Goal: Task Accomplishment & Management: Complete application form

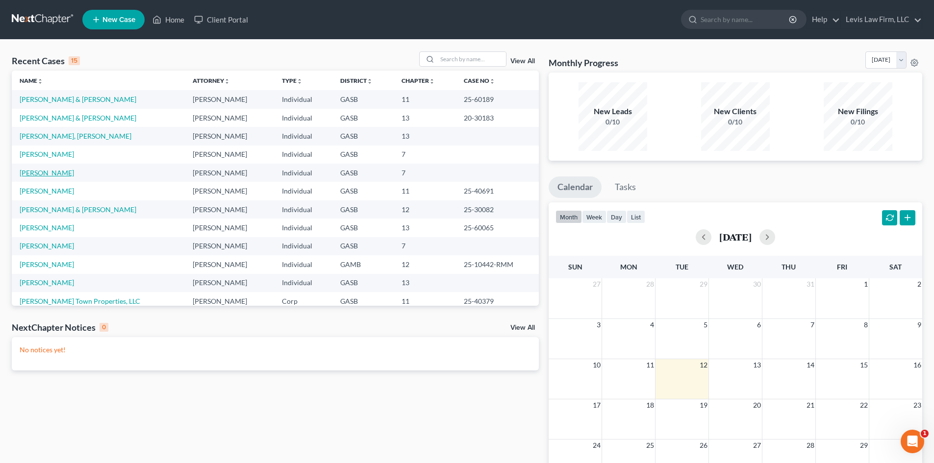
drag, startPoint x: 40, startPoint y: 175, endPoint x: 46, endPoint y: 172, distance: 5.9
click at [40, 175] on link "[PERSON_NAME]" at bounding box center [47, 173] width 54 height 8
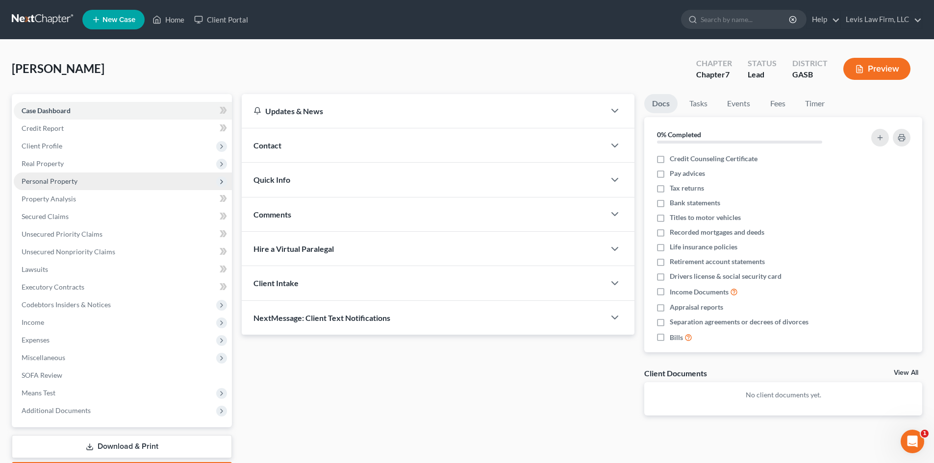
click at [43, 178] on span "Personal Property" at bounding box center [50, 181] width 56 height 8
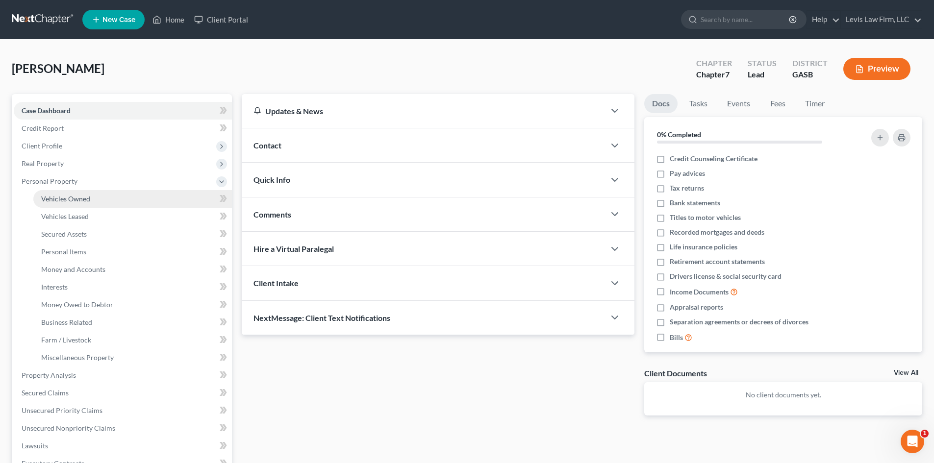
click at [59, 201] on span "Vehicles Owned" at bounding box center [65, 199] width 49 height 8
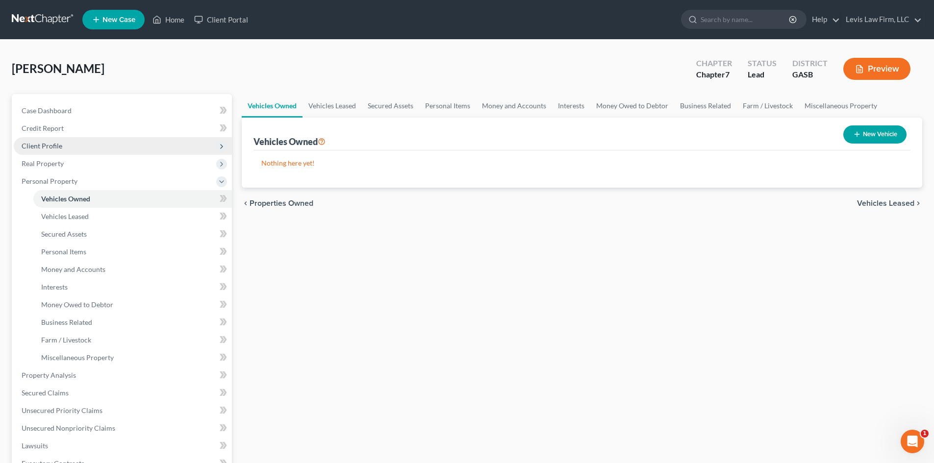
click at [37, 150] on span "Client Profile" at bounding box center [42, 146] width 41 height 8
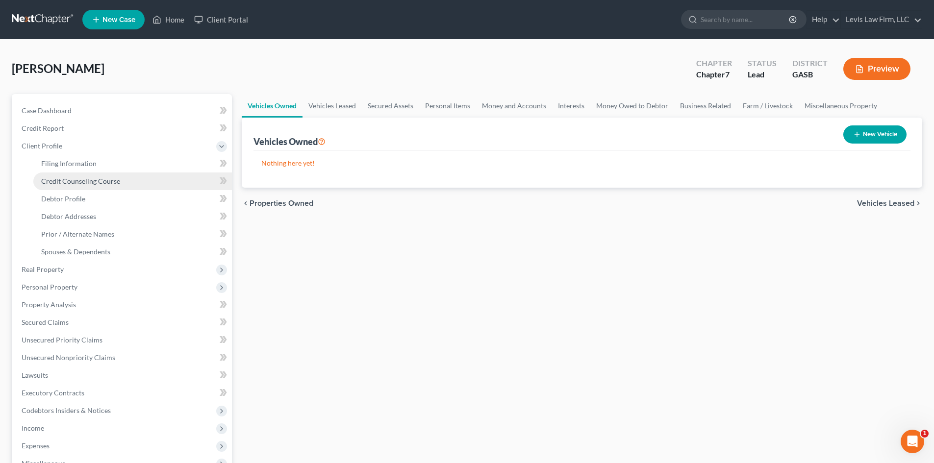
click at [63, 177] on span "Credit Counseling Course" at bounding box center [80, 181] width 79 height 8
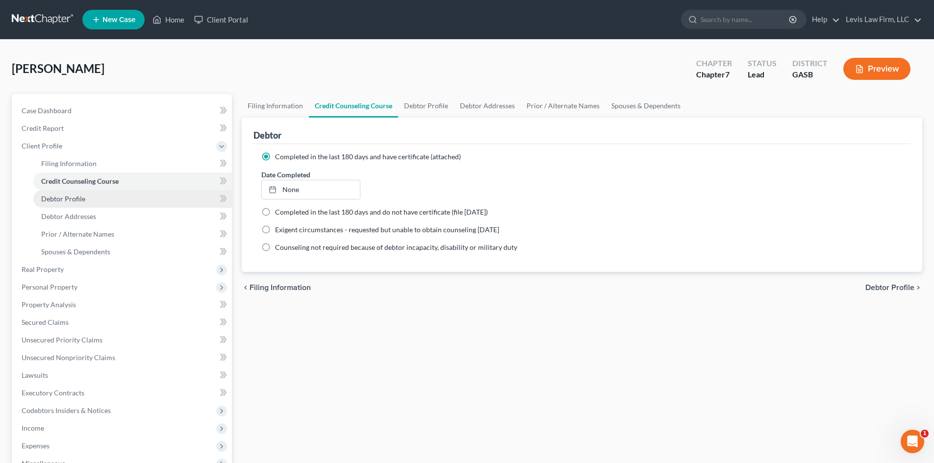
click at [68, 197] on span "Debtor Profile" at bounding box center [63, 199] width 44 height 8
select select "4"
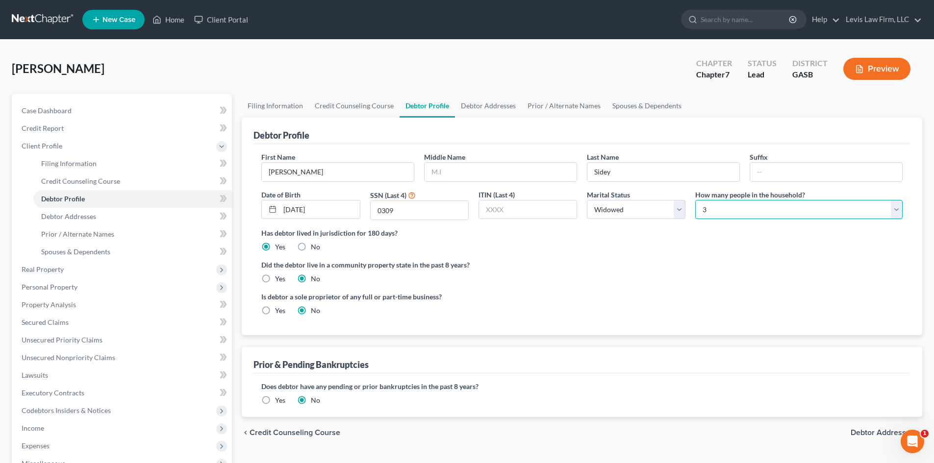
click at [746, 213] on select "Select 1 2 3 4 5 6 7 8 9 10 11 12 13 14 15 16 17 18 19 20" at bounding box center [798, 210] width 207 height 20
select select "1"
click at [695, 200] on select "Select 1 2 3 4 5 6 7 8 9 10 11 12 13 14 15 16 17 18 19 20" at bounding box center [798, 210] width 207 height 20
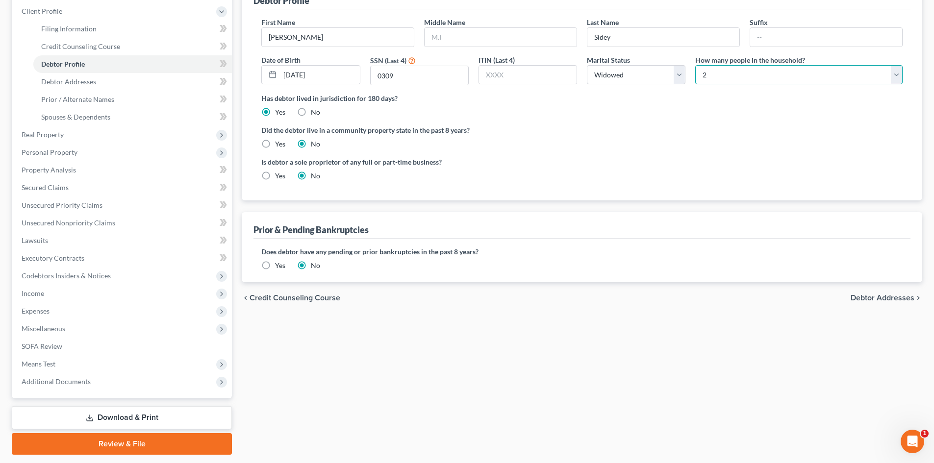
scroll to position [147, 0]
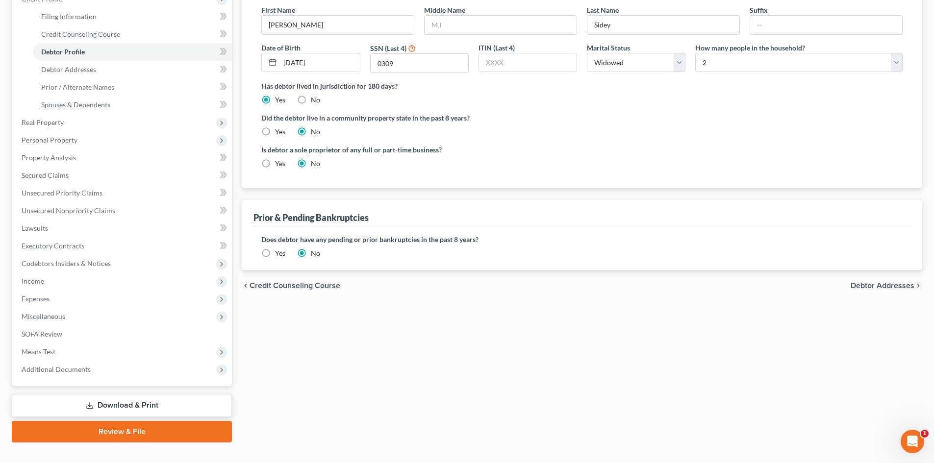
click at [871, 288] on span "Debtor Addresses" at bounding box center [882, 286] width 64 height 8
select select "0"
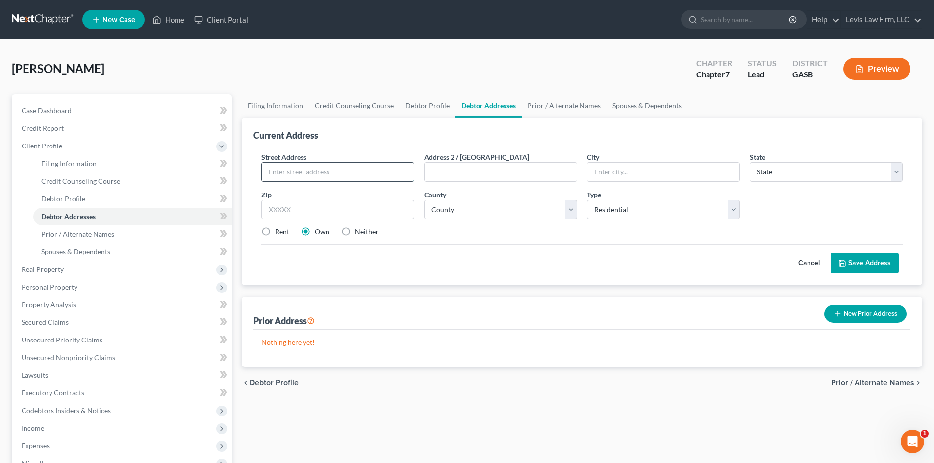
click at [298, 174] on input "text" at bounding box center [338, 172] width 152 height 19
type input "[STREET_ADDRESS][PERSON_NAME]"
click at [625, 175] on input "text" at bounding box center [663, 172] width 152 height 19
type input "Swainsboro"
select select "10"
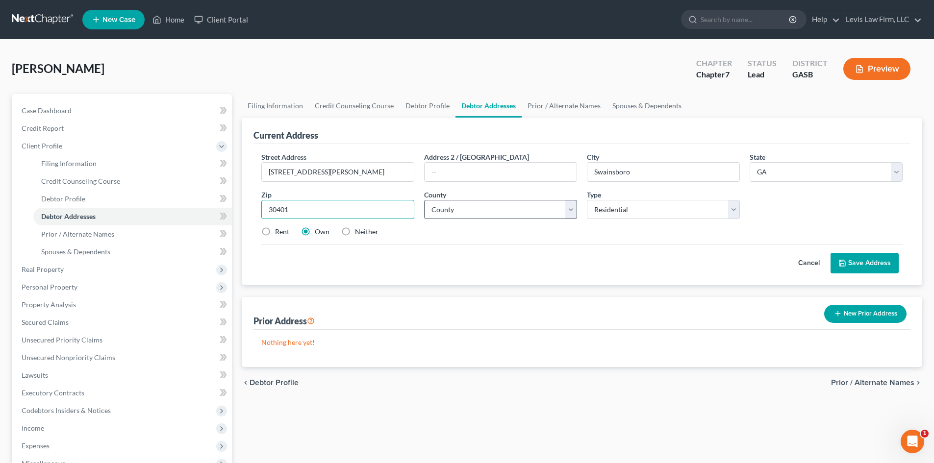
type input "30401"
click at [474, 211] on select "County [GEOGRAPHIC_DATA] [GEOGRAPHIC_DATA] [GEOGRAPHIC_DATA] [GEOGRAPHIC_DATA] …" at bounding box center [500, 210] width 153 height 20
select select "52"
click at [424, 200] on select "County [GEOGRAPHIC_DATA] [GEOGRAPHIC_DATA] [GEOGRAPHIC_DATA] [GEOGRAPHIC_DATA] …" at bounding box center [500, 210] width 153 height 20
click at [355, 230] on label "Neither" at bounding box center [367, 232] width 24 height 10
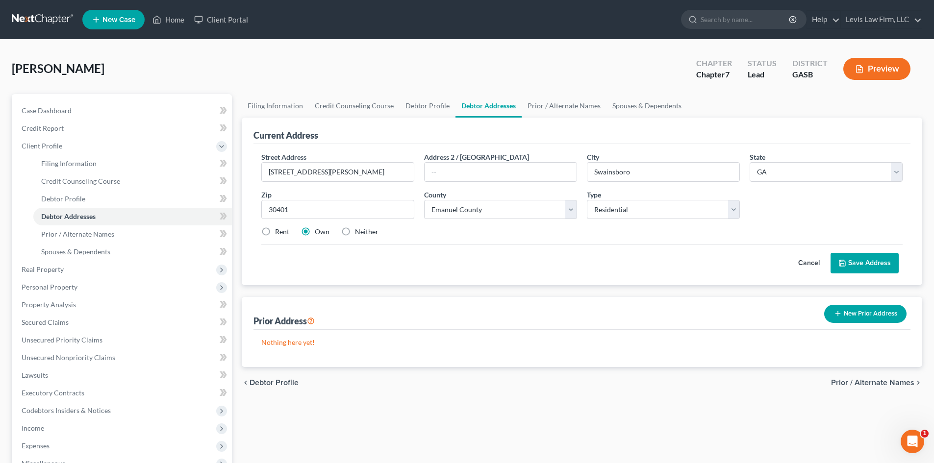
click at [359, 230] on input "Neither" at bounding box center [362, 230] width 6 height 6
radio input "true"
click at [878, 263] on button "Save Address" at bounding box center [864, 263] width 68 height 21
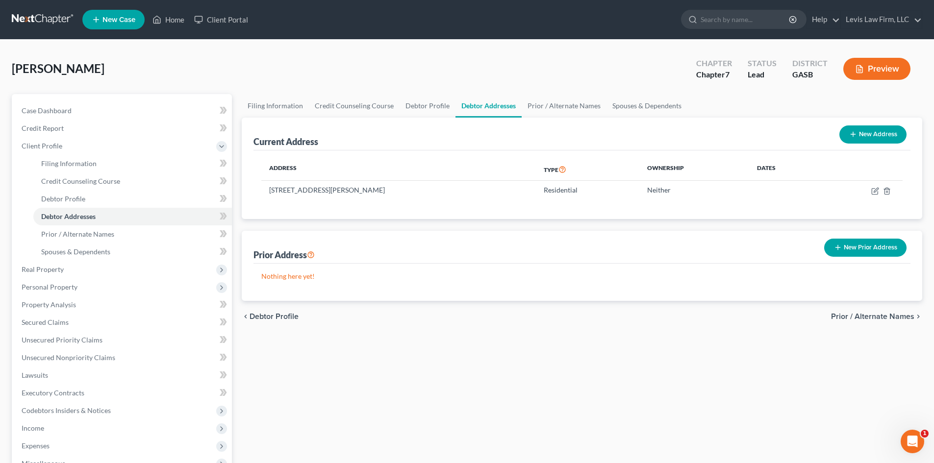
click at [870, 317] on span "Prior / Alternate Names" at bounding box center [872, 317] width 83 height 8
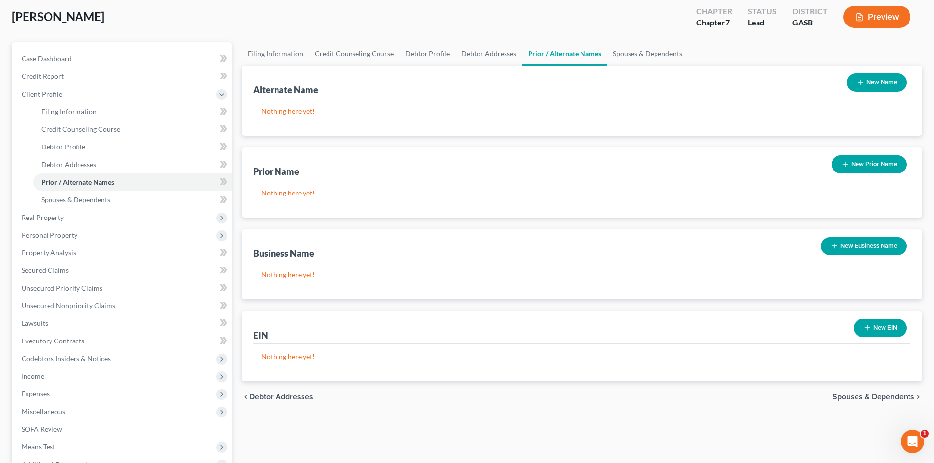
scroll to position [147, 0]
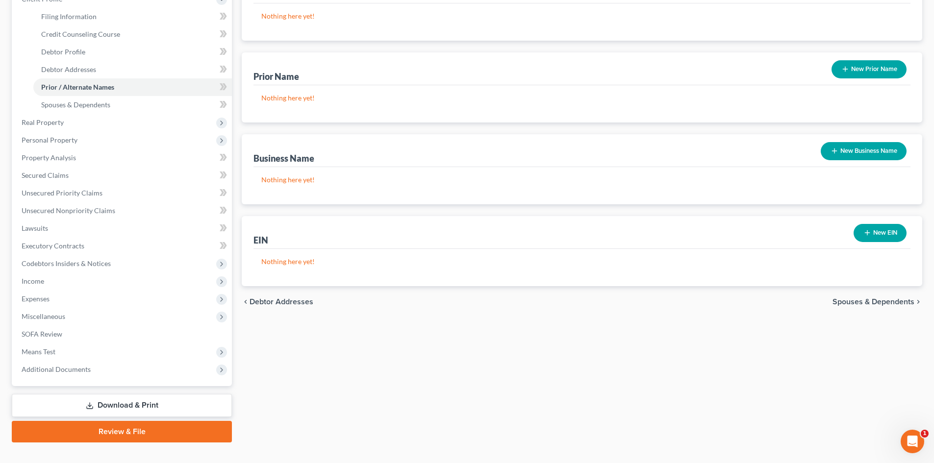
click at [845, 302] on span "Spouses & Dependents" at bounding box center [873, 302] width 82 height 8
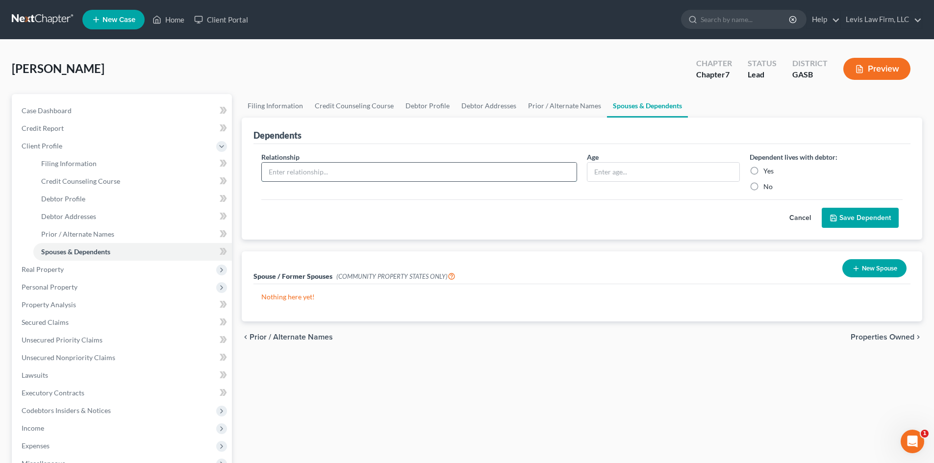
click at [352, 167] on input "text" at bounding box center [419, 172] width 315 height 19
drag, startPoint x: 287, startPoint y: 172, endPoint x: 250, endPoint y: 173, distance: 36.8
click at [250, 173] on div "Dependents Relationship * Father Age Dependent lives with debtor: Yes No Cancel…" at bounding box center [582, 179] width 680 height 123
type input "r"
click at [881, 338] on span "Properties Owned" at bounding box center [882, 337] width 64 height 8
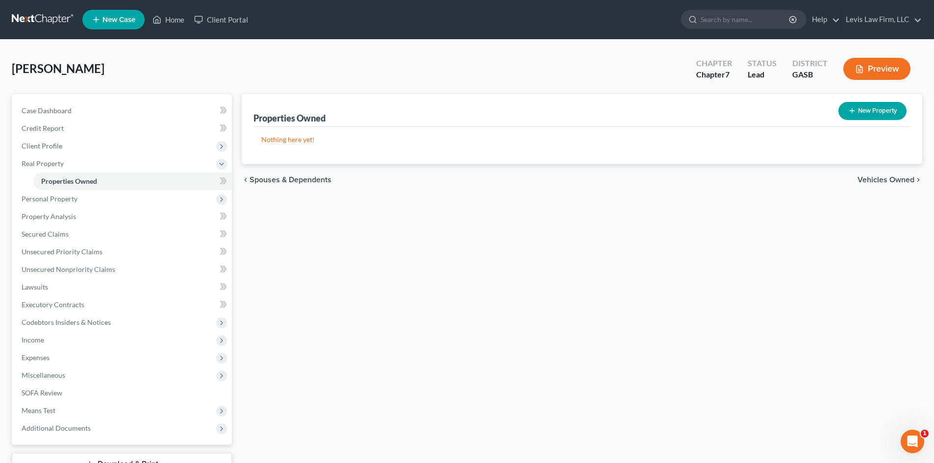
click at [889, 180] on span "Vehicles Owned" at bounding box center [885, 180] width 57 height 8
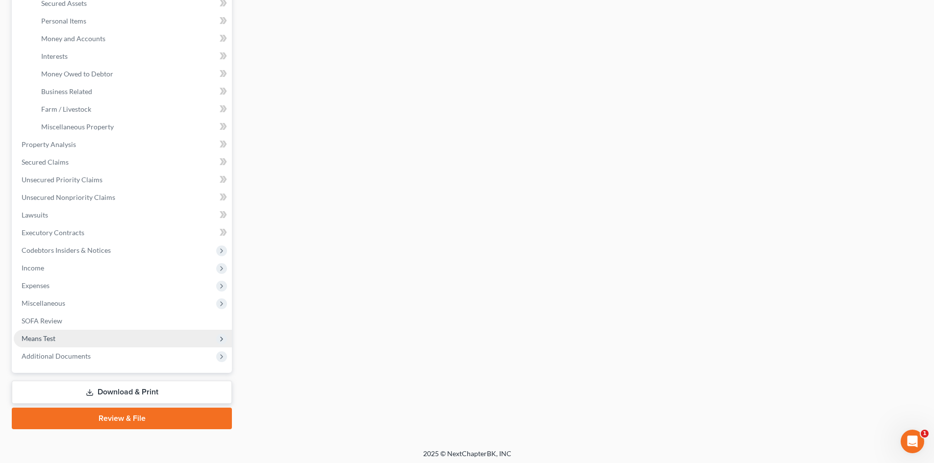
scroll to position [234, 0]
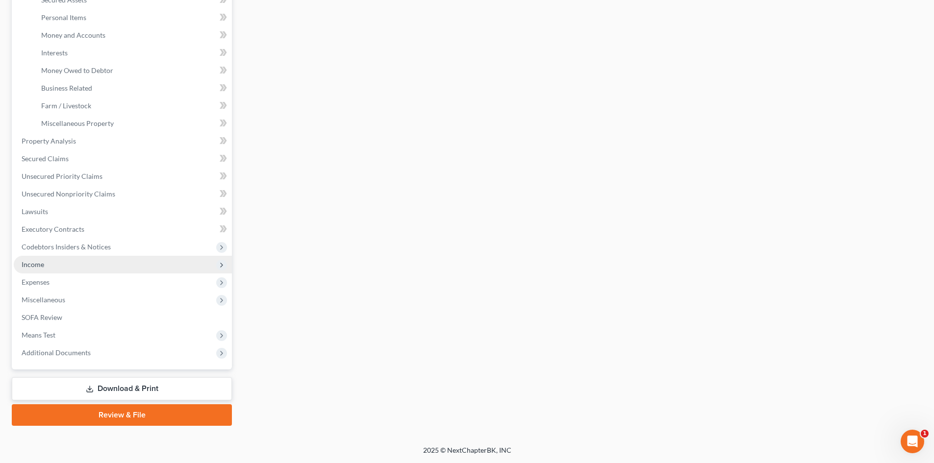
click at [35, 264] on span "Income" at bounding box center [33, 264] width 23 height 8
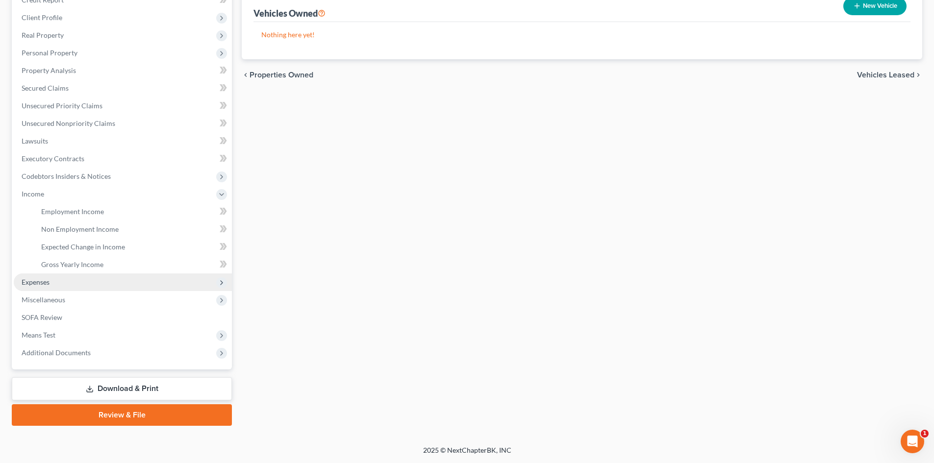
click at [34, 281] on span "Expenses" at bounding box center [36, 282] width 28 height 8
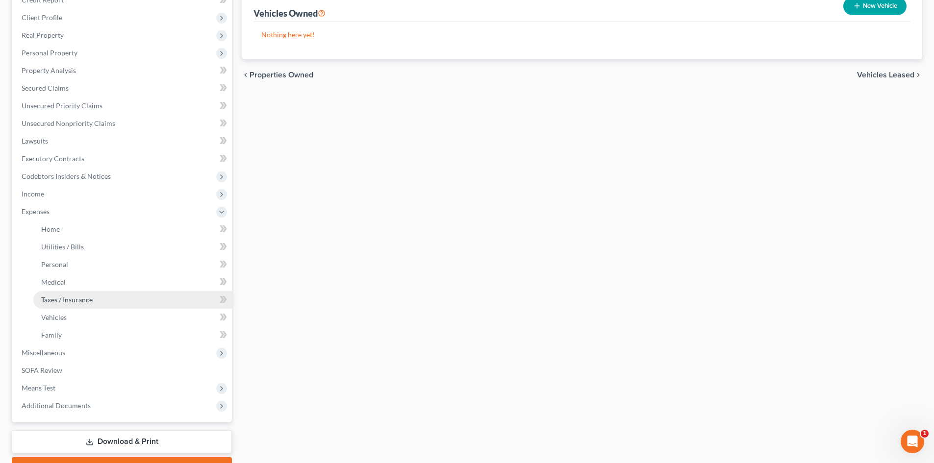
scroll to position [174, 0]
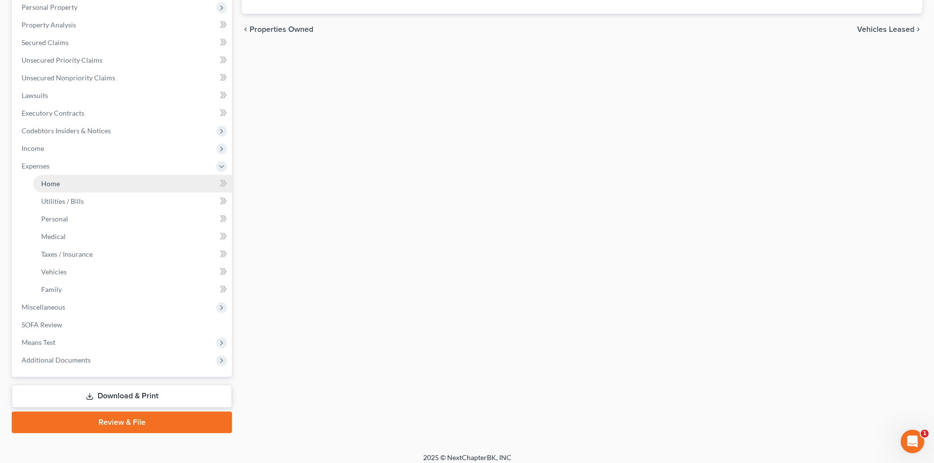
click at [52, 182] on span "Home" at bounding box center [50, 183] width 19 height 8
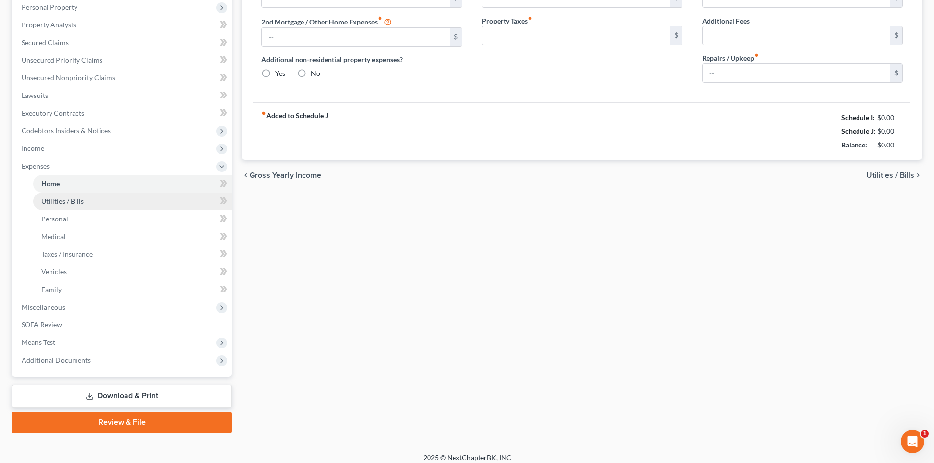
type input "0.00"
radio input "true"
type input "0.00"
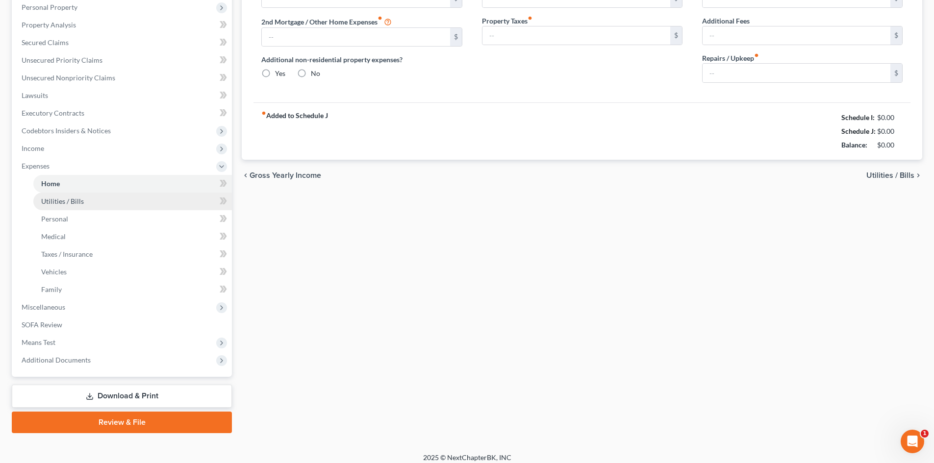
type input "0.00"
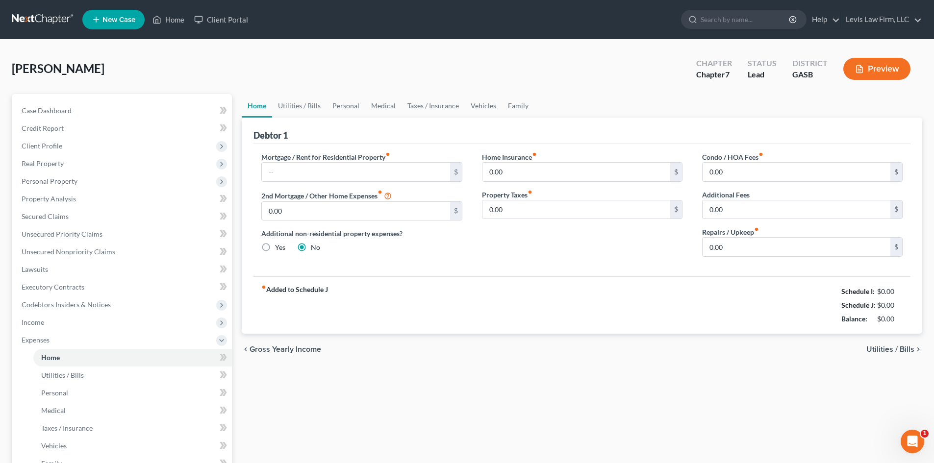
click at [877, 349] on span "Utilities / Bills" at bounding box center [890, 350] width 48 height 8
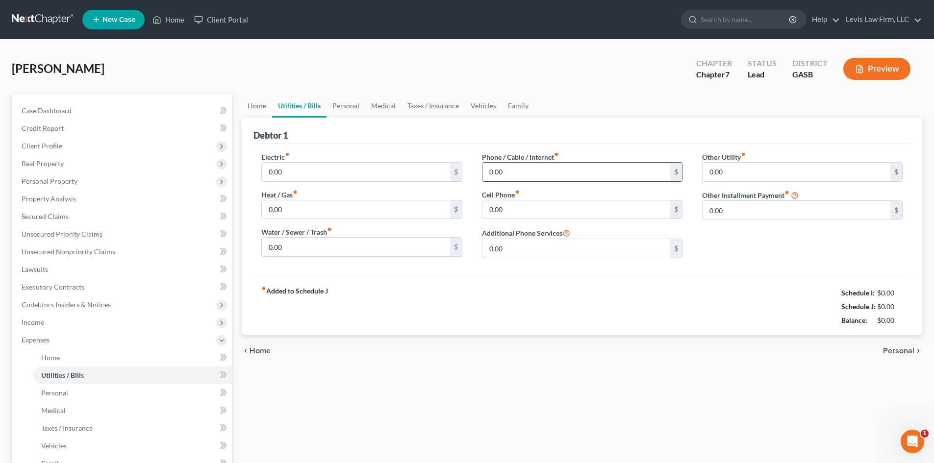
click at [509, 169] on input "0.00" at bounding box center [576, 172] width 188 height 19
type input "60.00"
type input "180.00"
click at [896, 350] on span "Personal" at bounding box center [898, 351] width 31 height 8
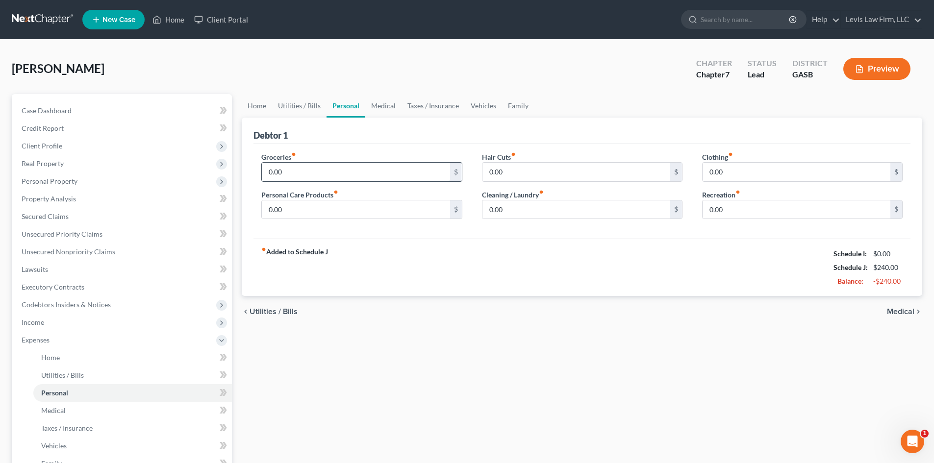
click at [288, 175] on input "0.00" at bounding box center [356, 172] width 188 height 19
type input "450.00"
click at [734, 176] on input "0.00" at bounding box center [796, 172] width 188 height 19
type input "100.00"
click at [294, 174] on input "450.00" at bounding box center [356, 172] width 188 height 19
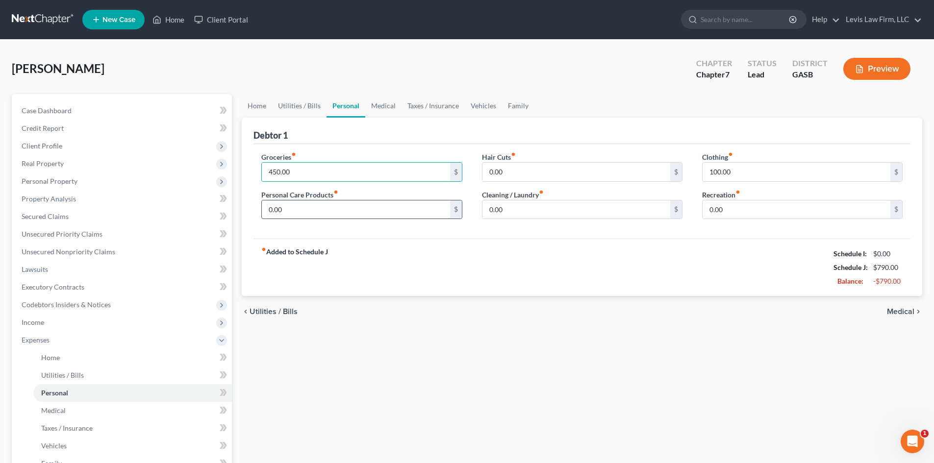
click at [301, 211] on input "0.00" at bounding box center [356, 209] width 188 height 19
type input "50.00"
click at [524, 173] on input "0.00" at bounding box center [576, 172] width 188 height 19
type input "50.00"
click at [516, 212] on input "0.00" at bounding box center [576, 209] width 188 height 19
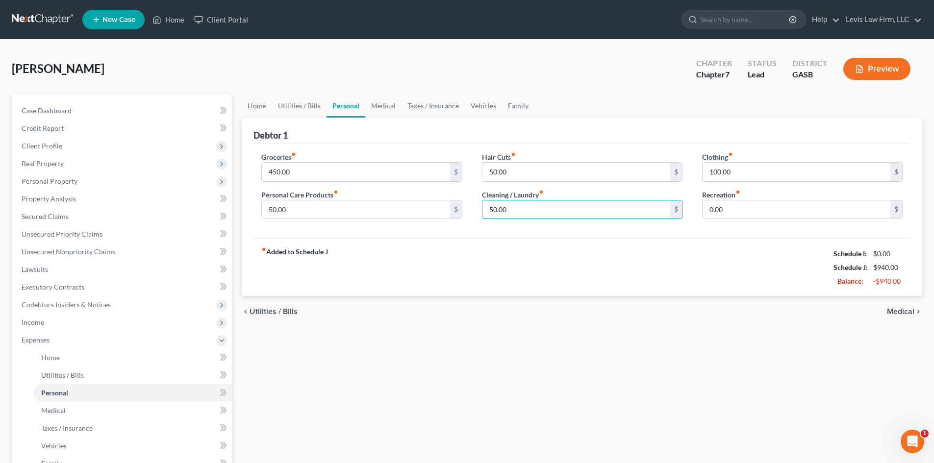
type input "50.00"
click at [890, 309] on span "Medical" at bounding box center [900, 312] width 27 height 8
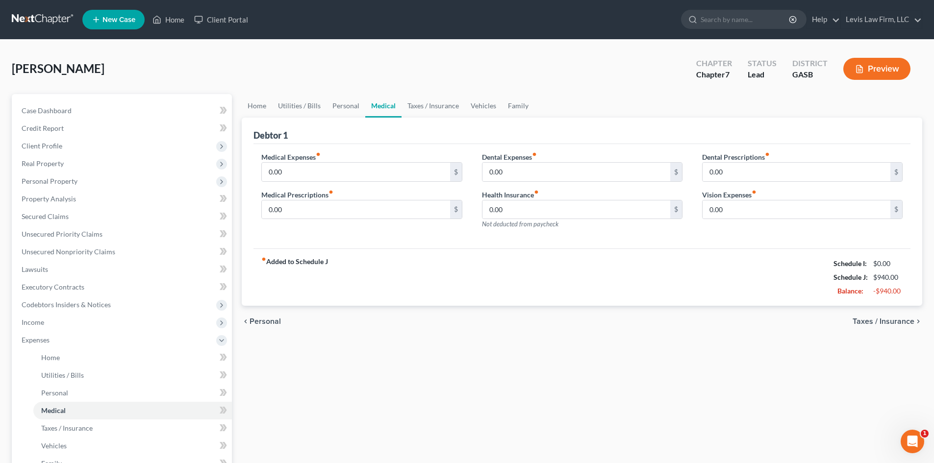
click at [881, 320] on span "Taxes / Insurance" at bounding box center [883, 322] width 62 height 8
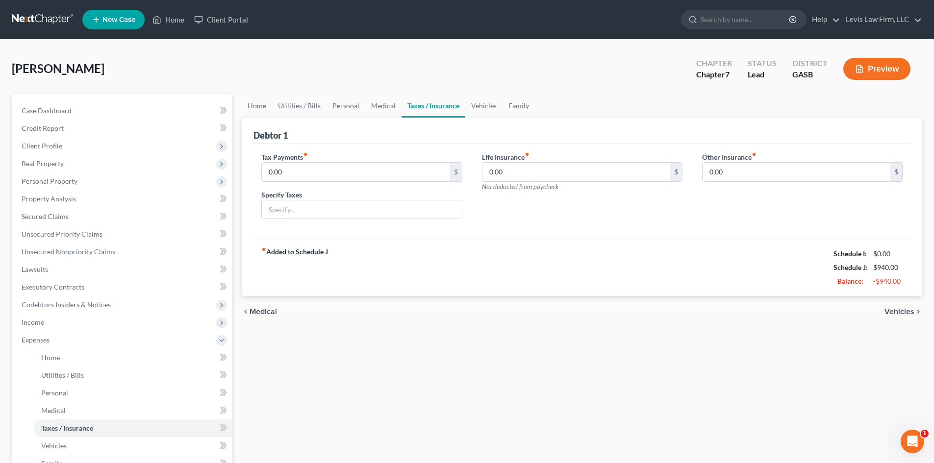
click at [905, 311] on span "Vehicles" at bounding box center [899, 312] width 30 height 8
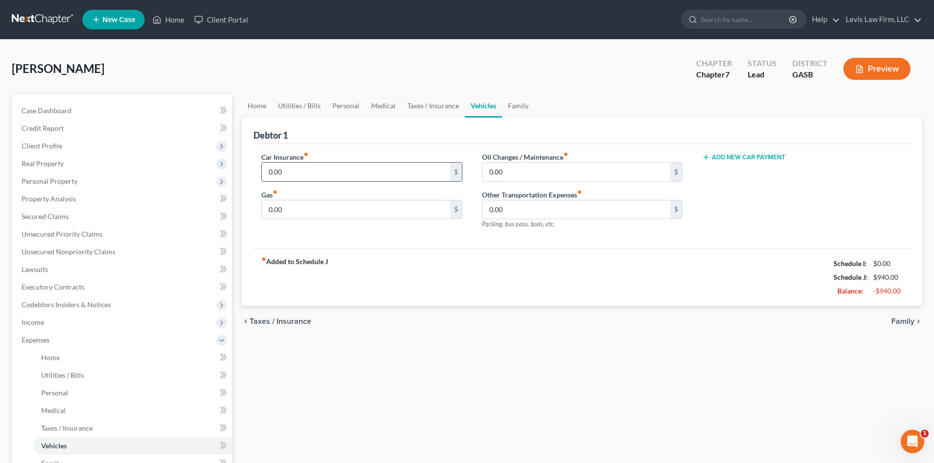
click at [293, 168] on input "0.00" at bounding box center [356, 172] width 188 height 19
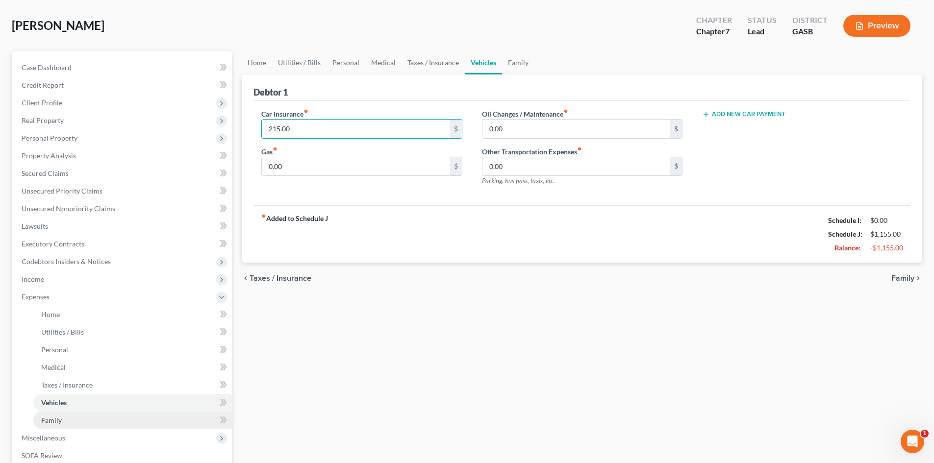
scroll to position [98, 0]
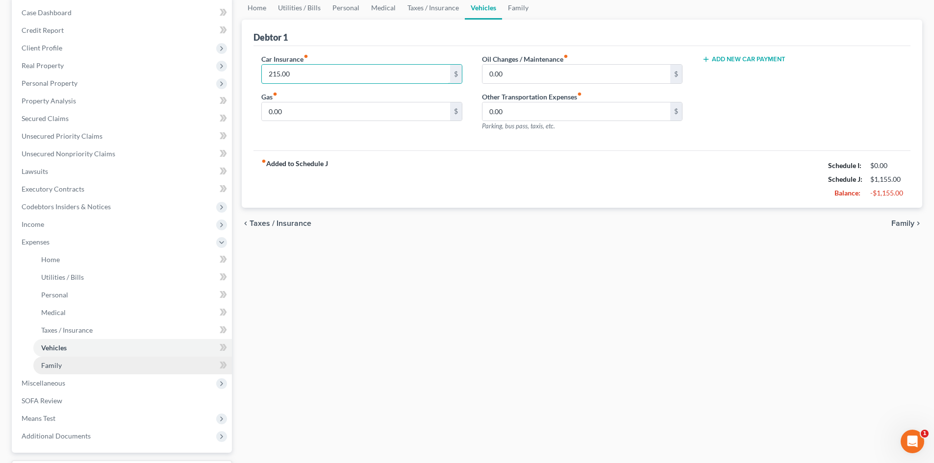
type input "215.00"
click at [50, 363] on span "Family" at bounding box center [51, 365] width 21 height 8
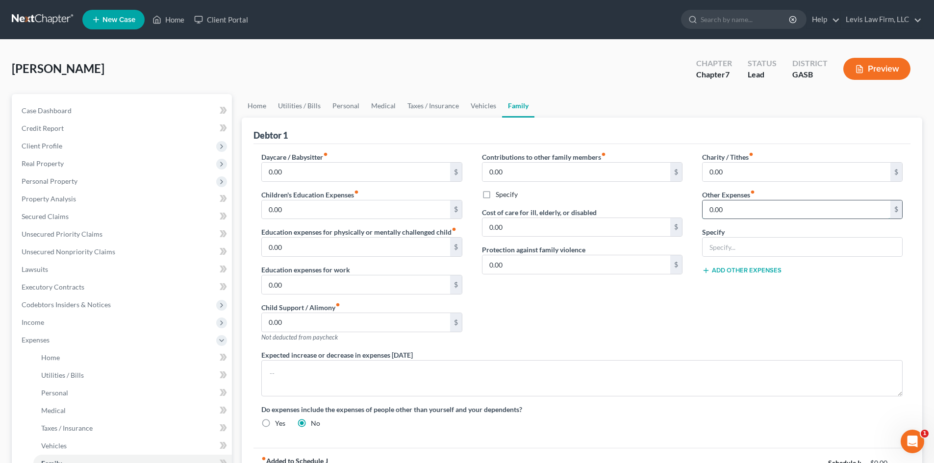
click at [745, 212] on input "0.00" at bounding box center [796, 209] width 188 height 19
type input "325.00"
click at [729, 244] on input "text" at bounding box center [802, 247] width 200 height 19
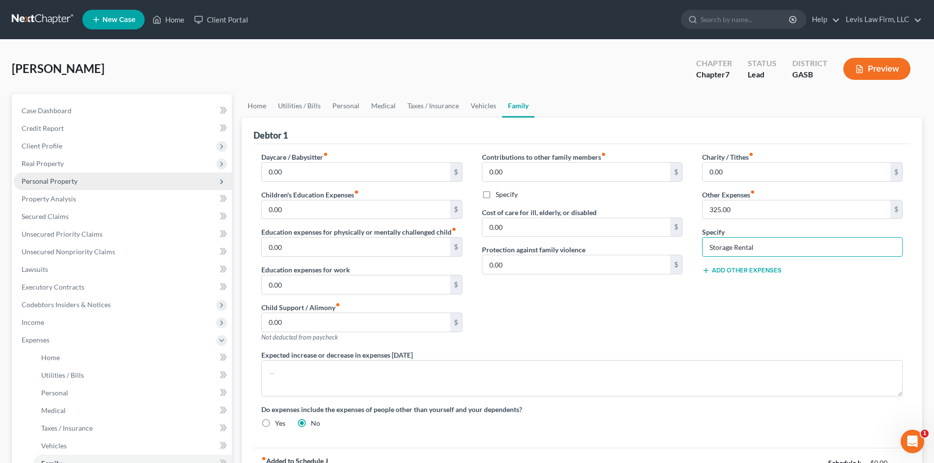
type input "Storage Rental"
click at [39, 181] on span "Personal Property" at bounding box center [50, 181] width 56 height 8
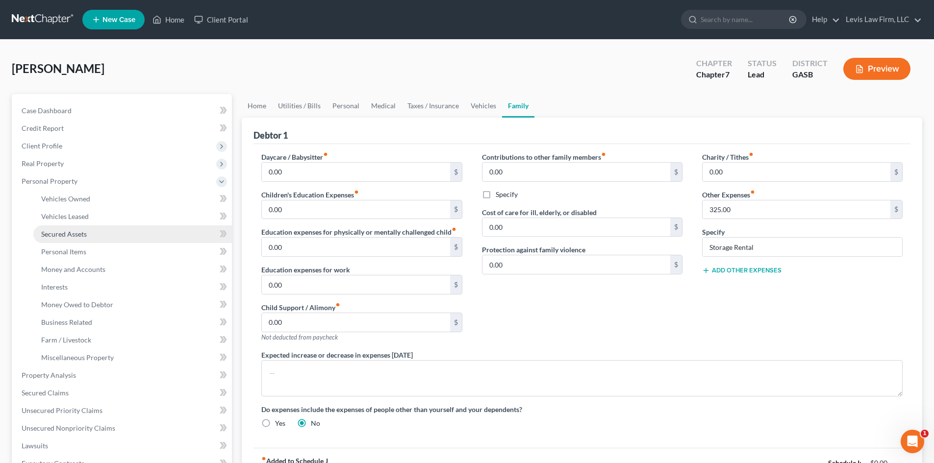
click at [59, 235] on span "Secured Assets" at bounding box center [64, 234] width 46 height 8
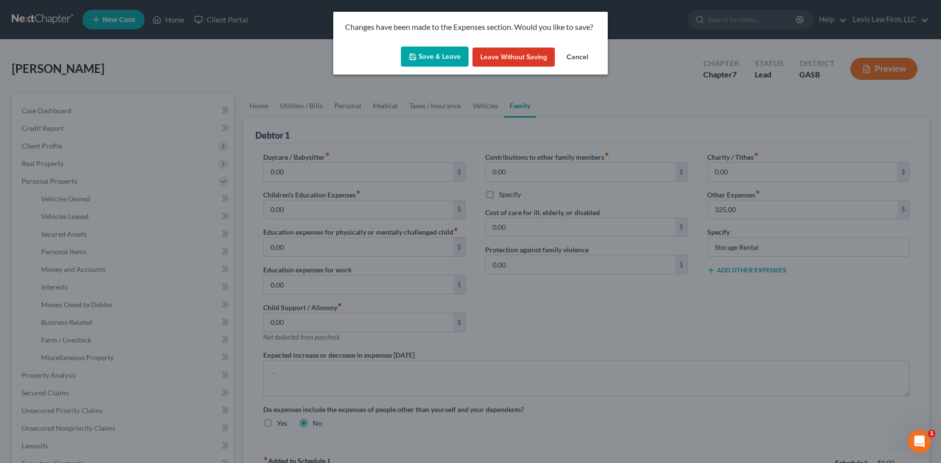
click at [578, 58] on button "Cancel" at bounding box center [577, 58] width 37 height 20
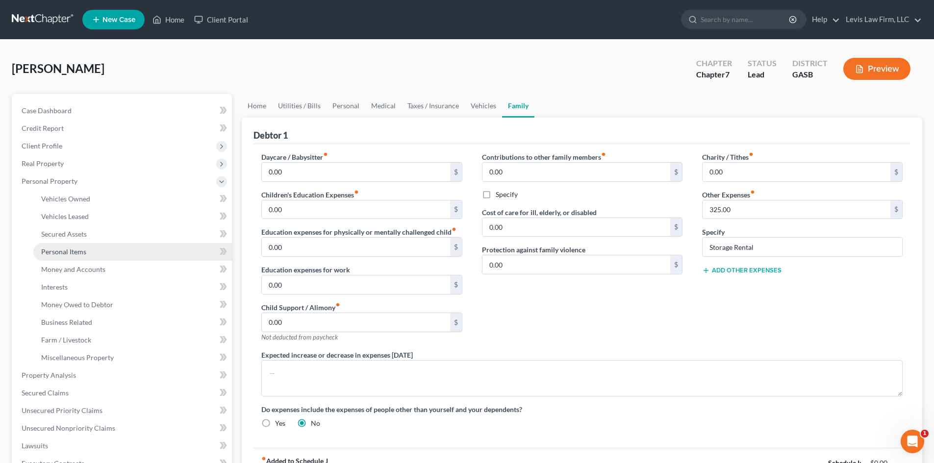
click at [58, 249] on span "Personal Items" at bounding box center [63, 252] width 45 height 8
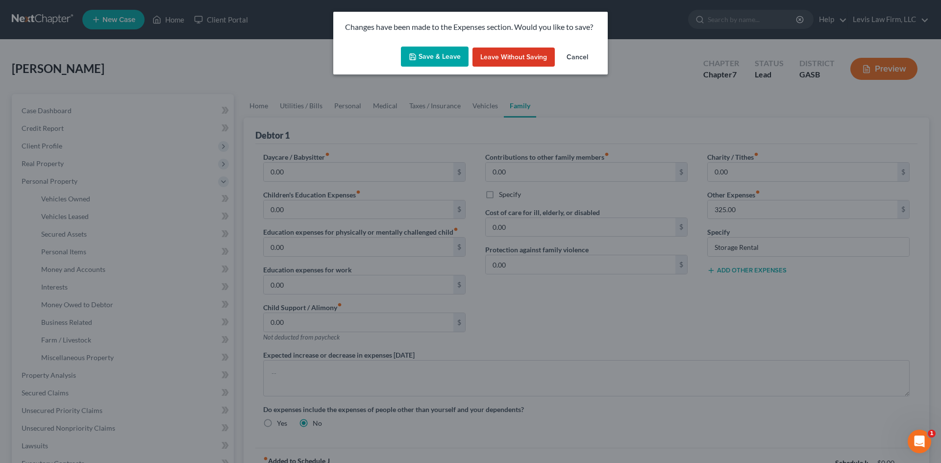
click at [446, 54] on button "Save & Leave" at bounding box center [435, 57] width 68 height 21
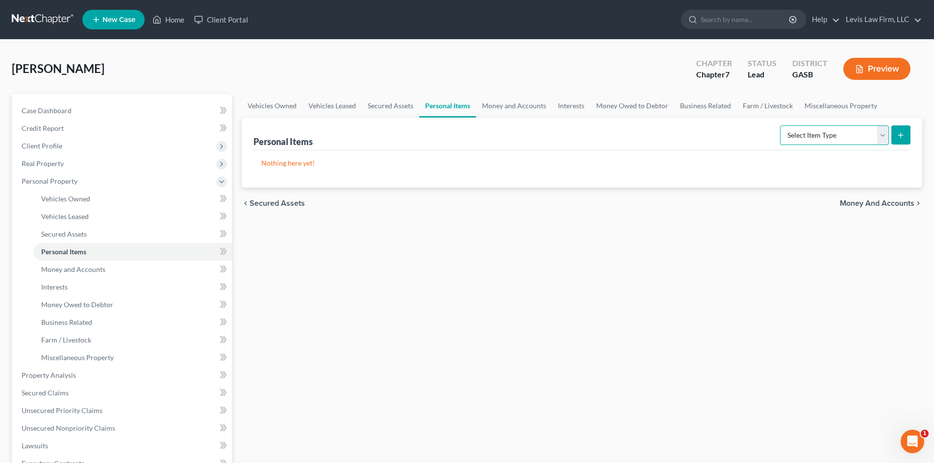
click at [880, 134] on select "Select Item Type Clothing Collectibles Of Value Electronics Firearms Household …" at bounding box center [834, 135] width 109 height 20
select select "household_goods"
click at [781, 125] on select "Select Item Type Clothing Collectibles Of Value Electronics Firearms Household …" at bounding box center [834, 135] width 109 height 20
click at [895, 135] on button "submit" at bounding box center [900, 134] width 19 height 19
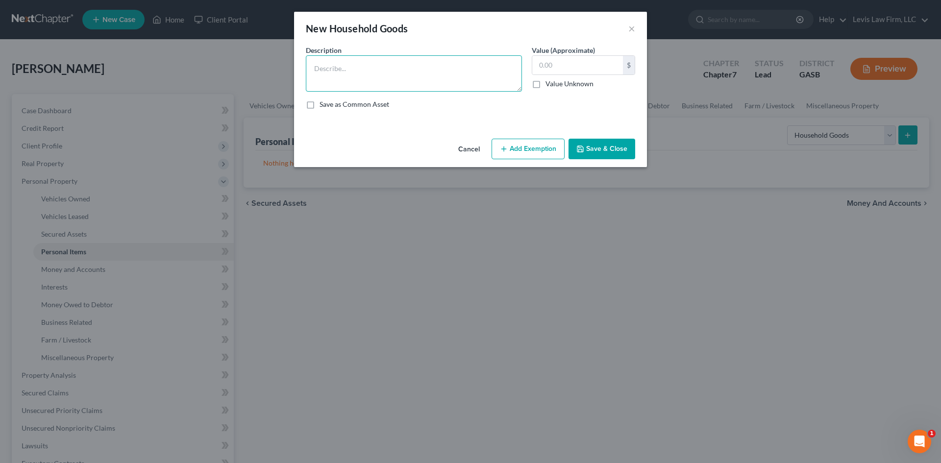
click at [347, 65] on textarea at bounding box center [414, 73] width 216 height 36
type textarea "b"
click at [361, 67] on textarea "Bedroom set x 2; Stove; Refrigerator; Microwave; Misc Dishes; Washer; Dryer; Li…" at bounding box center [414, 73] width 216 height 36
drag, startPoint x: 376, startPoint y: 67, endPoint x: 454, endPoint y: 67, distance: 77.9
click at [454, 67] on textarea "Bedroom set ; Stove; Refrigerator; Microwave; Misc Dishes; Washer; Dryer; Livin…" at bounding box center [414, 73] width 216 height 36
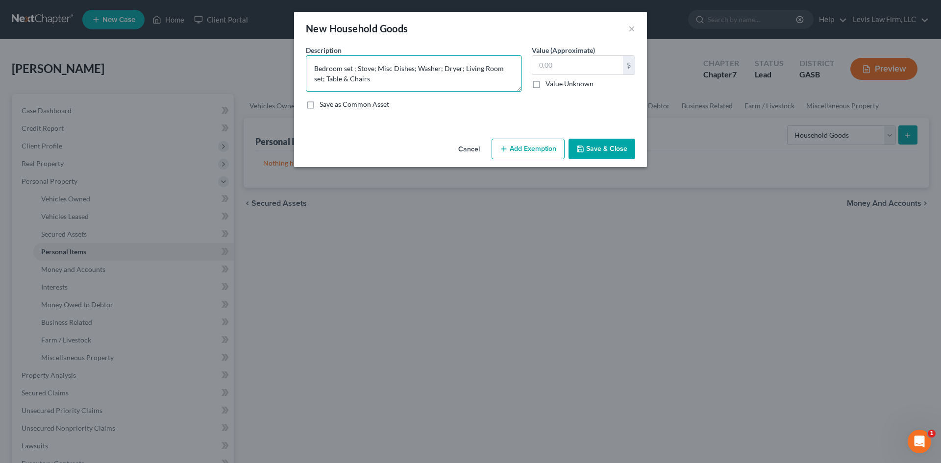
drag, startPoint x: 415, startPoint y: 68, endPoint x: 459, endPoint y: 64, distance: 43.8
click at [459, 64] on textarea "Bedroom set ; Stove; Misc Dishes; Washer; Dryer; Living Room set; Table & Chairs" at bounding box center [414, 73] width 216 height 36
click at [510, 71] on textarea "Bedroom set ; Stove; Misc Dishes; Living Room set; Table & Chairs" at bounding box center [414, 73] width 216 height 36
click at [563, 58] on input "text" at bounding box center [577, 65] width 91 height 19
click at [514, 70] on textarea "Bedroom set ; Stove; Misc Dishes; Living Room set; Table & Chairs" at bounding box center [414, 73] width 216 height 36
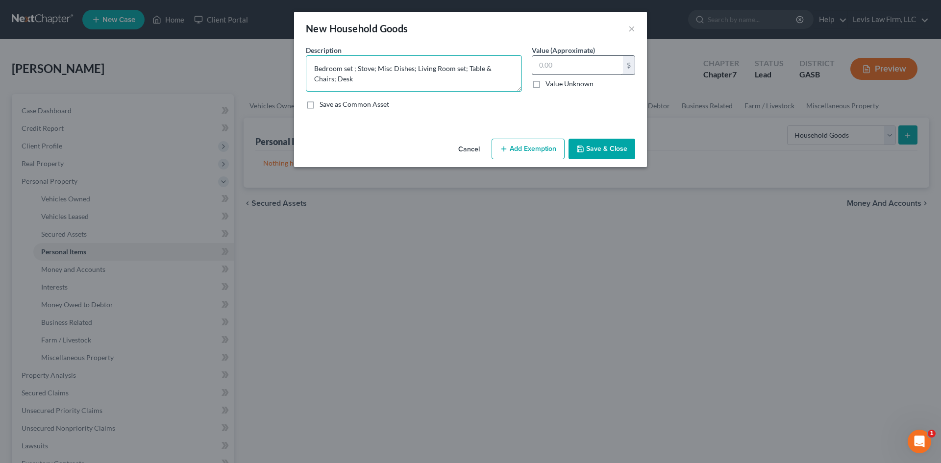
type textarea "Bedroom set ; Stove; Misc Dishes; Living Room set; Table & Chairs; Desk"
click at [570, 70] on input "text" at bounding box center [577, 65] width 91 height 19
type input "3,950.00"
click at [536, 150] on button "Add Exemption" at bounding box center [528, 149] width 73 height 21
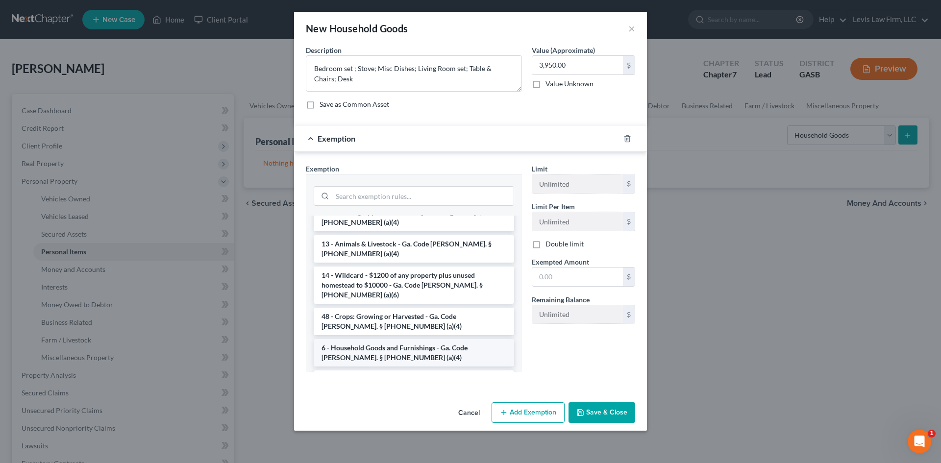
scroll to position [49, 0]
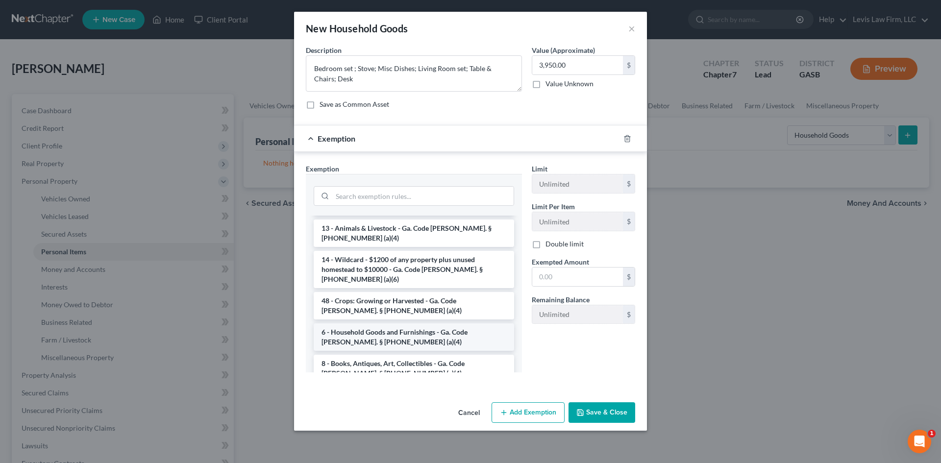
click at [376, 324] on li "6 - Household Goods and Furnishings - Ga. Code [PERSON_NAME]. § [PHONE_NUMBER] …" at bounding box center [414, 337] width 200 height 27
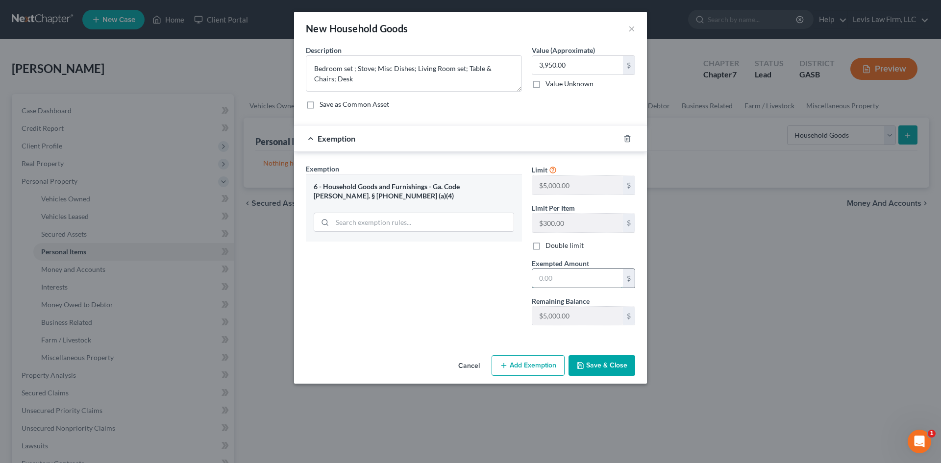
click at [558, 278] on input "text" at bounding box center [577, 278] width 91 height 19
type input "3,950.00"
click at [608, 363] on button "Save & Close" at bounding box center [602, 365] width 67 height 21
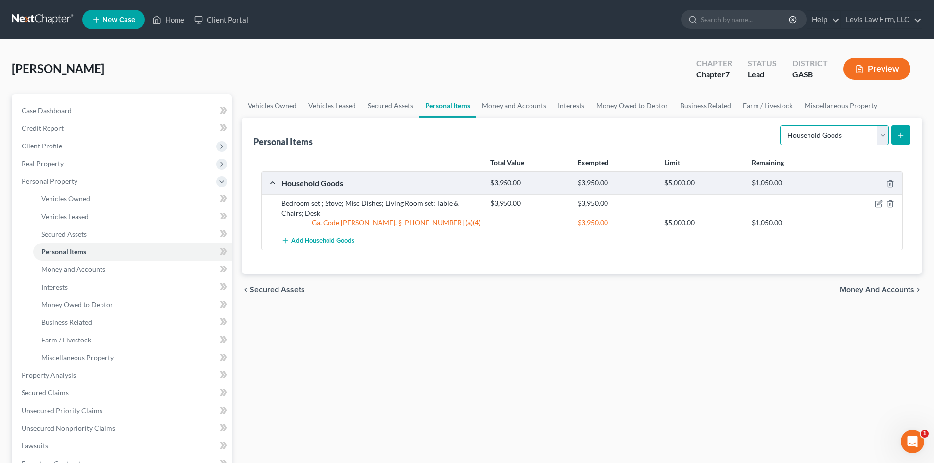
click at [883, 137] on select "Select Item Type Clothing Collectibles Of Value Electronics Firearms Household …" at bounding box center [834, 135] width 109 height 20
select select "clothing"
click at [781, 125] on select "Select Item Type Clothing Collectibles Of Value Electronics Firearms Household …" at bounding box center [834, 135] width 109 height 20
click at [903, 136] on icon "submit" at bounding box center [901, 135] width 8 height 8
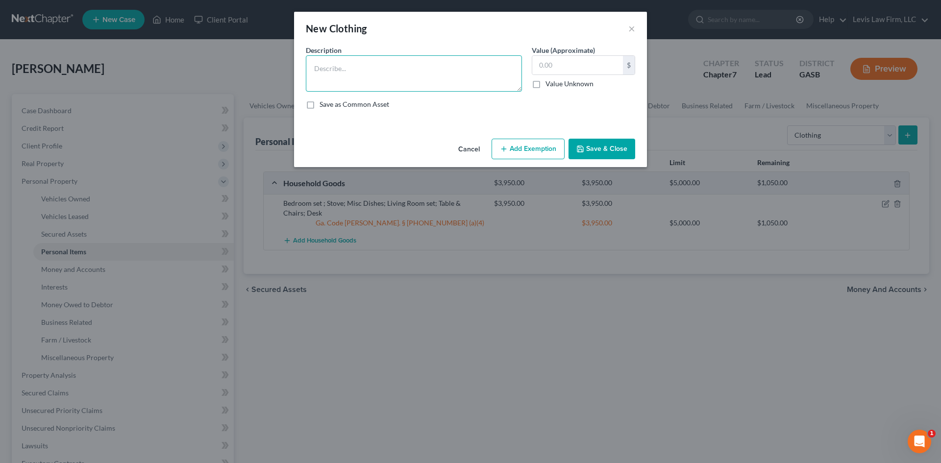
click at [339, 59] on textarea at bounding box center [414, 73] width 216 height 36
type textarea "Clothing"
type input "300.00"
click at [517, 144] on button "Add Exemption" at bounding box center [528, 149] width 73 height 21
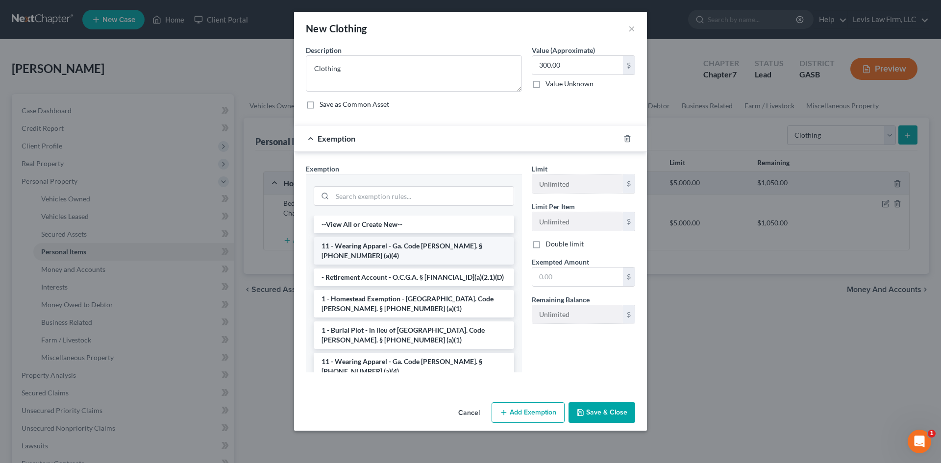
click at [407, 242] on li "11 - Wearing Apparel - Ga. Code [PERSON_NAME]. § [PHONE_NUMBER] (a)(4)" at bounding box center [414, 250] width 200 height 27
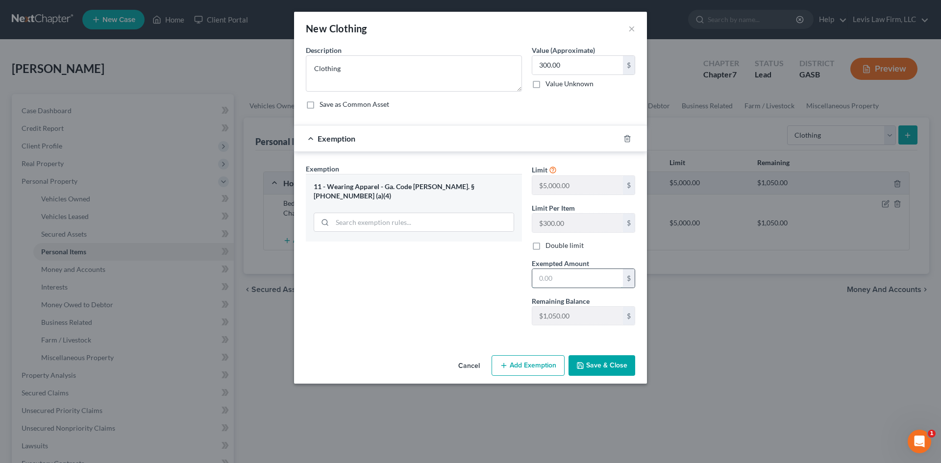
click at [567, 277] on input "text" at bounding box center [577, 278] width 91 height 19
type input "300.00"
click at [604, 364] on button "Save & Close" at bounding box center [602, 365] width 67 height 21
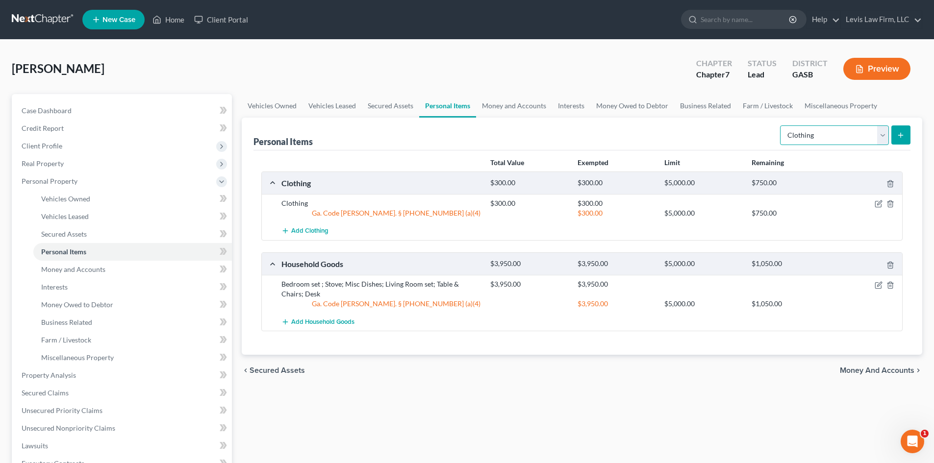
click at [880, 134] on select "Select Item Type Clothing Collectibles Of Value Electronics Firearms Household …" at bounding box center [834, 135] width 109 height 20
select select "electronics"
click at [781, 125] on select "Select Item Type Clothing Collectibles Of Value Electronics Firearms Household …" at bounding box center [834, 135] width 109 height 20
click at [901, 130] on button "submit" at bounding box center [900, 134] width 19 height 19
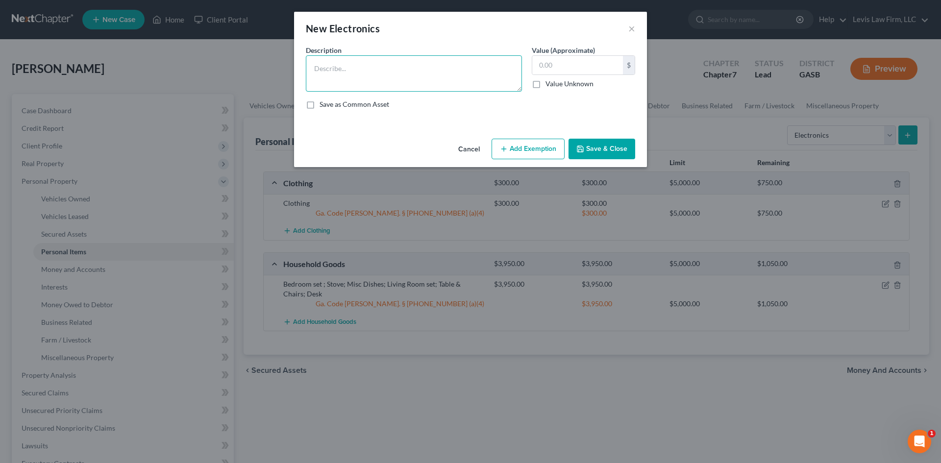
click at [322, 58] on textarea at bounding box center [414, 73] width 216 height 36
type textarea "TV x 2; Cellphone; Desktop computer; tablet"
type input "300.00"
click at [530, 151] on button "Add Exemption" at bounding box center [528, 149] width 73 height 21
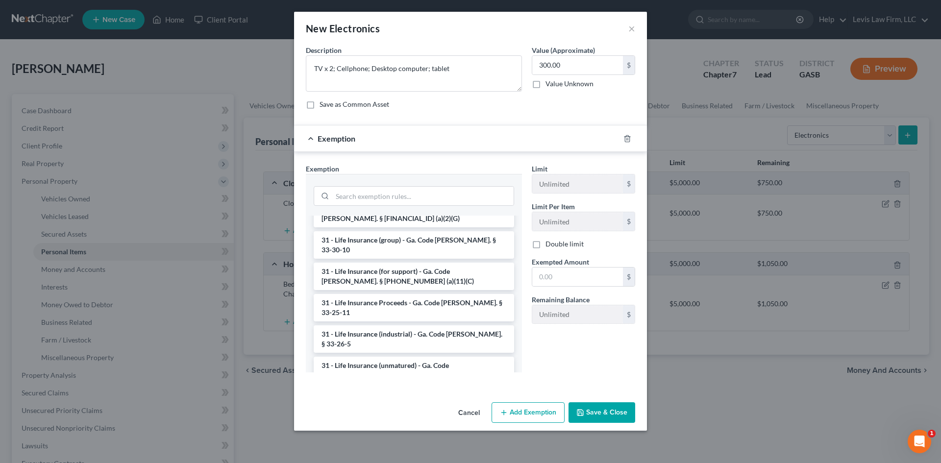
scroll to position [1357, 0]
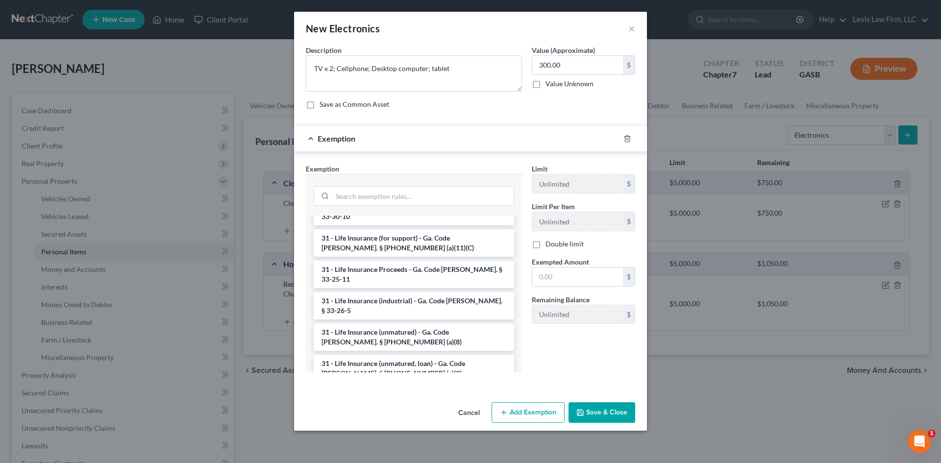
click at [392, 449] on li "6 - Household Goods and Furnishings - Ga. Code [PERSON_NAME]. § [PHONE_NUMBER] …" at bounding box center [414, 462] width 200 height 27
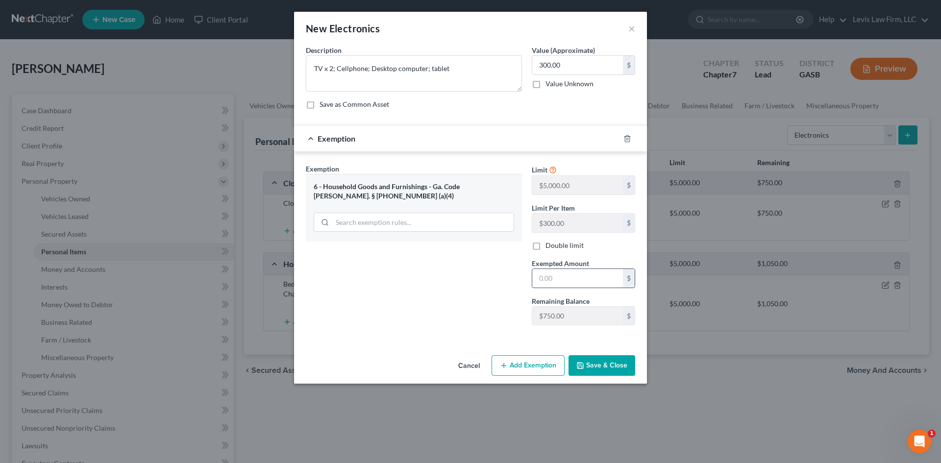
click at [561, 279] on input "text" at bounding box center [577, 278] width 91 height 19
type input "300.00"
click at [608, 362] on button "Save & Close" at bounding box center [602, 365] width 67 height 21
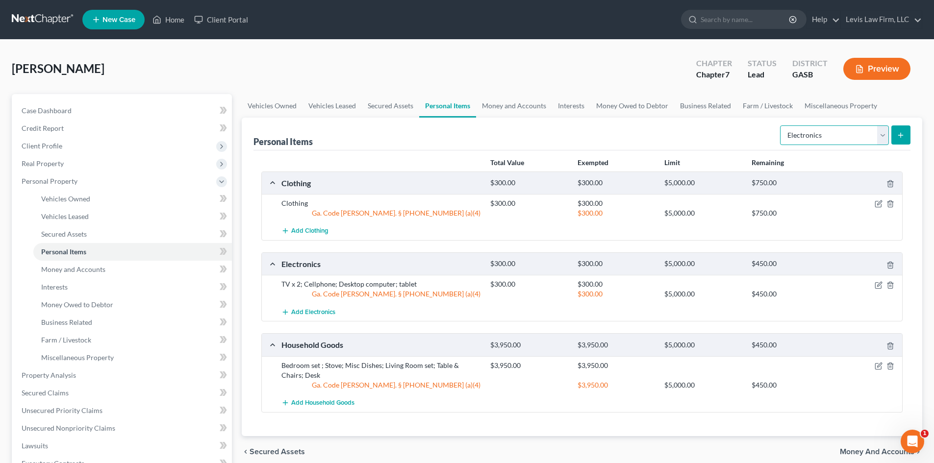
click at [881, 138] on select "Select Item Type Clothing Collectibles Of Value Electronics Firearms Household …" at bounding box center [834, 135] width 109 height 20
select select "jewelry"
click at [781, 125] on select "Select Item Type Clothing Collectibles Of Value Electronics Firearms Household …" at bounding box center [834, 135] width 109 height 20
click at [904, 134] on icon "submit" at bounding box center [901, 135] width 8 height 8
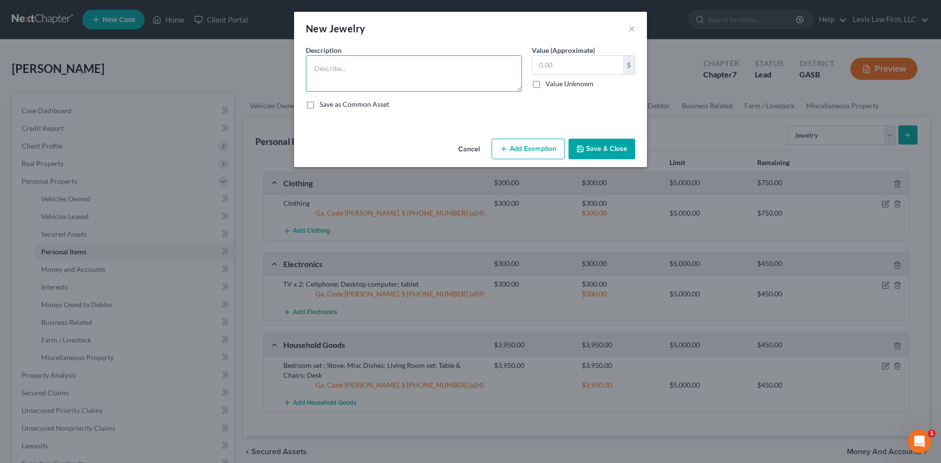
click at [328, 60] on textarea at bounding box center [414, 73] width 216 height 36
type textarea "Misc costume jewelry"
type input "500.00"
click at [385, 69] on textarea "Misc costume jewelry" at bounding box center [414, 73] width 216 height 36
type textarea "Misc costume jewelry & watches"
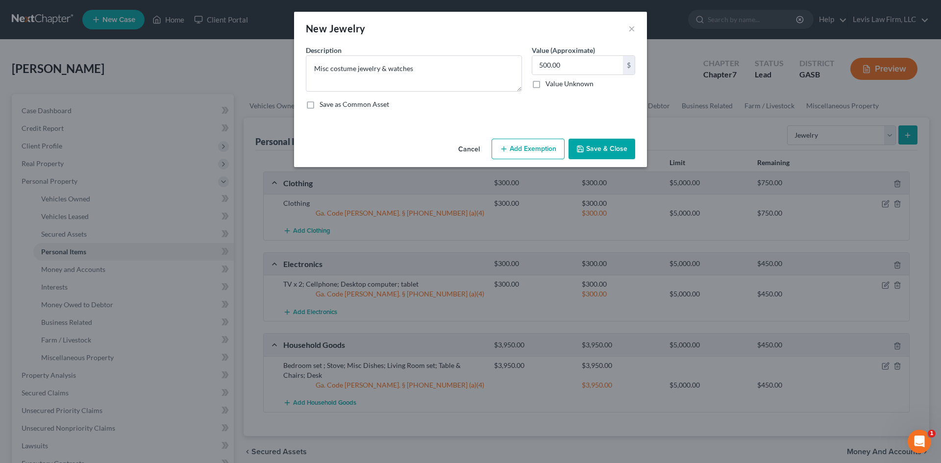
click at [532, 148] on button "Add Exemption" at bounding box center [528, 149] width 73 height 21
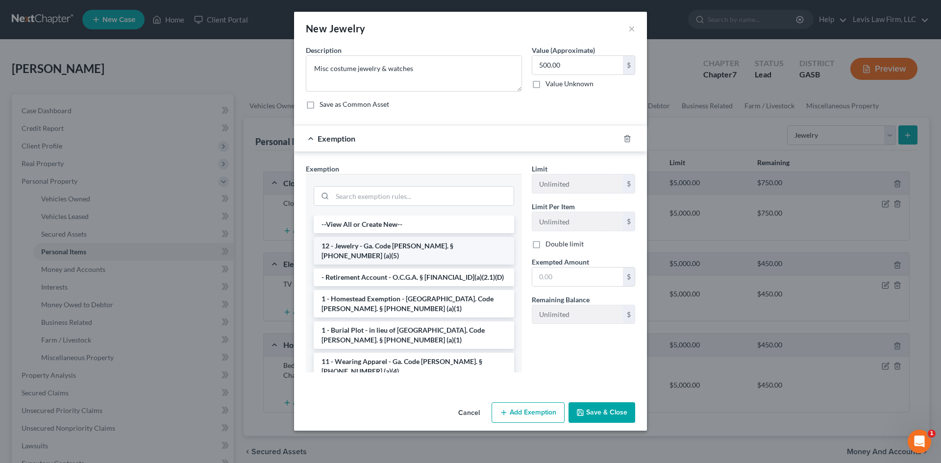
click at [388, 247] on li "12 - Jewelry - Ga. Code [PERSON_NAME]. § [PHONE_NUMBER] (a)(5)" at bounding box center [414, 250] width 200 height 27
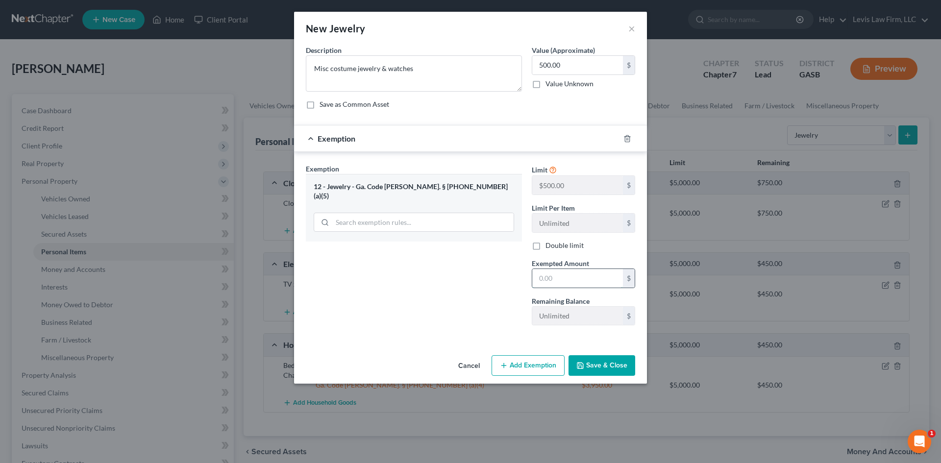
click at [585, 274] on input "text" at bounding box center [577, 278] width 91 height 19
type input "500.00"
click at [598, 368] on button "Save & Close" at bounding box center [602, 365] width 67 height 21
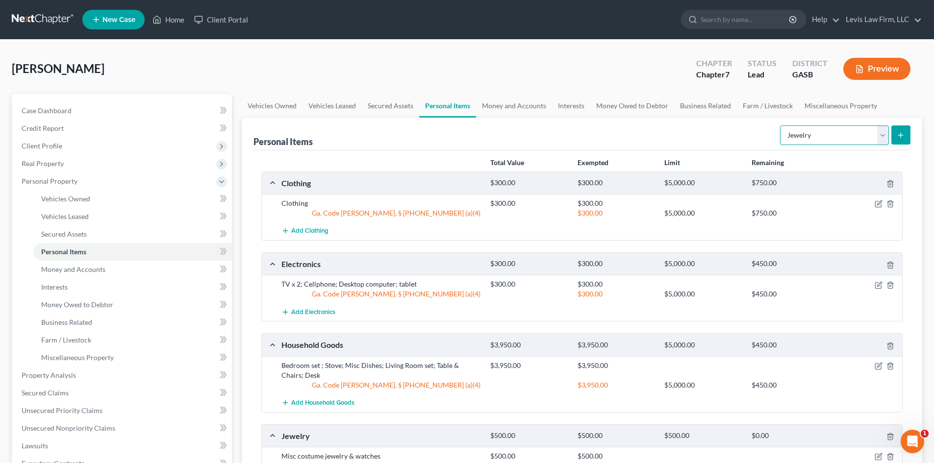
click at [830, 133] on select "Select Item Type Clothing Collectibles Of Value Electronics Firearms Household …" at bounding box center [834, 135] width 109 height 20
select select "firearms"
click at [781, 125] on select "Select Item Type Clothing Collectibles Of Value Electronics Firearms Household …" at bounding box center [834, 135] width 109 height 20
click at [894, 134] on button "submit" at bounding box center [900, 134] width 19 height 19
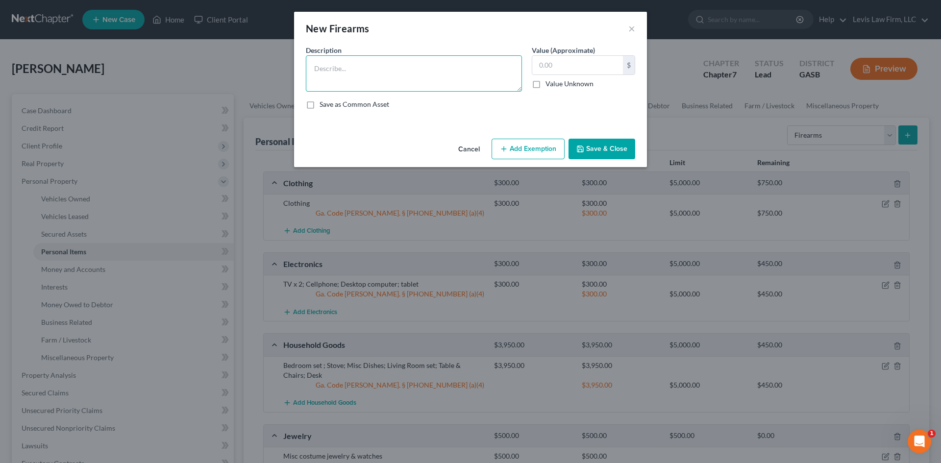
click at [321, 66] on textarea at bounding box center [414, 73] width 216 height 36
type textarea "Handgun"
type input "100.00"
click at [543, 147] on button "Add Exemption" at bounding box center [528, 149] width 73 height 21
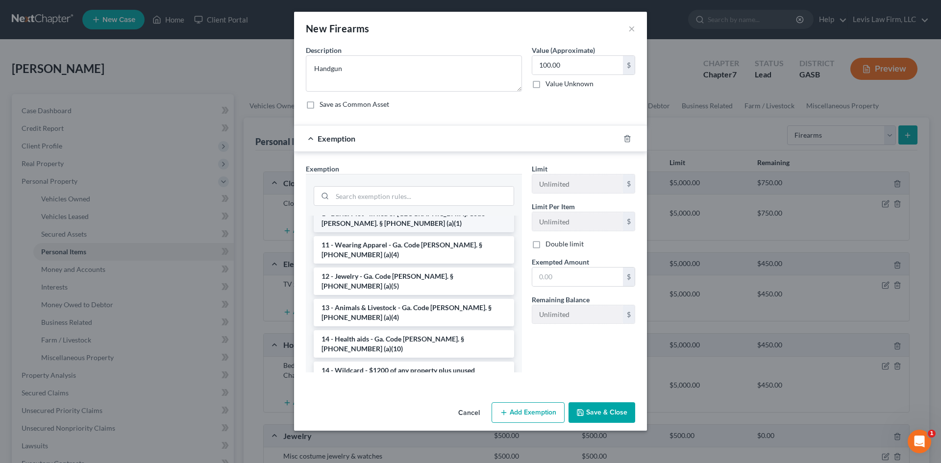
scroll to position [98, 0]
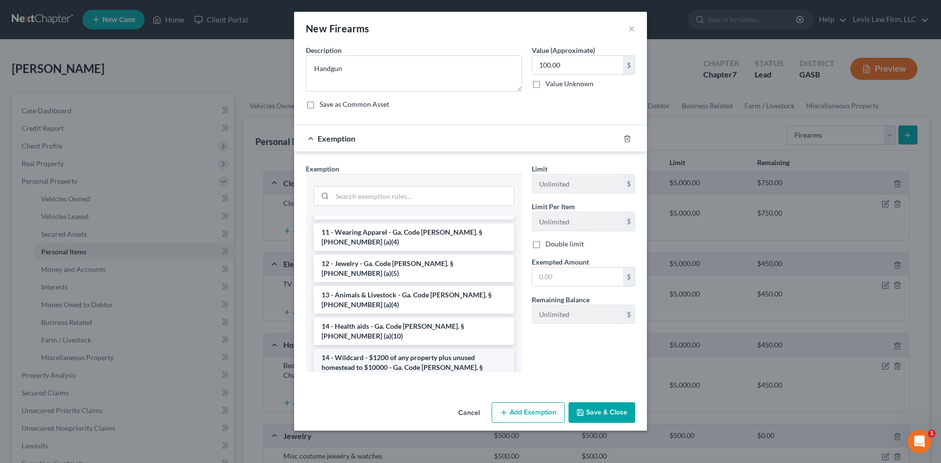
click at [378, 349] on li "14 - Wildcard - $1200 of any property plus unused homestead to $10000 - Ga. Cod…" at bounding box center [414, 367] width 200 height 37
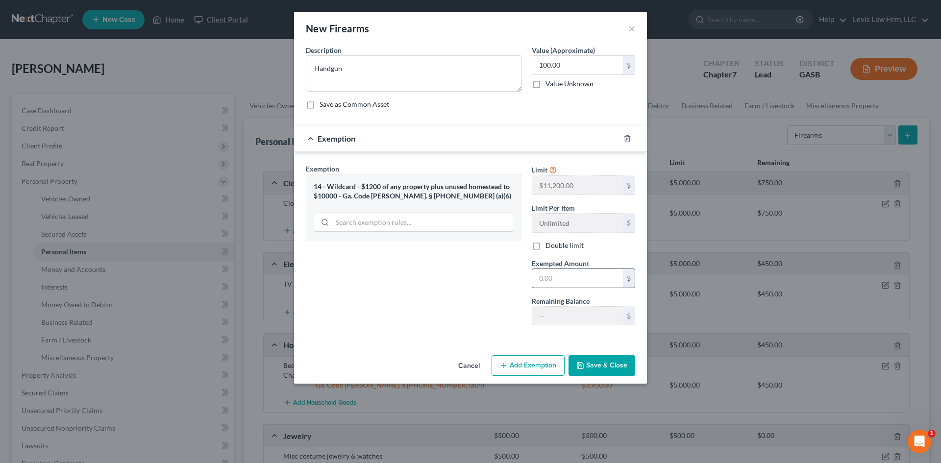
click at [552, 273] on input "text" at bounding box center [577, 278] width 91 height 19
type input "100.00"
click at [584, 374] on button "Save & Close" at bounding box center [602, 365] width 67 height 21
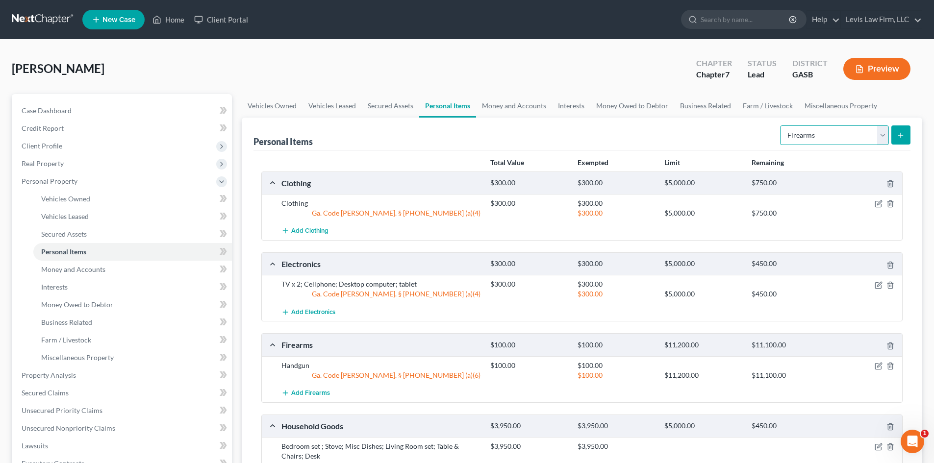
click at [885, 141] on select "Select Item Type Clothing Collectibles Of Value Electronics Firearms Household …" at bounding box center [834, 135] width 109 height 20
select select "sports_and_hobby_equipment"
click at [781, 125] on select "Select Item Type Clothing Collectibles Of Value Electronics Firearms Household …" at bounding box center [834, 135] width 109 height 20
click at [907, 128] on button "submit" at bounding box center [900, 134] width 19 height 19
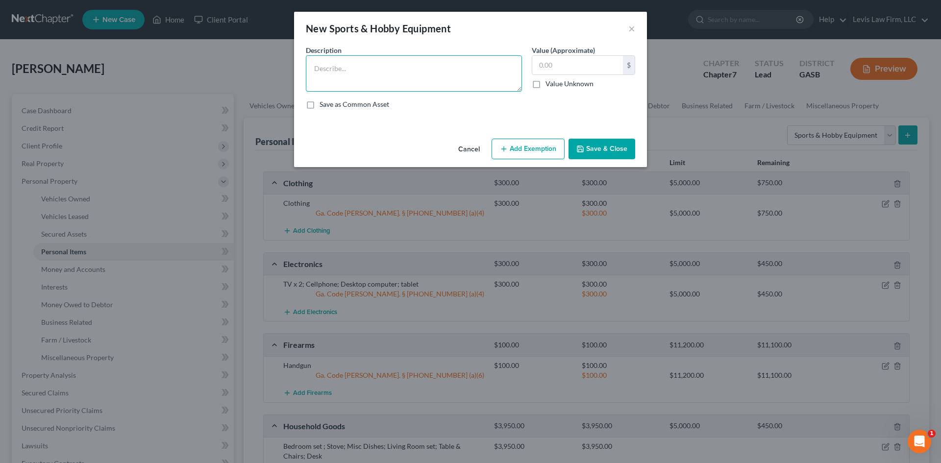
click at [324, 62] on textarea at bounding box center [414, 73] width 216 height 36
type textarea "Misc sporting equipment"
type input "75.00"
click at [533, 144] on button "Add Exemption" at bounding box center [528, 149] width 73 height 21
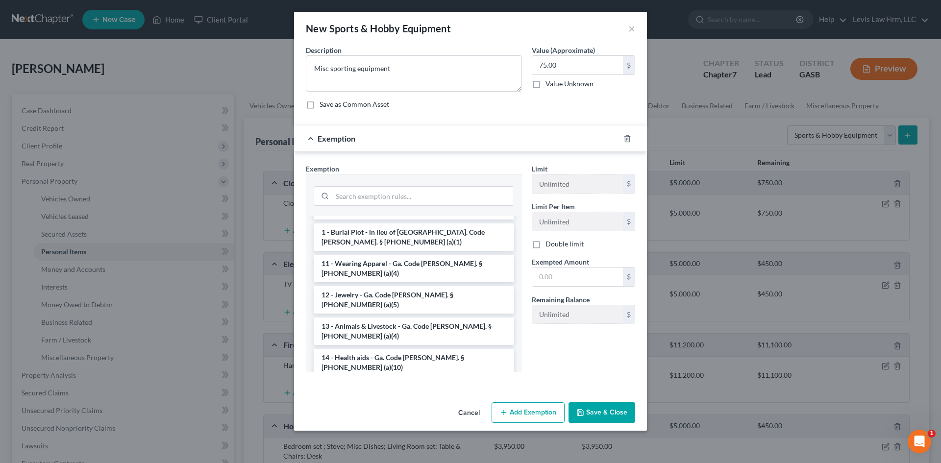
click at [384, 380] on li "14 - Wildcard - $1200 of any property plus unused homestead to $10000 - Ga. Cod…" at bounding box center [414, 398] width 200 height 37
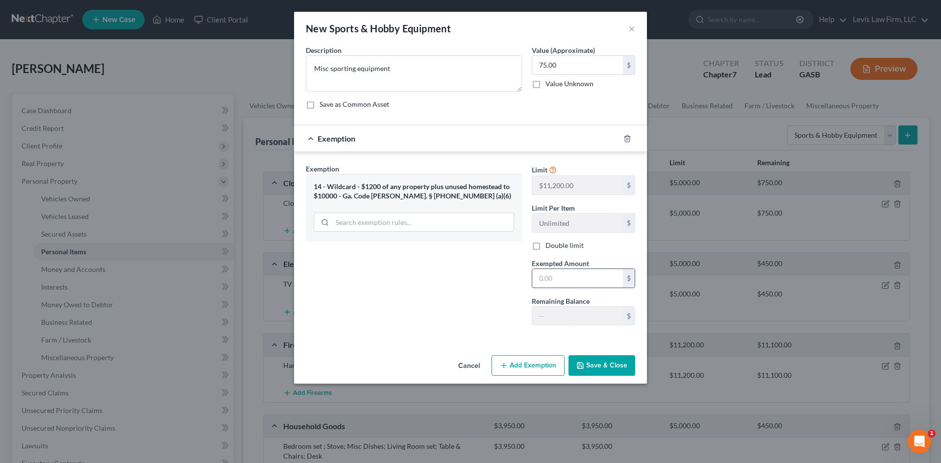
click at [565, 278] on input "text" at bounding box center [577, 278] width 91 height 19
type input "75.00"
click at [592, 359] on button "Save & Close" at bounding box center [602, 365] width 67 height 21
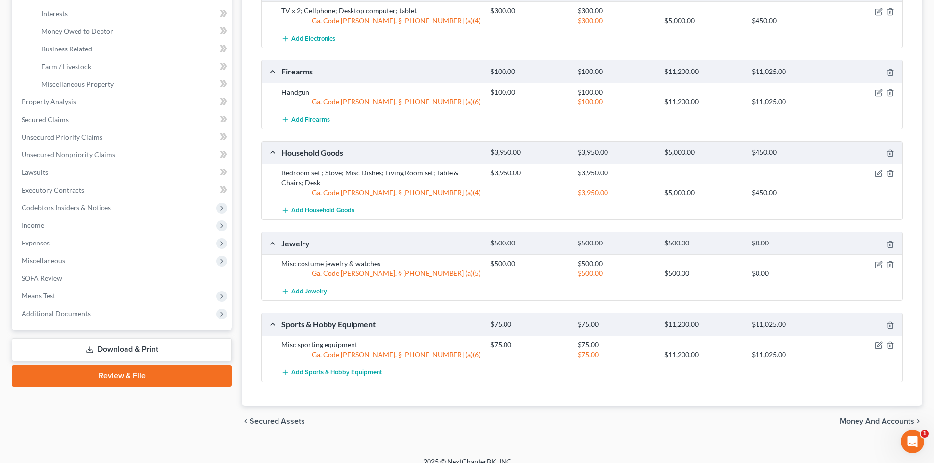
scroll to position [285, 0]
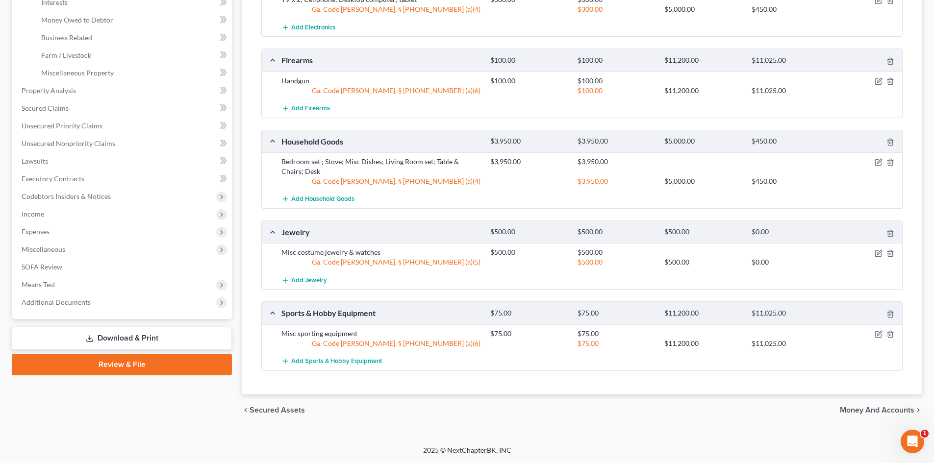
click at [886, 410] on span "Money and Accounts" at bounding box center [877, 410] width 75 height 8
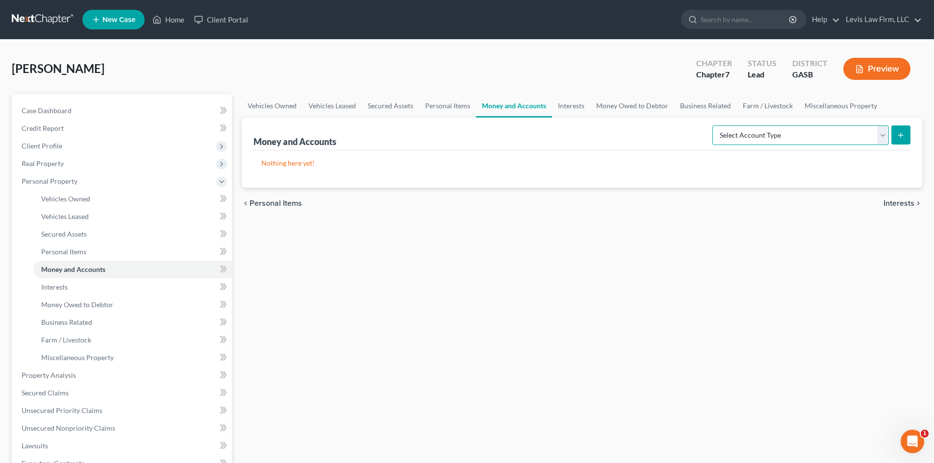
click at [748, 133] on select "Select Account Type Brokerage Cash on Hand Certificates of Deposit Checking Acc…" at bounding box center [800, 135] width 176 height 20
select select "other"
click at [714, 125] on select "Select Account Type Brokerage Cash on Hand Certificates of Deposit Checking Acc…" at bounding box center [800, 135] width 176 height 20
click at [902, 129] on button "submit" at bounding box center [900, 134] width 19 height 19
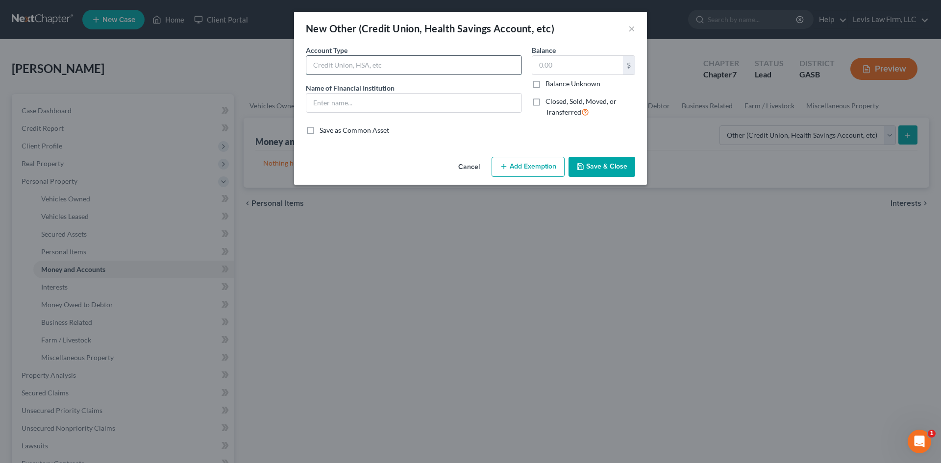
click at [321, 66] on input "text" at bounding box center [413, 65] width 215 height 19
click at [320, 101] on input "text" at bounding box center [413, 103] width 215 height 19
type input "V"
type input "Venmo Account"
click at [546, 84] on label "Balance Unknown" at bounding box center [573, 84] width 55 height 10
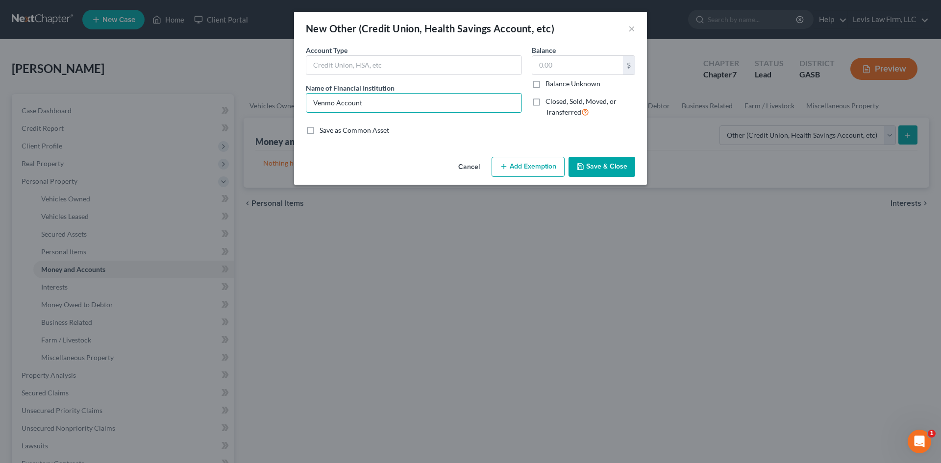
click at [549, 84] on input "Balance Unknown" at bounding box center [552, 82] width 6 height 6
checkbox input "true"
type input "0.00"
click at [602, 160] on button "Save & Close" at bounding box center [602, 167] width 67 height 21
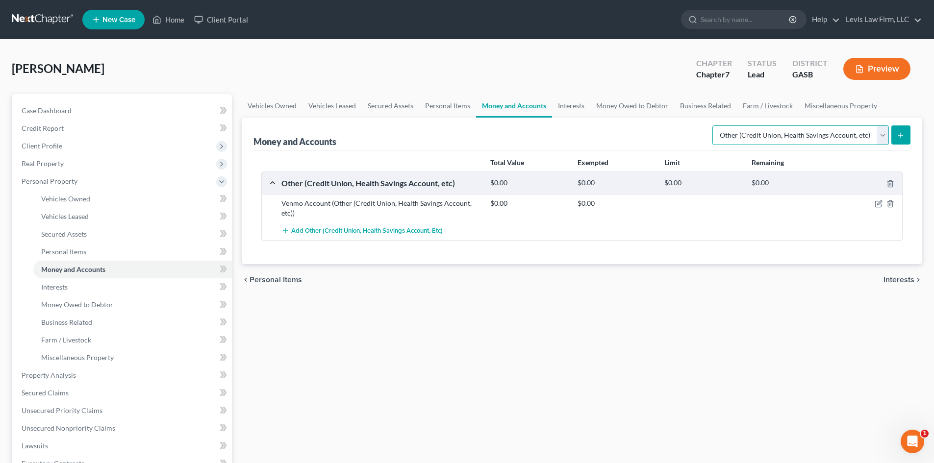
click at [883, 134] on select "Select Account Type Brokerage Cash on Hand Certificates of Deposit Checking Acc…" at bounding box center [800, 135] width 176 height 20
click at [50, 391] on span "Secured Claims" at bounding box center [45, 393] width 47 height 8
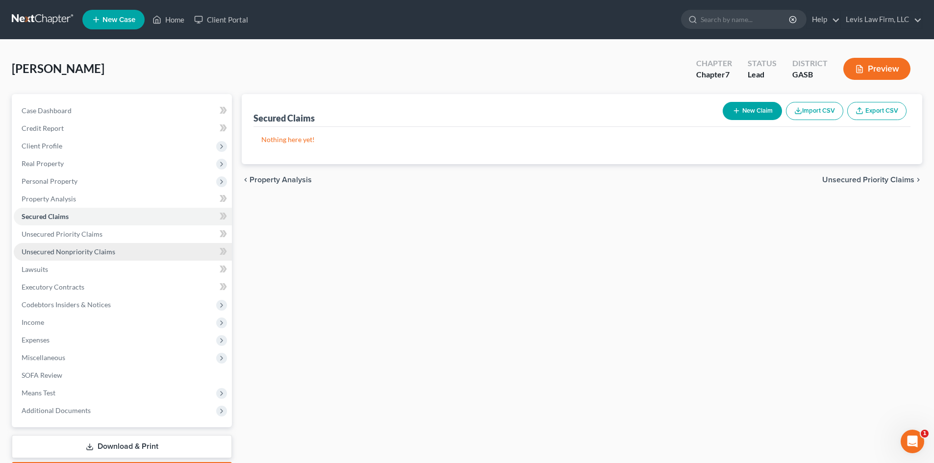
click at [70, 249] on span "Unsecured Nonpriority Claims" at bounding box center [69, 252] width 94 height 8
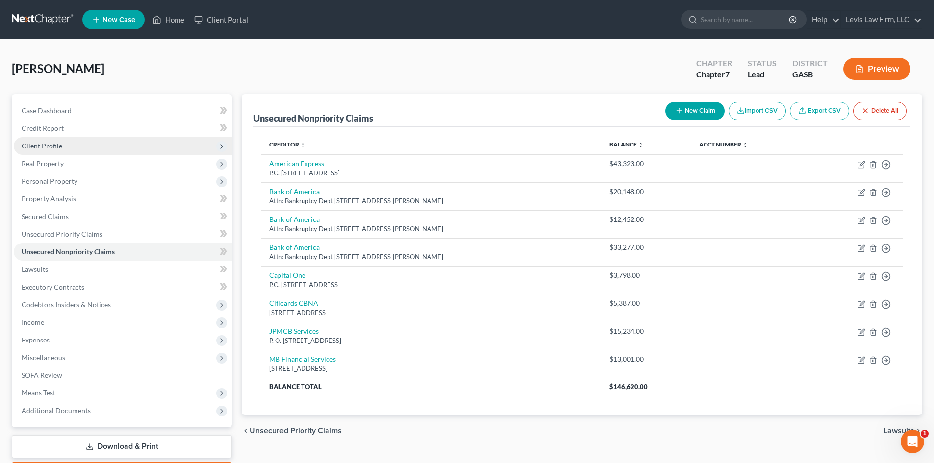
drag, startPoint x: 34, startPoint y: 149, endPoint x: 185, endPoint y: 143, distance: 150.6
click at [34, 149] on span "Client Profile" at bounding box center [42, 146] width 41 height 8
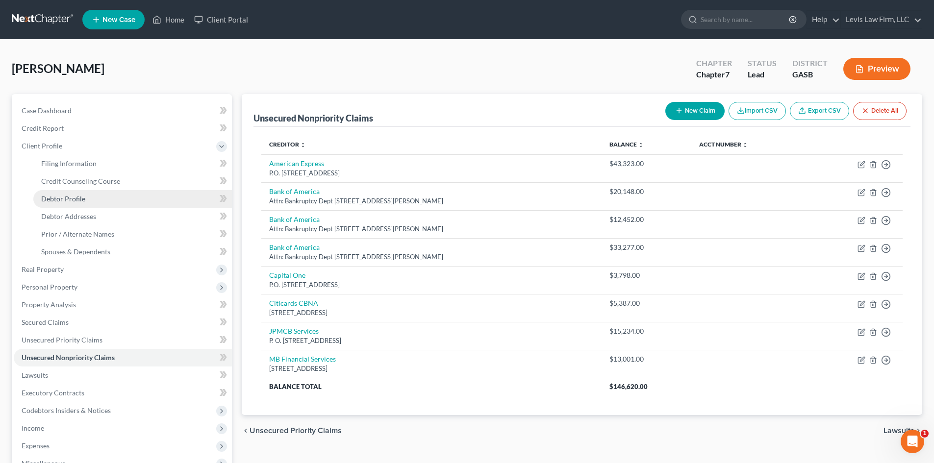
click at [56, 197] on span "Debtor Profile" at bounding box center [63, 199] width 44 height 8
select select "4"
select select "1"
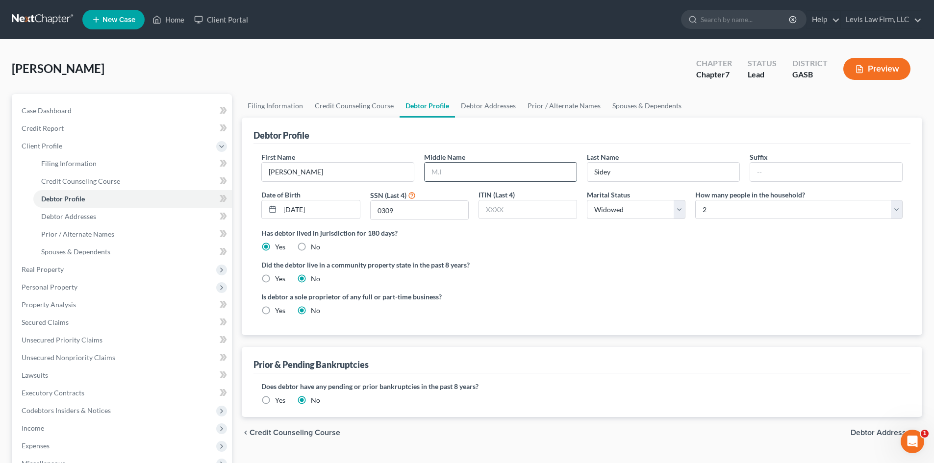
click at [493, 172] on input "text" at bounding box center [500, 172] width 152 height 19
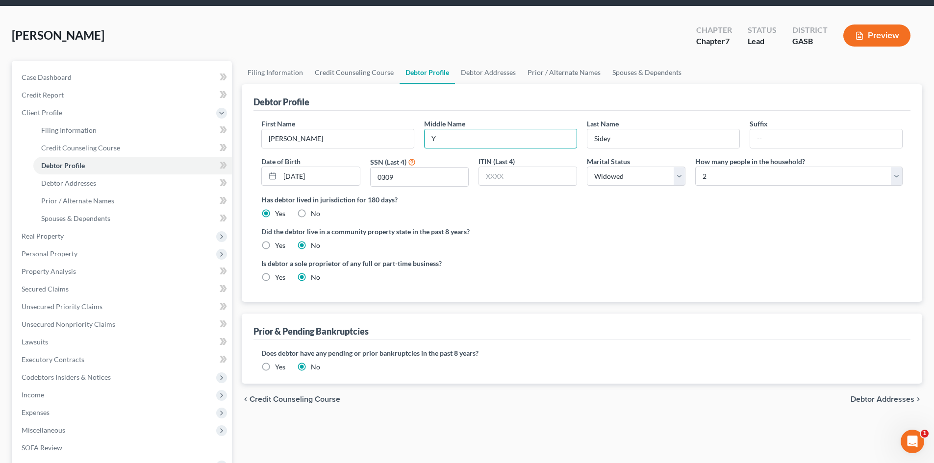
scroll to position [98, 0]
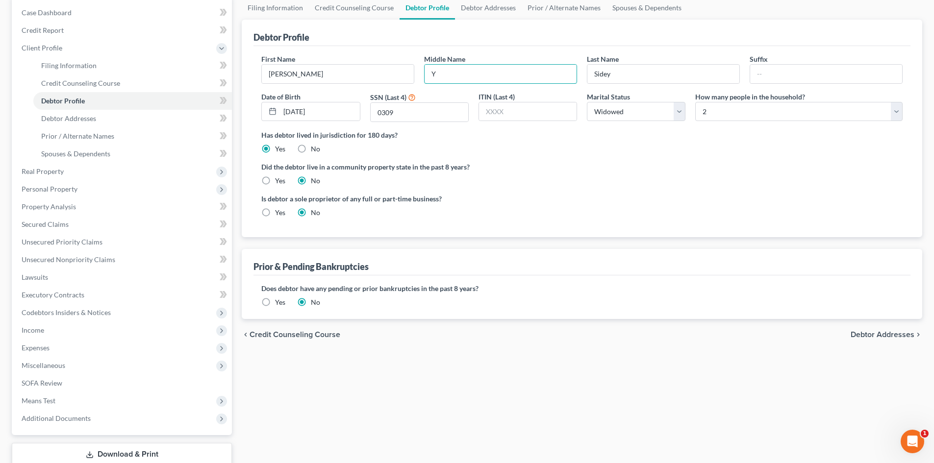
type input "Y"
click at [868, 333] on span "Debtor Addresses" at bounding box center [882, 335] width 64 height 8
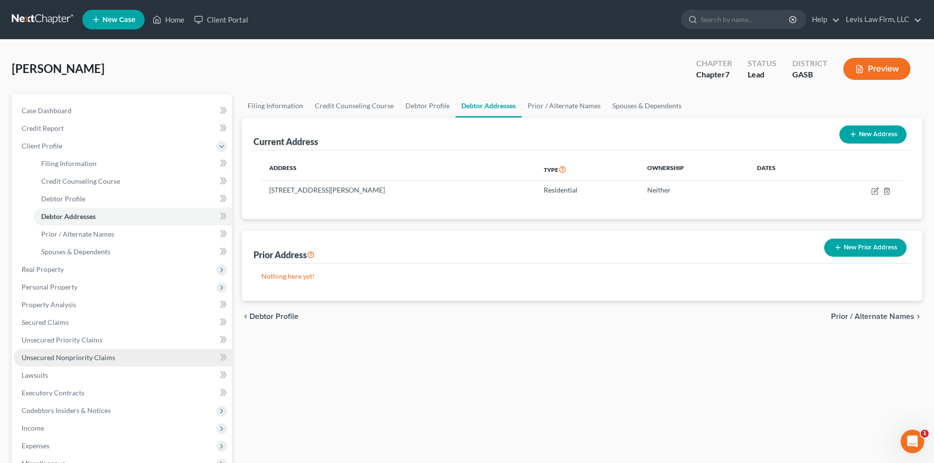
click at [67, 358] on span "Unsecured Nonpriority Claims" at bounding box center [69, 357] width 94 height 8
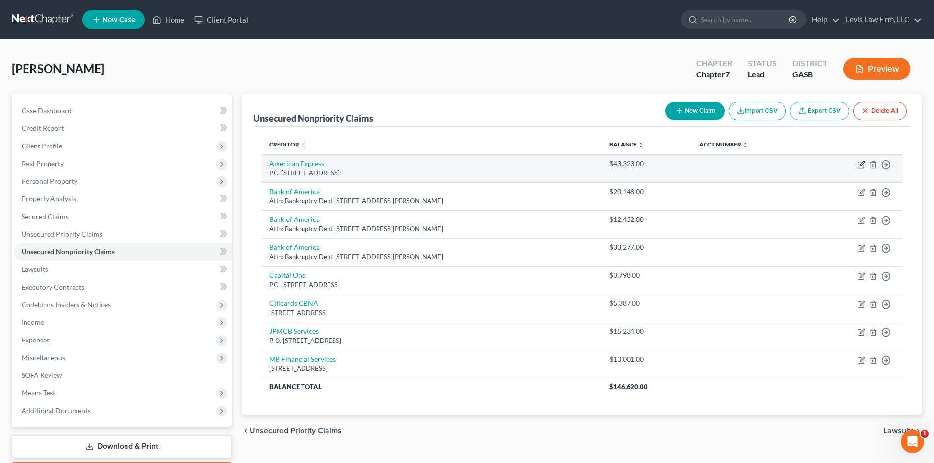
click at [859, 166] on icon "button" at bounding box center [861, 165] width 8 height 8
select select "45"
select select "2"
select select "0"
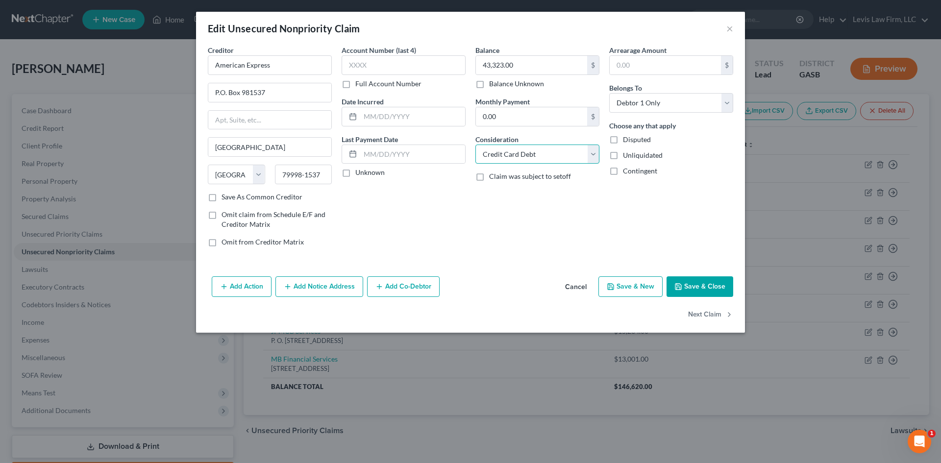
click at [590, 154] on select "Select Cable / Satellite Services Collection Agency Credit Card Debt Debt Couns…" at bounding box center [537, 155] width 124 height 20
select select "14"
click at [475, 145] on select "Select Cable / Satellite Services Collection Agency Credit Card Debt Debt Couns…" at bounding box center [537, 155] width 124 height 20
click at [495, 195] on input "text" at bounding box center [537, 191] width 123 height 19
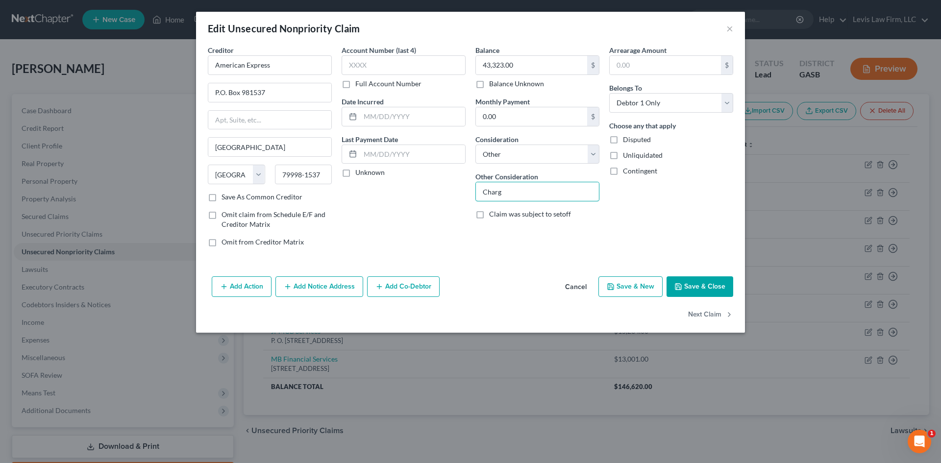
type input "Charged Off Account"
click at [623, 137] on label "Disputed" at bounding box center [637, 140] width 28 height 10
click at [627, 137] on input "Disputed" at bounding box center [630, 138] width 6 height 6
checkbox input "true"
click at [698, 288] on button "Save & Close" at bounding box center [700, 286] width 67 height 21
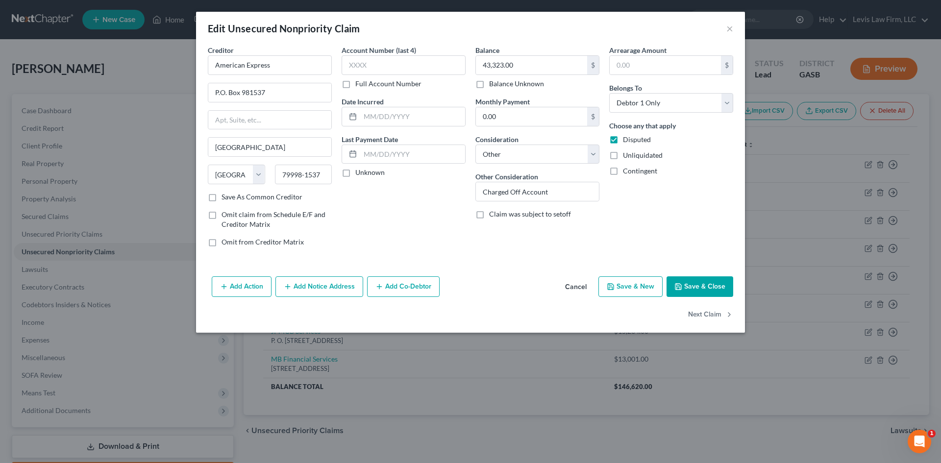
type input "0"
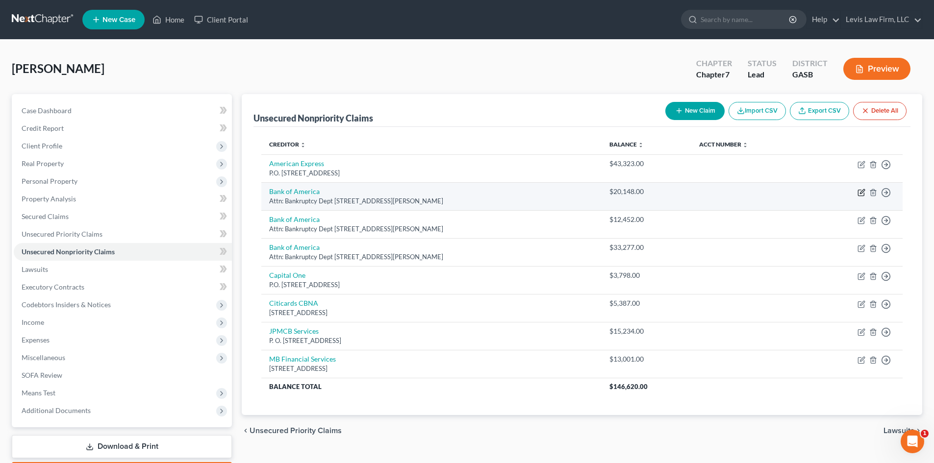
click at [862, 194] on icon "button" at bounding box center [861, 193] width 8 height 8
select select "28"
select select "2"
select select "0"
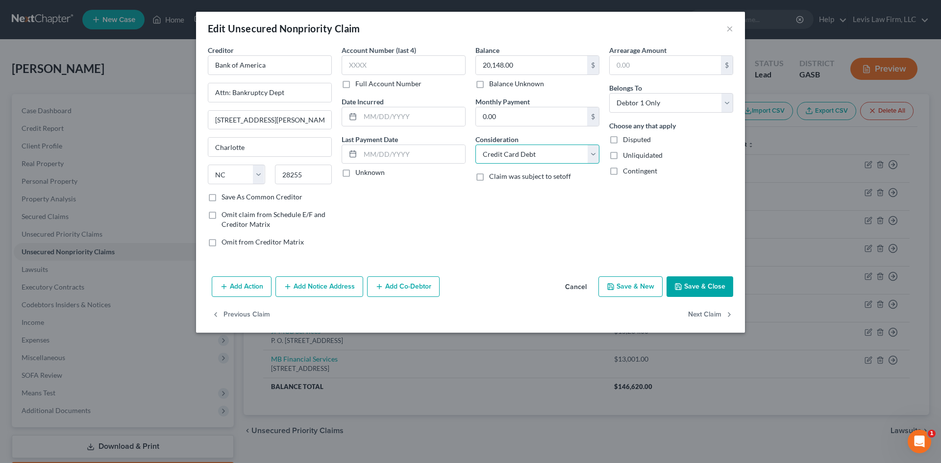
click at [584, 153] on select "Select Cable / Satellite Services Collection Agency Credit Card Debt Debt Couns…" at bounding box center [537, 155] width 124 height 20
select select "14"
click at [475, 145] on select "Select Cable / Satellite Services Collection Agency Credit Card Debt Debt Couns…" at bounding box center [537, 155] width 124 height 20
click at [490, 190] on input "text" at bounding box center [537, 191] width 123 height 19
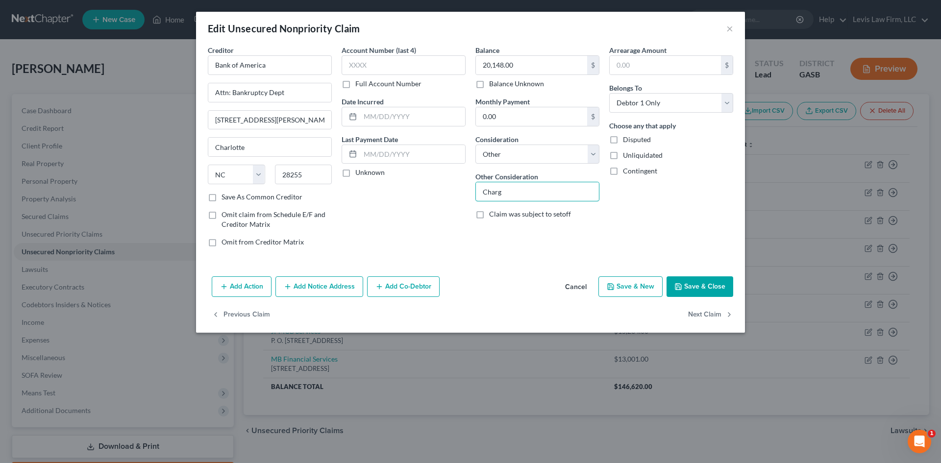
type input "Charged Off Account"
click at [623, 138] on label "Disputed" at bounding box center [637, 140] width 28 height 10
click at [627, 138] on input "Disputed" at bounding box center [630, 138] width 6 height 6
checkbox input "true"
click at [700, 285] on button "Save & Close" at bounding box center [700, 286] width 67 height 21
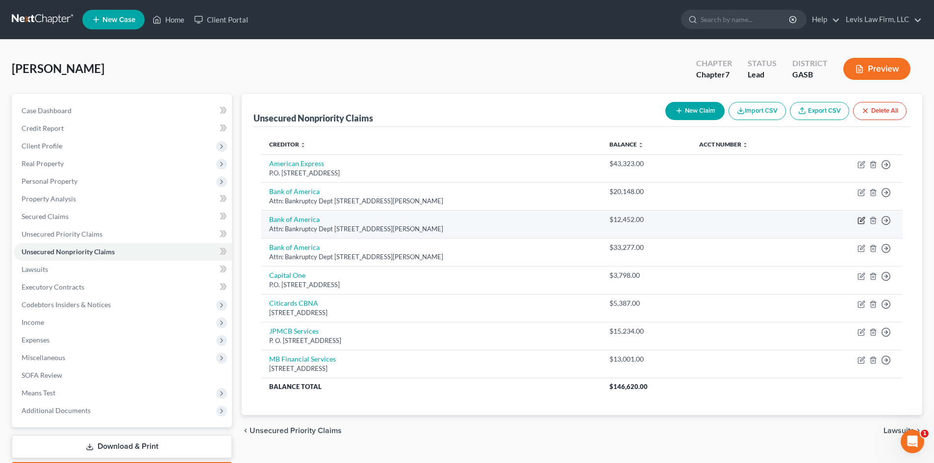
click at [859, 221] on icon "button" at bounding box center [861, 221] width 8 height 8
select select "28"
select select "14"
select select "0"
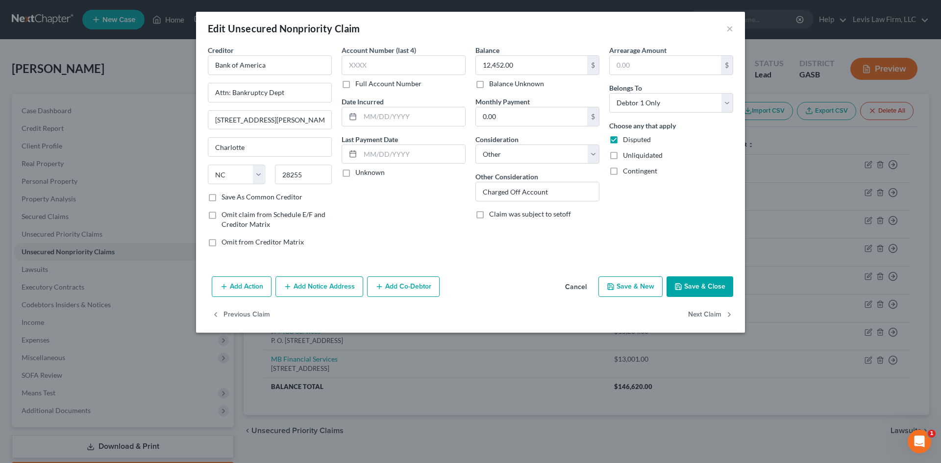
click at [700, 288] on button "Save & Close" at bounding box center [700, 286] width 67 height 21
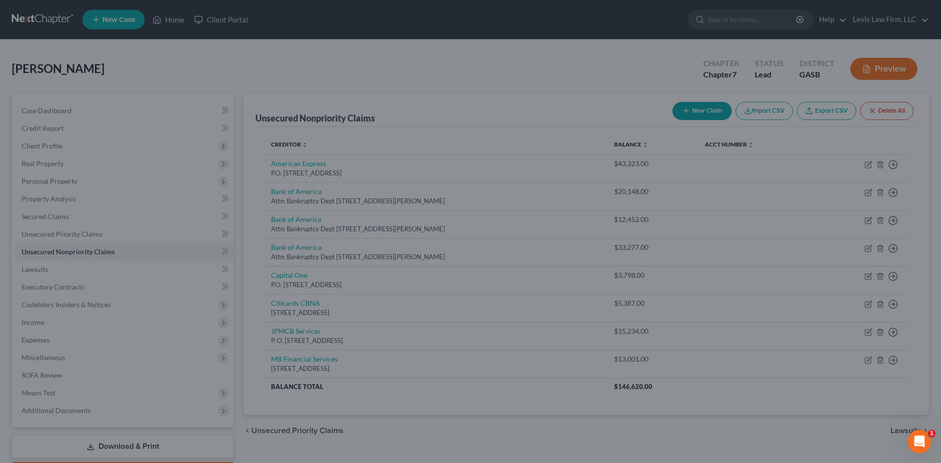
type input "0"
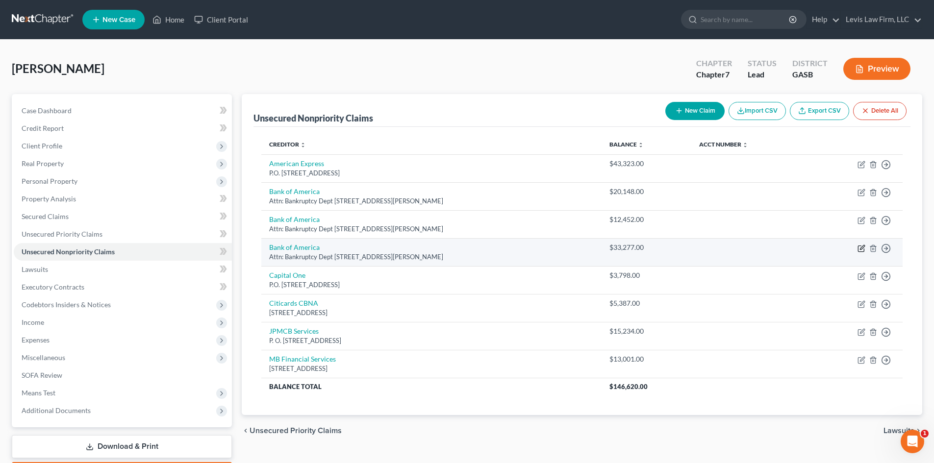
click at [860, 246] on icon "button" at bounding box center [861, 249] width 6 height 6
select select "28"
select select "14"
select select "0"
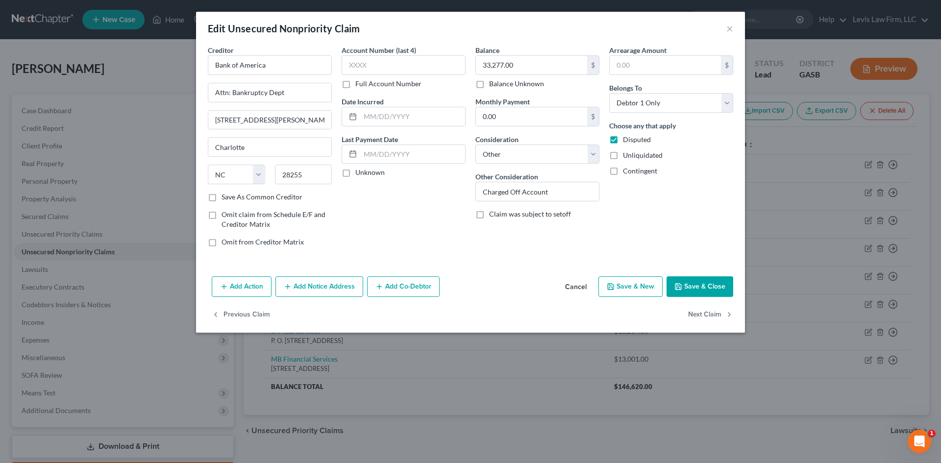
click at [699, 281] on button "Save & Close" at bounding box center [700, 286] width 67 height 21
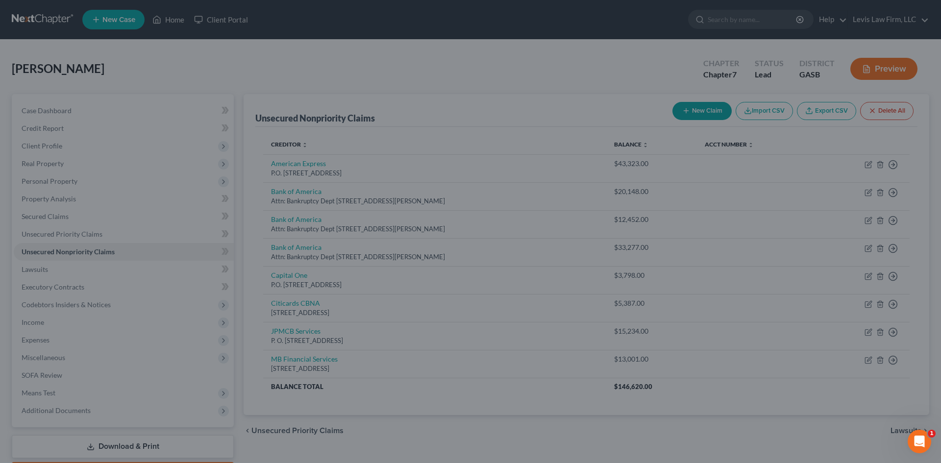
type input "0"
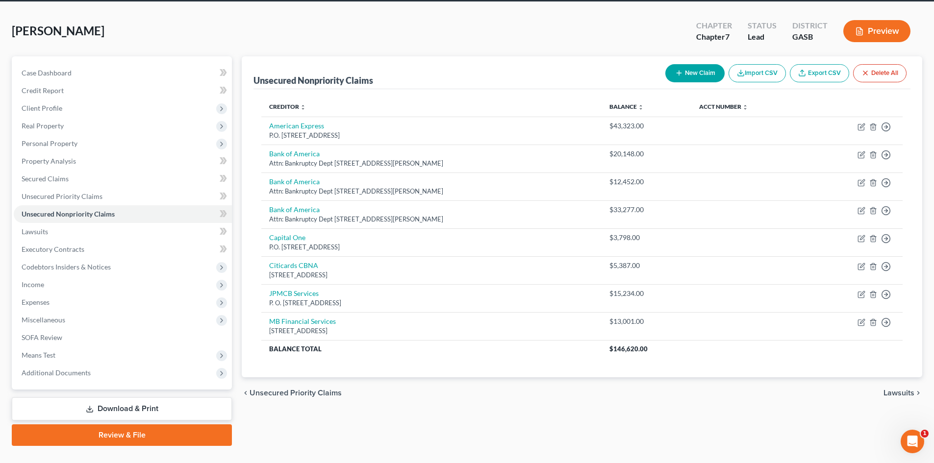
scroll to position [49, 0]
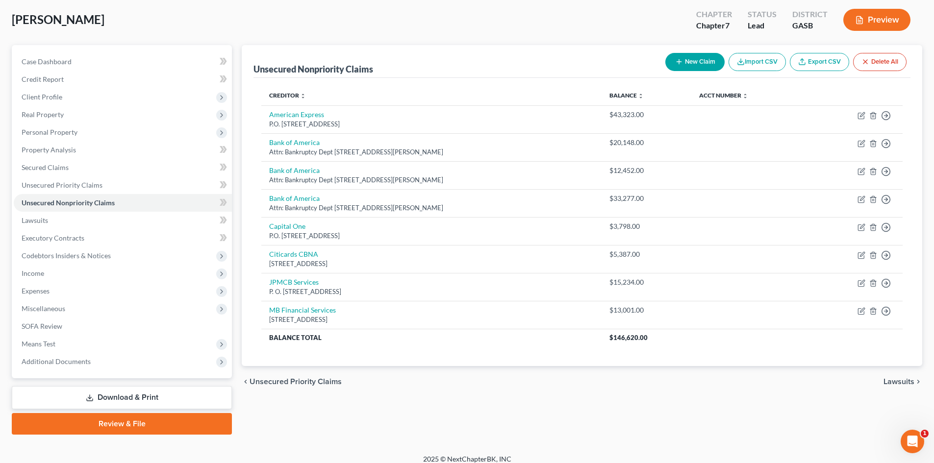
click at [692, 63] on button "New Claim" at bounding box center [694, 62] width 59 height 18
select select "0"
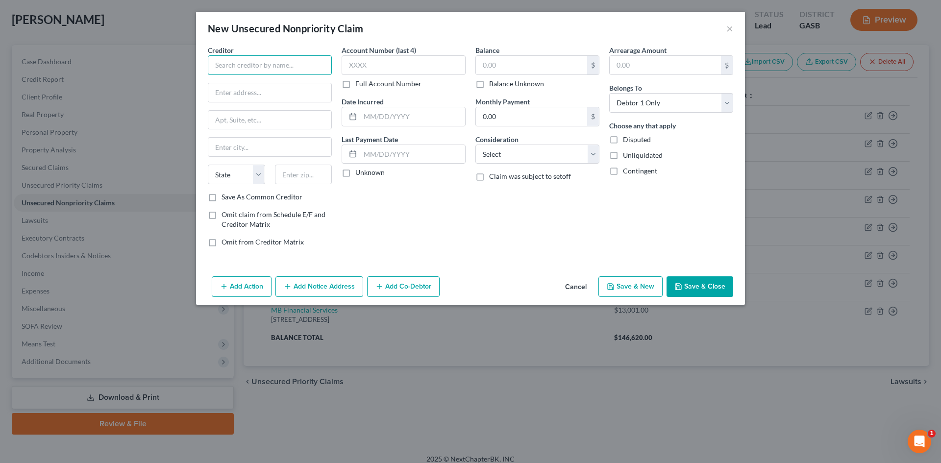
click at [230, 67] on input "text" at bounding box center [270, 65] width 124 height 20
click at [294, 64] on input "Barclays Bank [US_STATE]" at bounding box center [270, 65] width 124 height 20
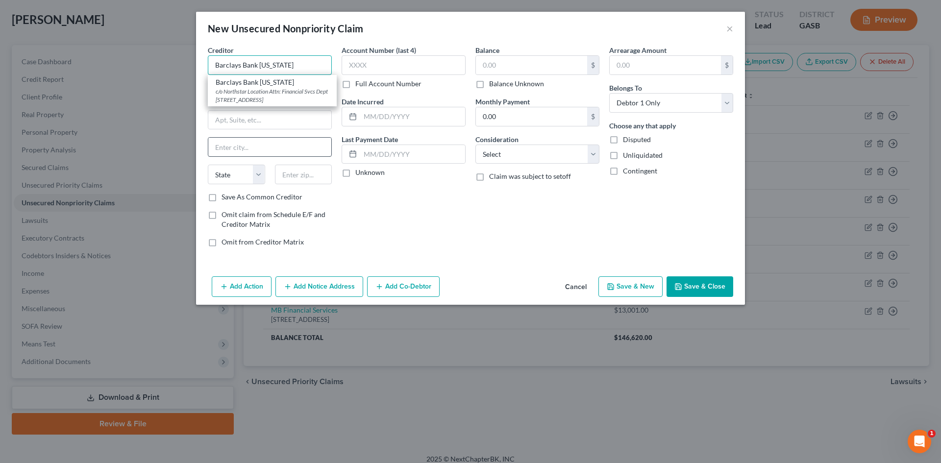
type input "Barclays Bank [US_STATE]"
drag, startPoint x: 261, startPoint y: 149, endPoint x: 261, endPoint y: 143, distance: 6.4
click at [261, 149] on input "text" at bounding box center [269, 147] width 123 height 19
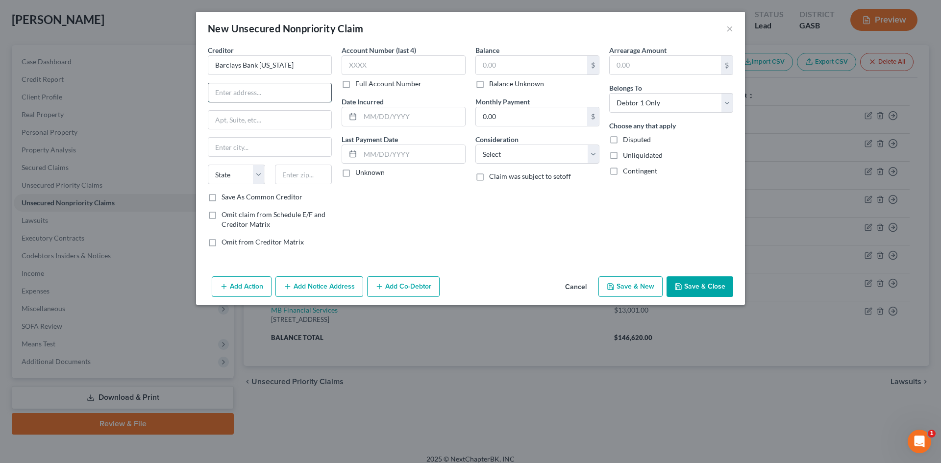
click at [235, 92] on input "text" at bounding box center [269, 92] width 123 height 19
type input "P.O. Box 8803"
type input "/"
type input "Wilmington"
click at [232, 174] on select "State [US_STATE] AK AR AZ CA CO CT DE DC [GEOGRAPHIC_DATA] [GEOGRAPHIC_DATA] GU…" at bounding box center [236, 175] width 57 height 20
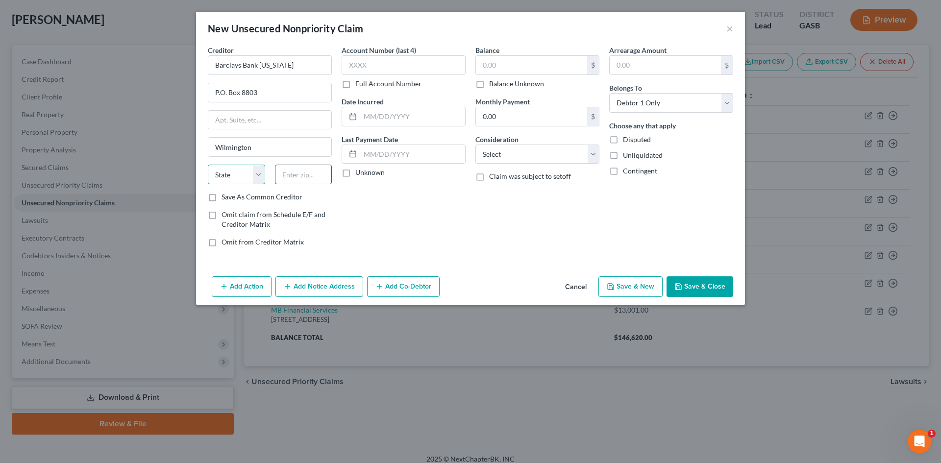
select select "7"
click at [310, 173] on input "text" at bounding box center [303, 175] width 57 height 20
type input "19899"
click at [222, 200] on label "Save As Common Creditor" at bounding box center [262, 197] width 81 height 10
click at [225, 199] on input "Save As Common Creditor" at bounding box center [228, 195] width 6 height 6
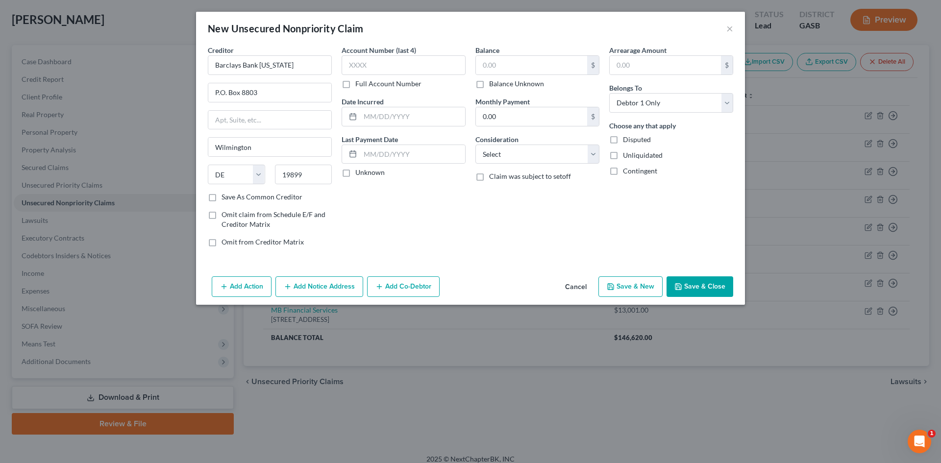
checkbox input "true"
click at [506, 70] on input "text" at bounding box center [531, 65] width 111 height 19
type input "23,924.00"
click at [592, 153] on select "Select Cable / Satellite Services Collection Agency Credit Card Debt Debt Couns…" at bounding box center [537, 155] width 124 height 20
select select "14"
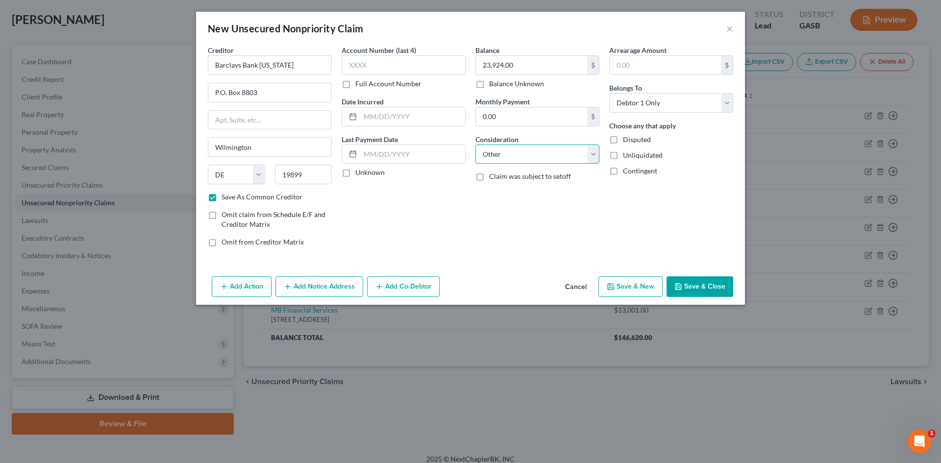
click at [475, 145] on select "Select Cable / Satellite Services Collection Agency Credit Card Debt Debt Couns…" at bounding box center [537, 155] width 124 height 20
click at [498, 199] on input "text" at bounding box center [537, 191] width 123 height 19
type input "Charged Off Account"
click at [623, 139] on label "Disputed" at bounding box center [637, 140] width 28 height 10
click at [627, 139] on input "Disputed" at bounding box center [630, 138] width 6 height 6
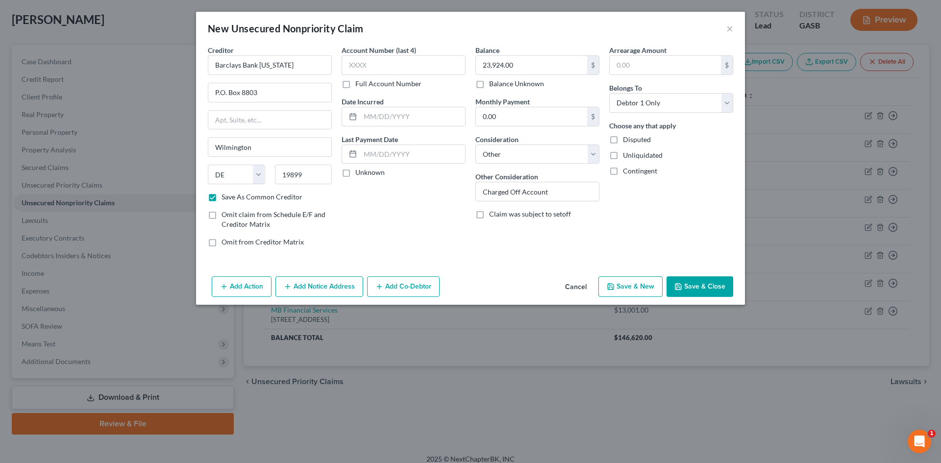
checkbox input "true"
click at [701, 284] on button "Save & Close" at bounding box center [700, 286] width 67 height 21
checkbox input "false"
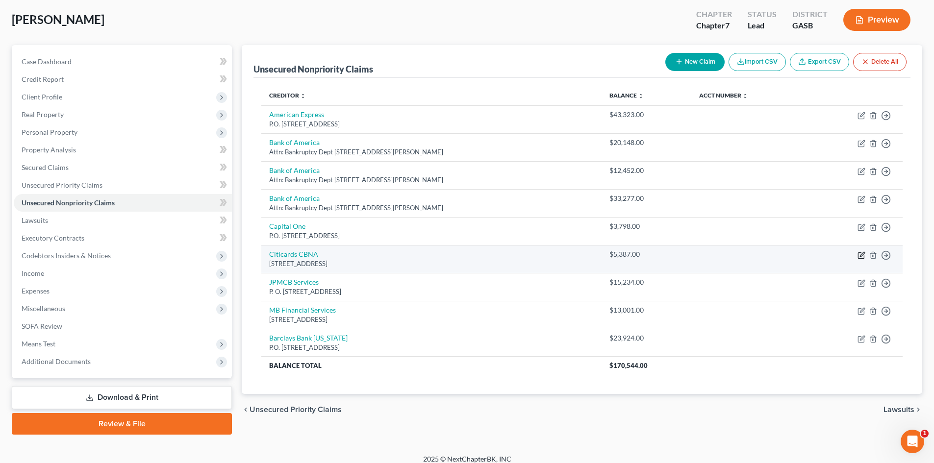
click at [860, 253] on icon "button" at bounding box center [861, 255] width 6 height 6
select select "43"
select select "14"
select select "0"
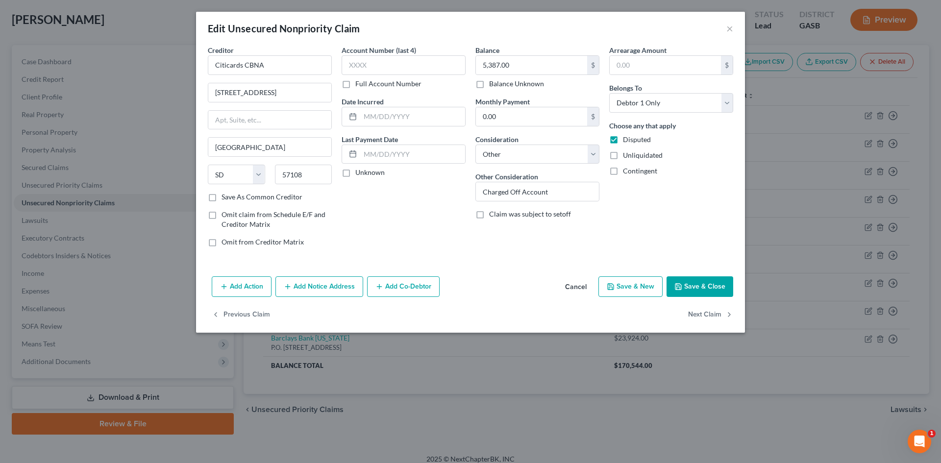
click at [694, 286] on button "Save & Close" at bounding box center [700, 286] width 67 height 21
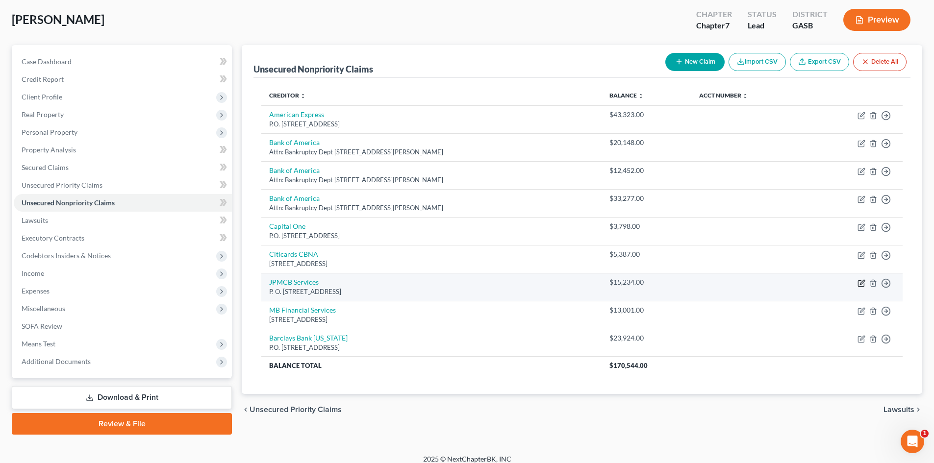
click at [861, 284] on icon "button" at bounding box center [862, 282] width 4 height 4
select select "7"
select select "14"
select select "0"
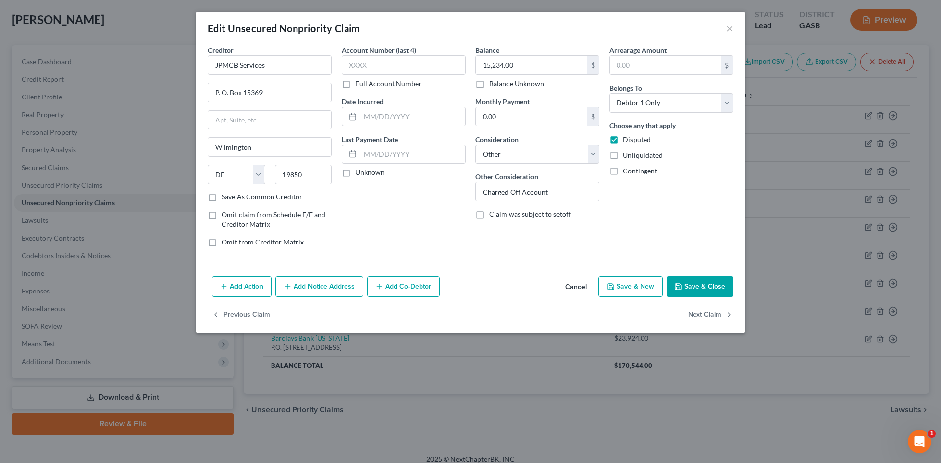
click at [699, 288] on button "Save & Close" at bounding box center [700, 286] width 67 height 21
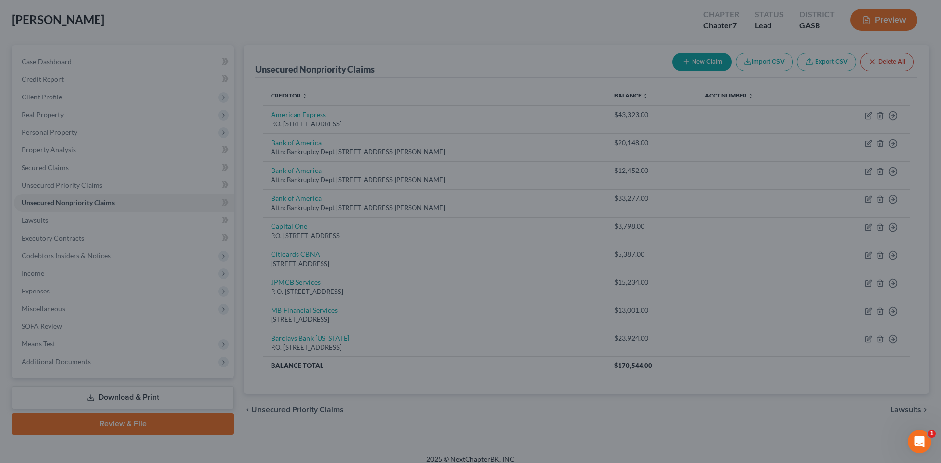
type input "0"
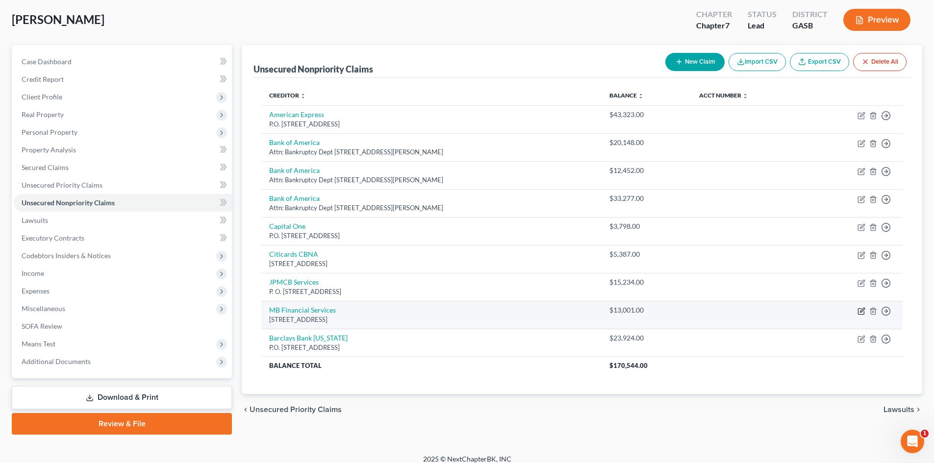
click at [862, 311] on icon "button" at bounding box center [862, 310] width 4 height 4
select select "45"
select select "14"
select select "0"
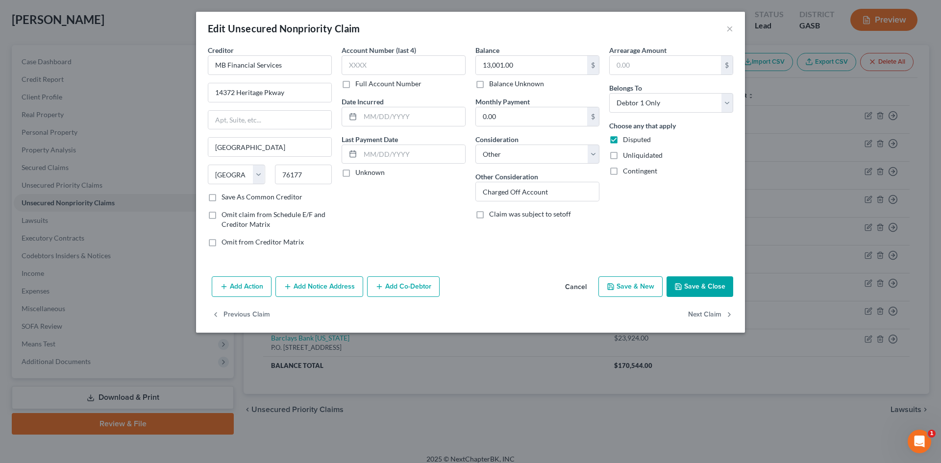
click at [705, 284] on button "Save & Close" at bounding box center [700, 286] width 67 height 21
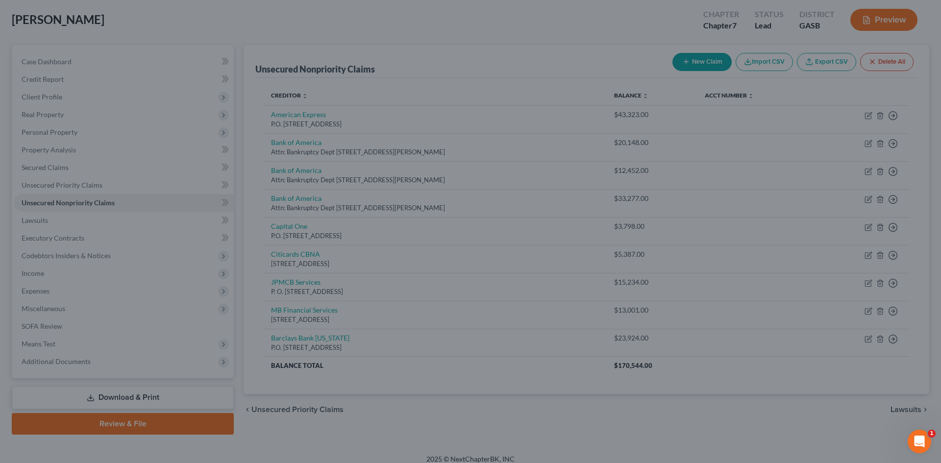
type input "0"
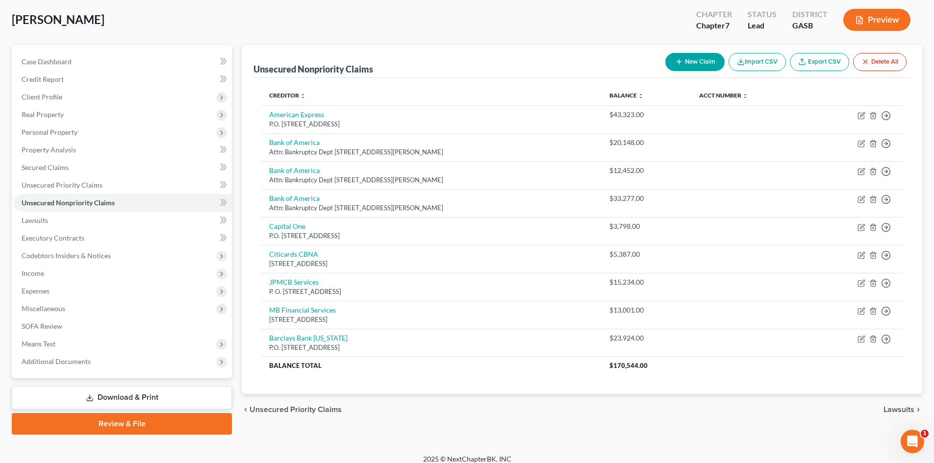
click at [696, 55] on button "New Claim" at bounding box center [694, 62] width 59 height 18
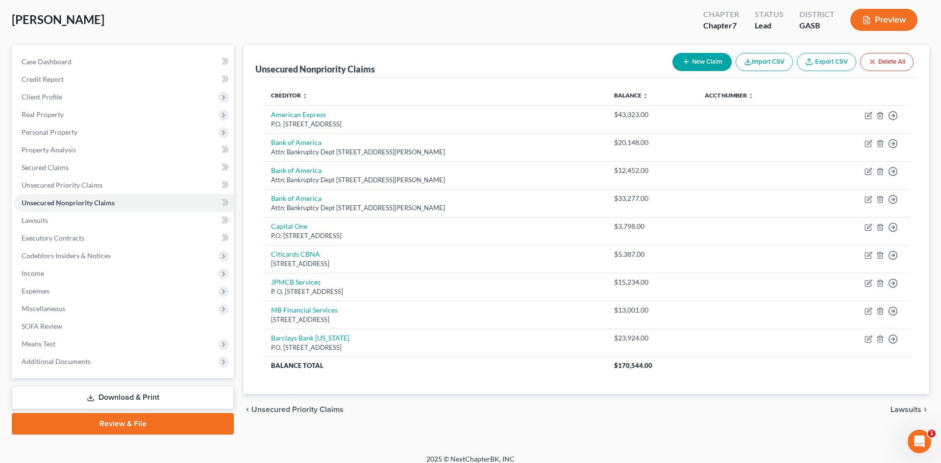
select select "0"
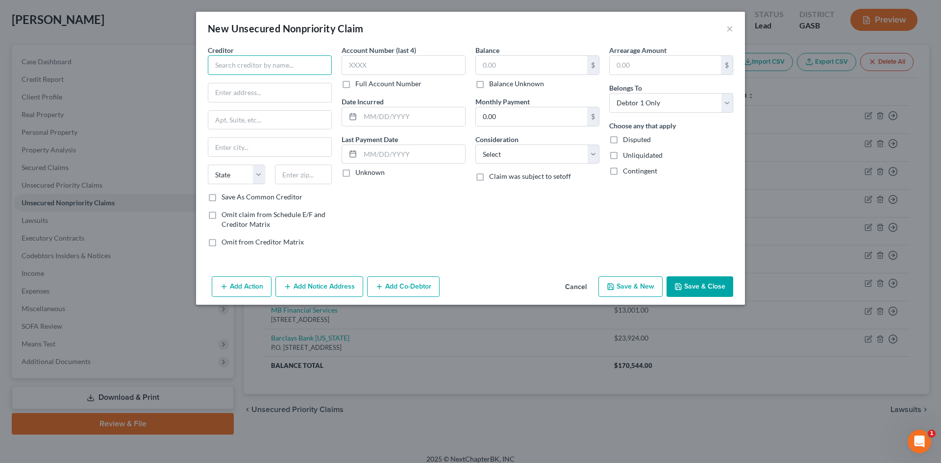
click at [249, 69] on input "text" at bounding box center [270, 65] width 124 height 20
type input "Nordstrom TD Bank [GEOGRAPHIC_DATA]"
type input "[STREET_ADDRESS][PERSON_NAME]"
type input "[GEOGRAPHIC_DATA]"
select select "5"
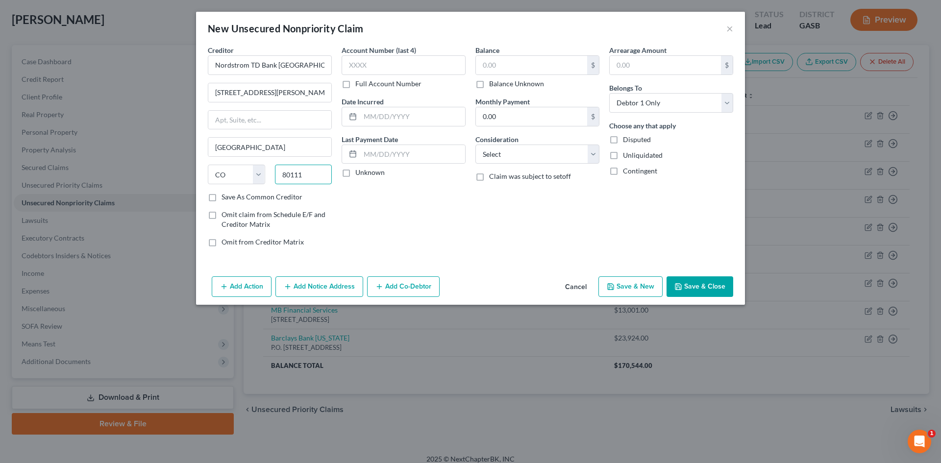
type input "80111"
click at [222, 198] on label "Save As Common Creditor" at bounding box center [262, 197] width 81 height 10
click at [225, 198] on input "Save As Common Creditor" at bounding box center [228, 195] width 6 height 6
checkbox input "true"
click at [503, 66] on input "text" at bounding box center [531, 65] width 111 height 19
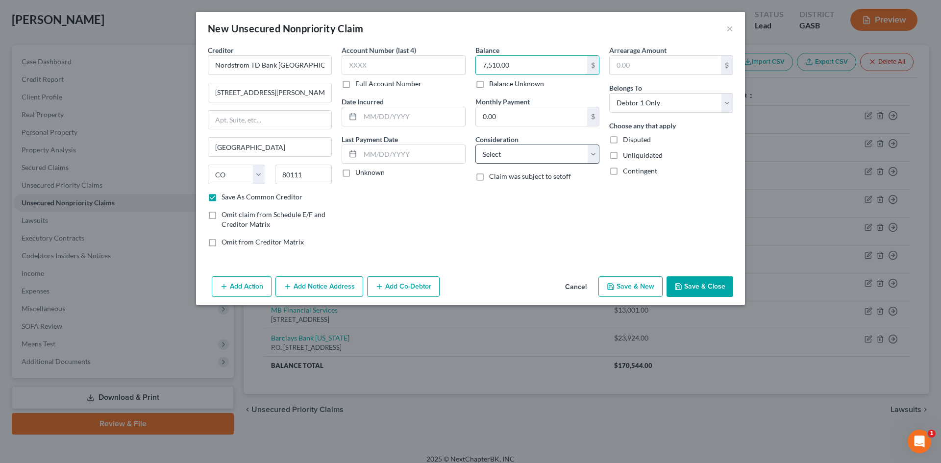
type input "7,510.00"
click at [540, 158] on select "Select Cable / Satellite Services Collection Agency Credit Card Debt Debt Couns…" at bounding box center [537, 155] width 124 height 20
select select "14"
click at [475, 145] on select "Select Cable / Satellite Services Collection Agency Credit Card Debt Debt Couns…" at bounding box center [537, 155] width 124 height 20
click at [506, 190] on input "text" at bounding box center [537, 191] width 123 height 19
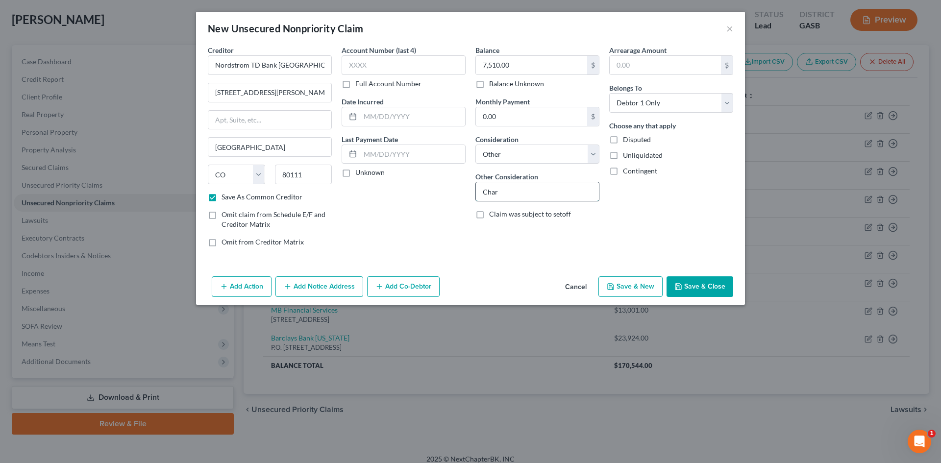
type input "Charged Off Account"
click at [623, 139] on label "Disputed" at bounding box center [637, 140] width 28 height 10
click at [627, 139] on input "Disputed" at bounding box center [630, 138] width 6 height 6
checkbox input "true"
click at [699, 279] on button "Save & Close" at bounding box center [700, 286] width 67 height 21
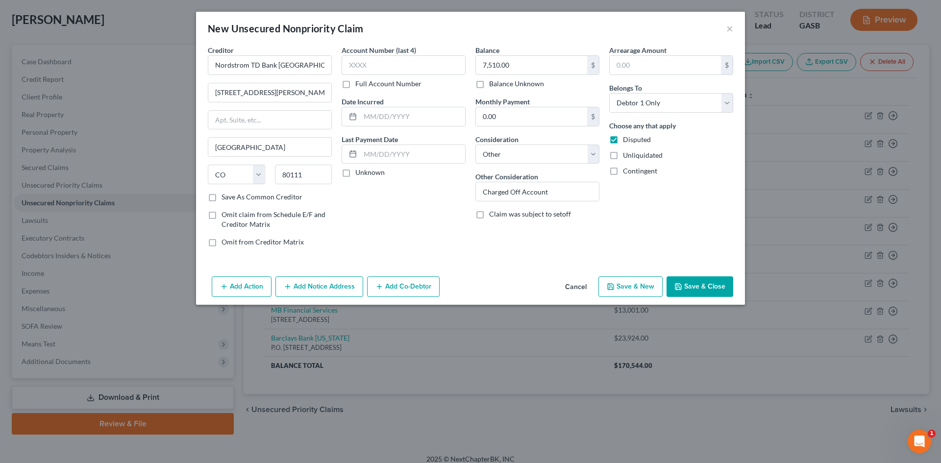
checkbox input "false"
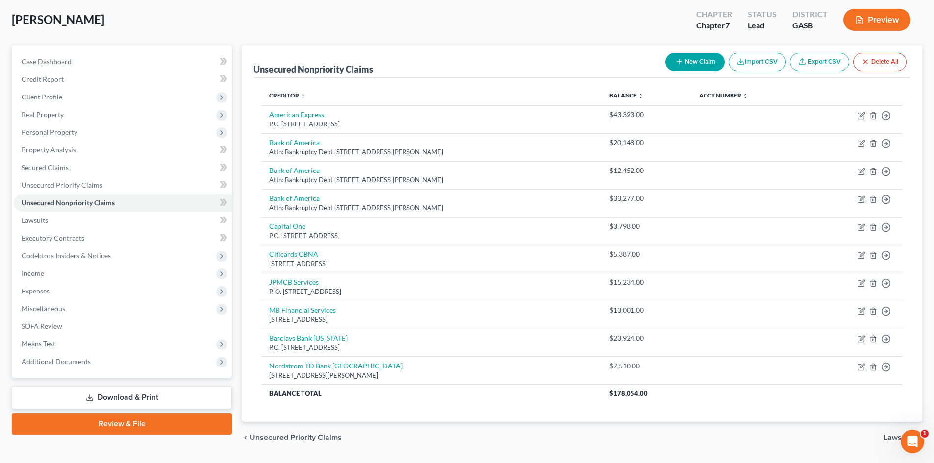
click at [685, 61] on button "New Claim" at bounding box center [694, 62] width 59 height 18
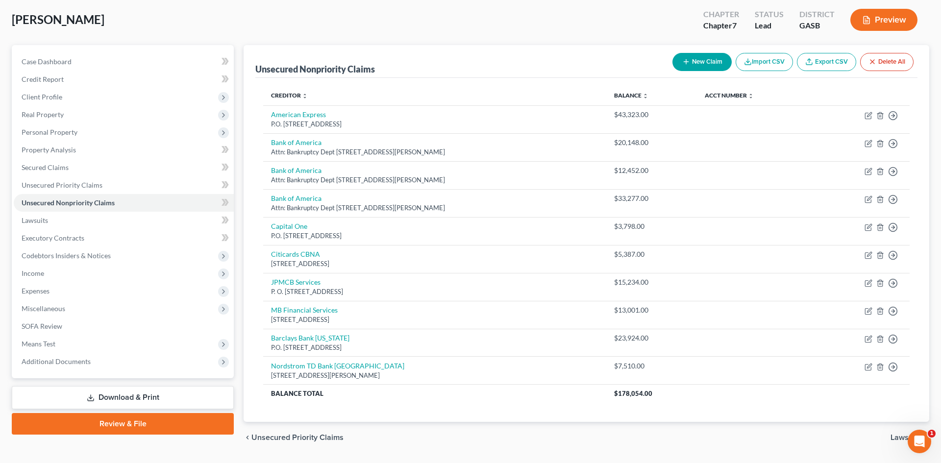
select select "0"
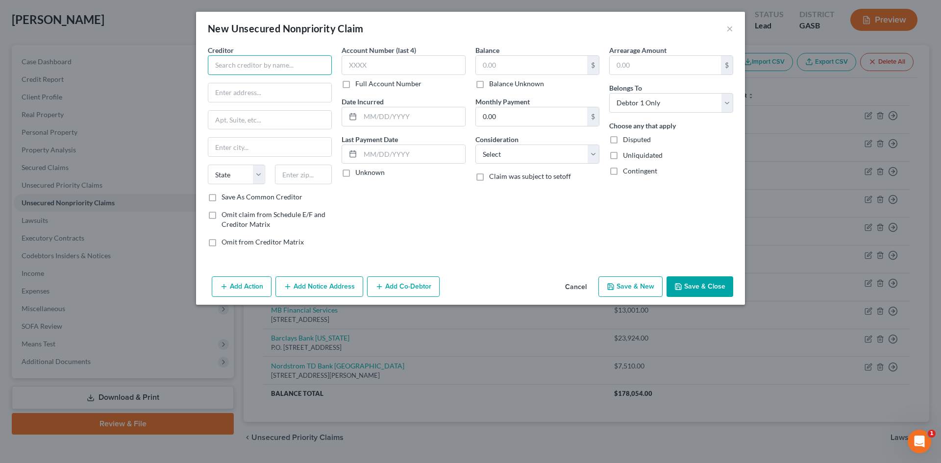
click at [247, 68] on input "text" at bounding box center [270, 65] width 124 height 20
type input "UBS Bank USA"
type input "[STREET_ADDRESS]"
type input "Suite 2275"
type input "[GEOGRAPHIC_DATA]"
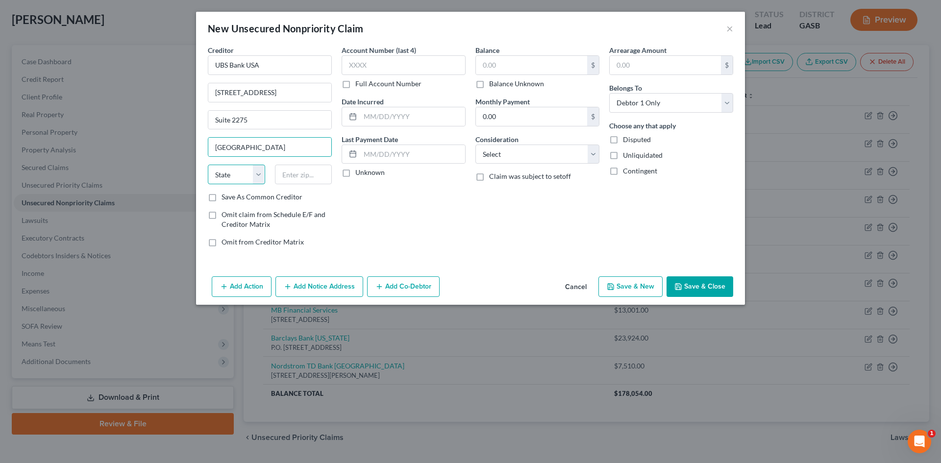
click at [238, 180] on select "State [US_STATE] AK AR AZ CA CO CT DE DC [GEOGRAPHIC_DATA] [GEOGRAPHIC_DATA] GU…" at bounding box center [236, 175] width 57 height 20
select select "46"
click at [208, 165] on select "State [US_STATE] AK AR AZ CA CO CT DE DC [GEOGRAPHIC_DATA] [GEOGRAPHIC_DATA] GU…" at bounding box center [236, 175] width 57 height 20
type input "84111"
click at [222, 198] on label "Save As Common Creditor" at bounding box center [262, 197] width 81 height 10
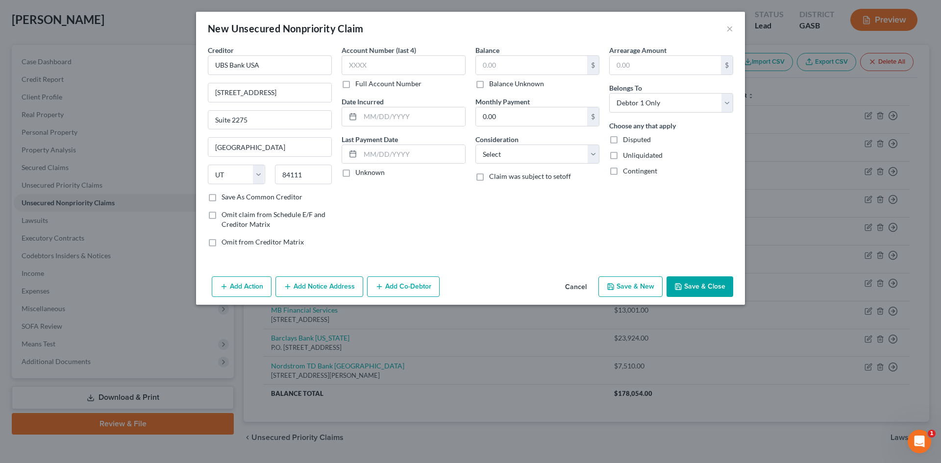
click at [225, 198] on input "Save As Common Creditor" at bounding box center [228, 195] width 6 height 6
checkbox input "true"
click at [504, 61] on input "text" at bounding box center [531, 65] width 111 height 19
type input "44,951.00"
drag, startPoint x: 520, startPoint y: 157, endPoint x: 518, endPoint y: 163, distance: 6.4
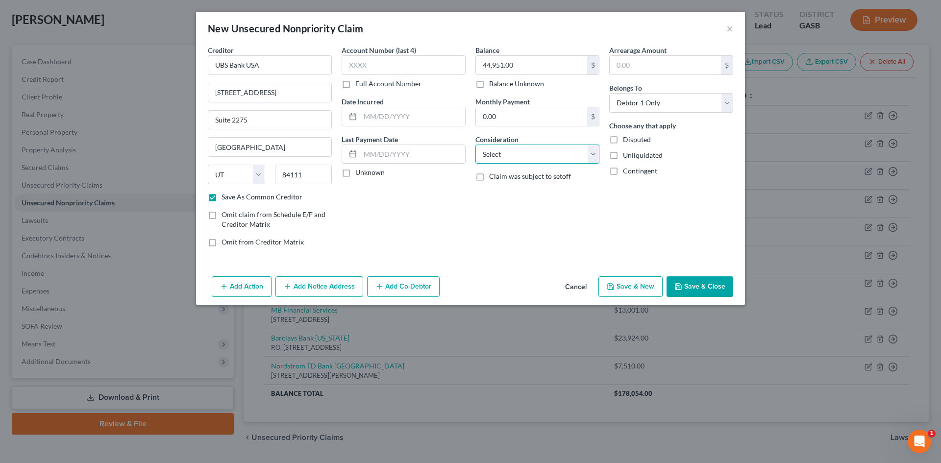
click at [520, 157] on select "Select Cable / Satellite Services Collection Agency Credit Card Debt Debt Couns…" at bounding box center [537, 155] width 124 height 20
click at [475, 145] on select "Select Cable / Satellite Services Collection Agency Credit Card Debt Debt Couns…" at bounding box center [537, 155] width 124 height 20
click at [528, 150] on select "Select Cable / Satellite Services Collection Agency Credit Card Debt Debt Couns…" at bounding box center [537, 155] width 124 height 20
select select "14"
click at [475, 145] on select "Select Cable / Satellite Services Collection Agency Credit Card Debt Debt Couns…" at bounding box center [537, 155] width 124 height 20
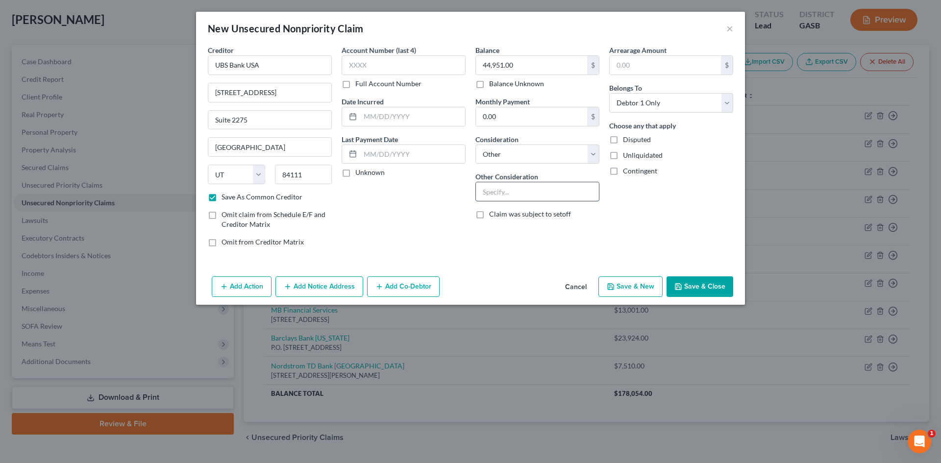
click at [505, 186] on input "text" at bounding box center [537, 191] width 123 height 19
type input "Charged Off Account"
click at [623, 137] on label "Disputed" at bounding box center [637, 140] width 28 height 10
click at [627, 137] on input "Disputed" at bounding box center [630, 138] width 6 height 6
checkbox input "true"
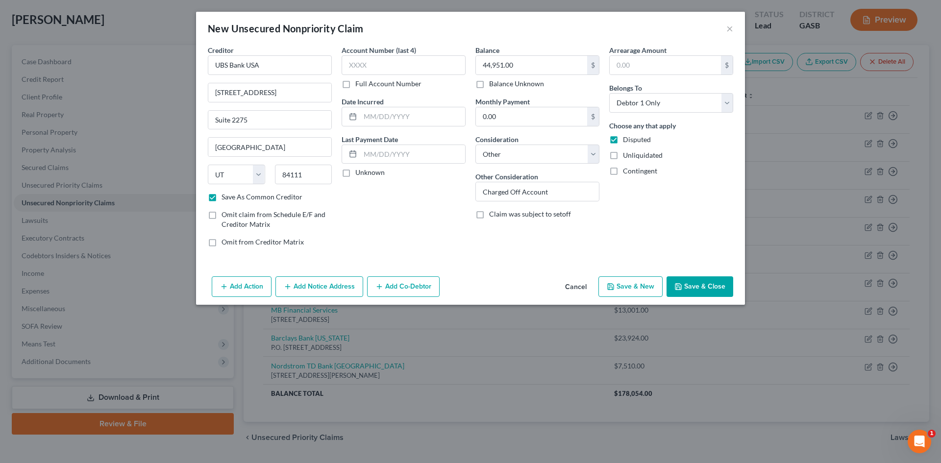
click at [680, 290] on icon "button" at bounding box center [678, 287] width 8 height 8
checkbox input "false"
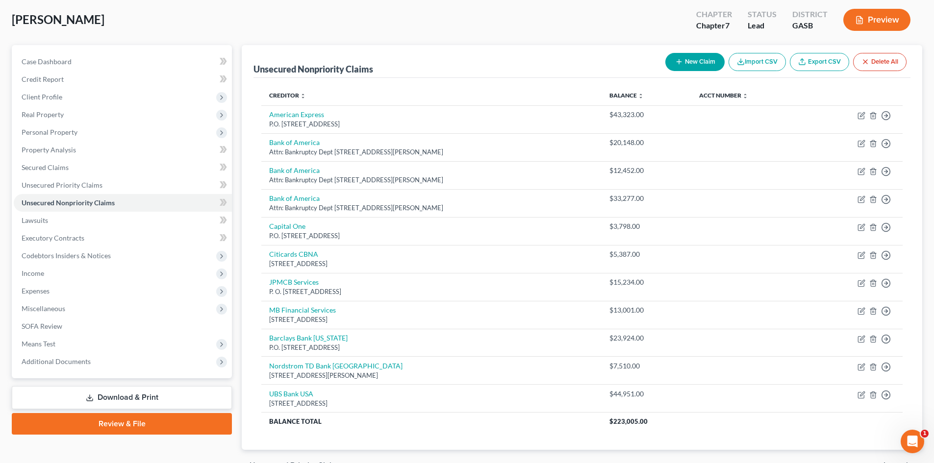
click at [690, 60] on button "New Claim" at bounding box center [694, 62] width 59 height 18
select select "0"
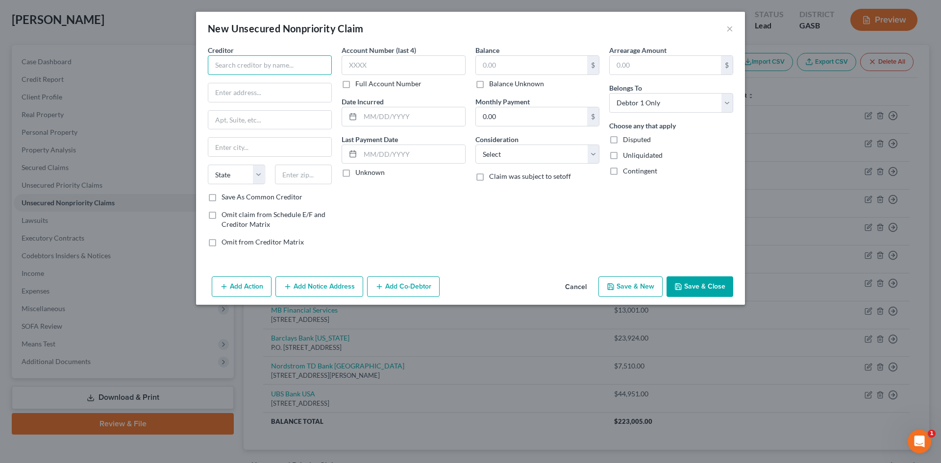
click at [225, 58] on input "text" at bounding box center [270, 65] width 124 height 20
type input "Allstate Prop Casualty Co"
type input "c/o Credit Collection Svcs"
click at [286, 117] on input "text" at bounding box center [269, 120] width 123 height 19
type input "P.O. Box 607"
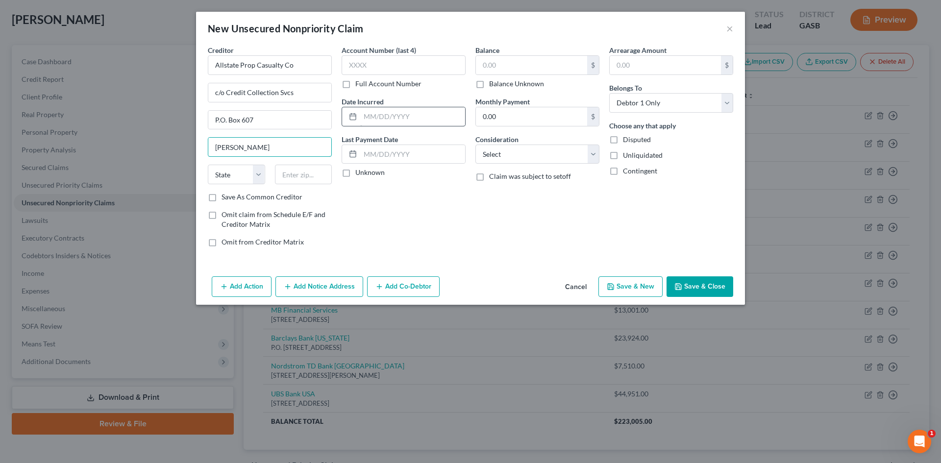
type input "[PERSON_NAME]"
select select "22"
type input "02062"
click at [222, 196] on label "Save As Common Creditor" at bounding box center [262, 197] width 81 height 10
click at [225, 196] on input "Save As Common Creditor" at bounding box center [228, 195] width 6 height 6
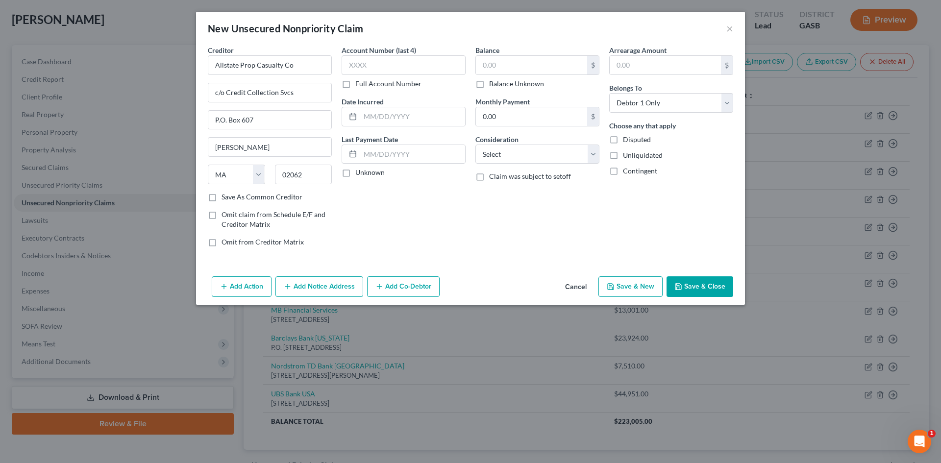
checkbox input "true"
click at [534, 152] on select "Select Cable / Satellite Services Collection Agency Credit Card Debt Debt Couns…" at bounding box center [537, 155] width 124 height 20
select select "1"
click at [475, 145] on select "Select Cable / Satellite Services Collection Agency Credit Card Debt Debt Couns…" at bounding box center [537, 155] width 124 height 20
click at [511, 64] on input "text" at bounding box center [531, 65] width 111 height 19
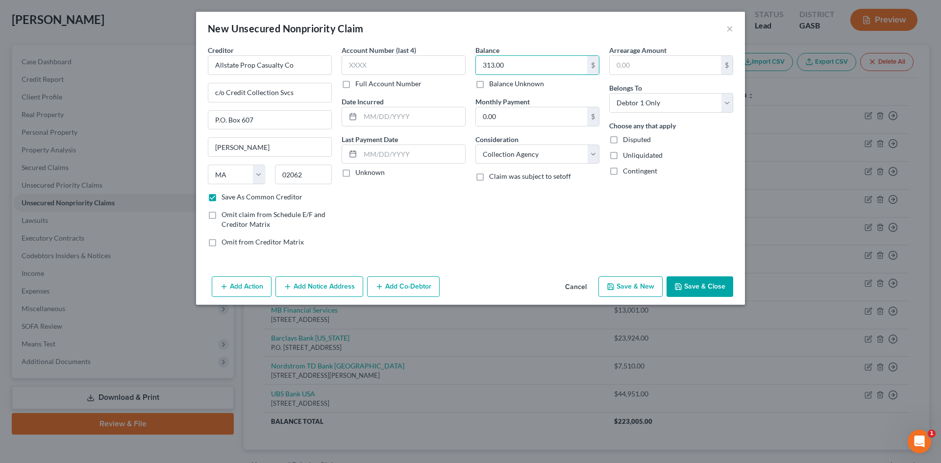
type input "313.00"
click at [689, 287] on button "Save & Close" at bounding box center [700, 286] width 67 height 21
checkbox input "false"
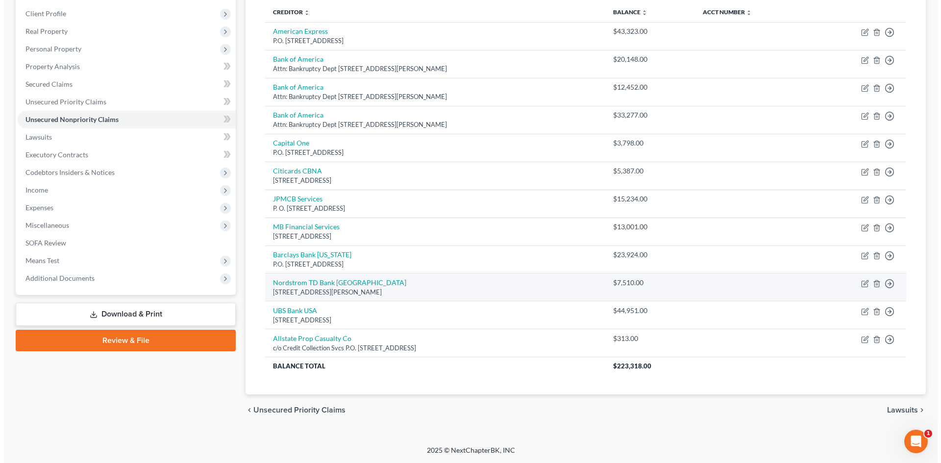
scroll to position [83, 0]
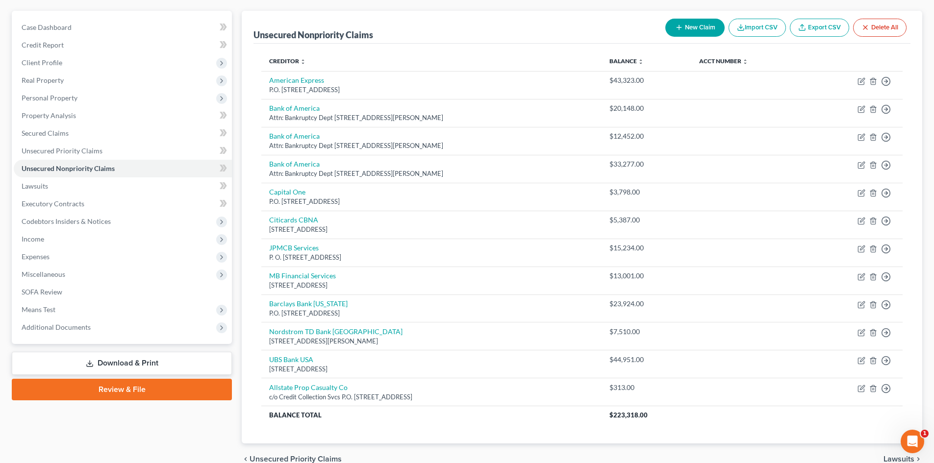
click at [693, 24] on button "New Claim" at bounding box center [694, 28] width 59 height 18
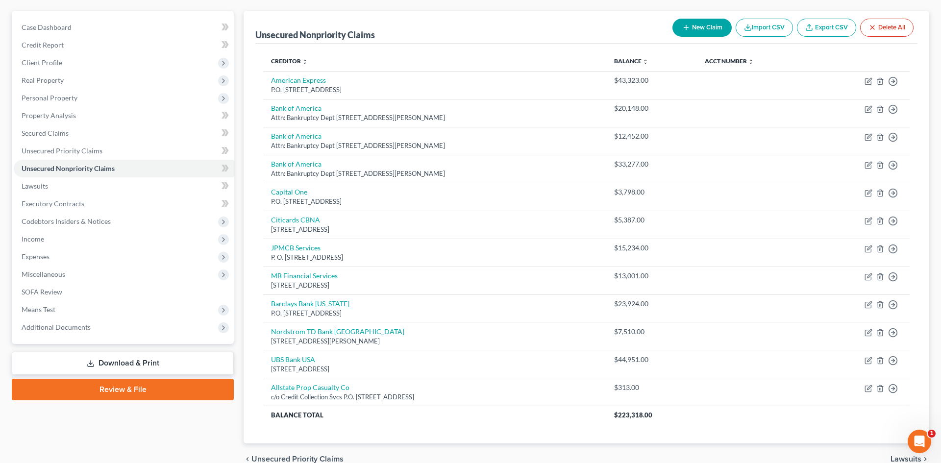
select select "0"
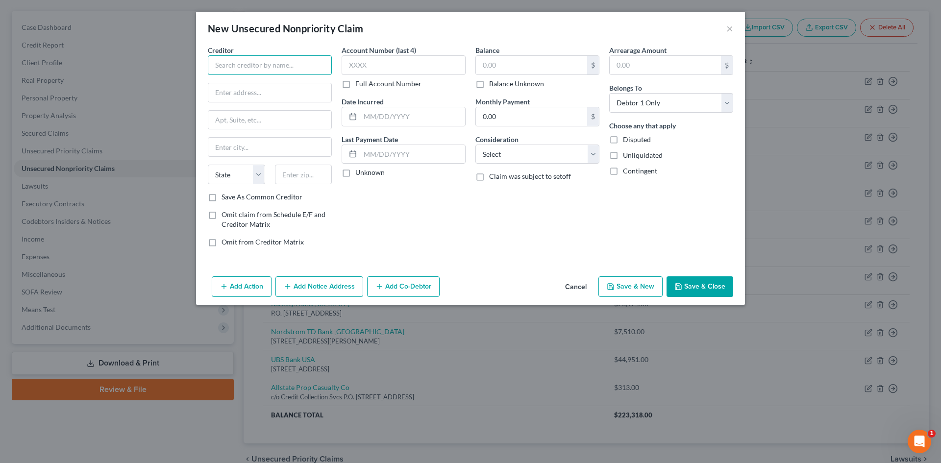
click at [224, 61] on input "text" at bounding box center [270, 65] width 124 height 20
type input "Capital One NA"
type input "c/o Midland Credit Management Inc"
type input "[STREET_ADDRESS]"
type input "[PERSON_NAME]"
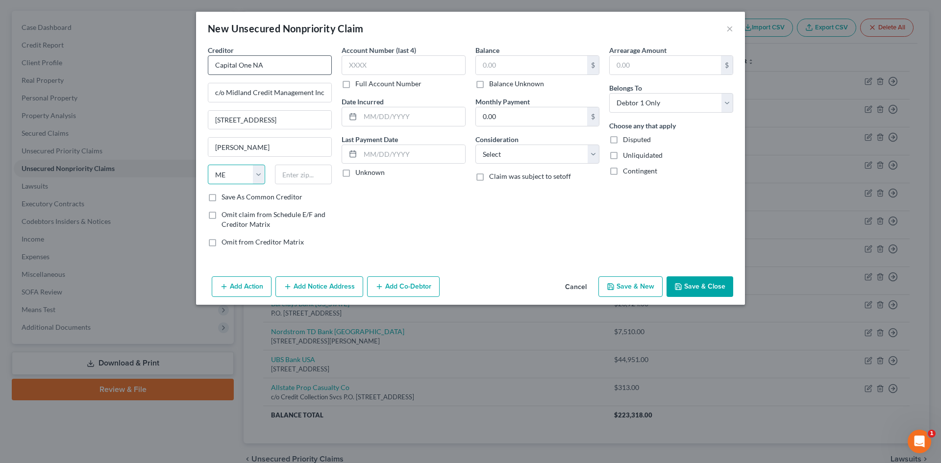
select select "23"
type input "48083"
click at [222, 197] on label "Save As Common Creditor" at bounding box center [262, 197] width 81 height 10
click at [225, 197] on input "Save As Common Creditor" at bounding box center [228, 195] width 6 height 6
checkbox input "true"
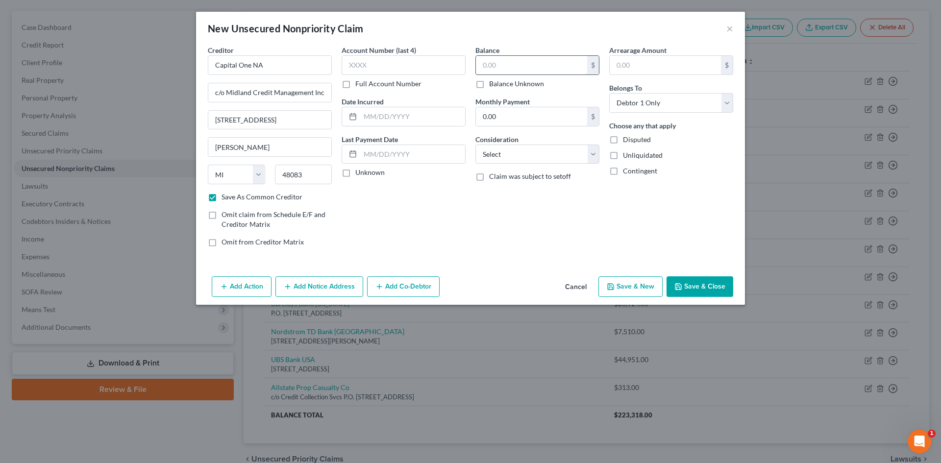
click at [493, 63] on input "text" at bounding box center [531, 65] width 111 height 19
type input "10,459.00"
click at [538, 156] on select "Select Cable / Satellite Services Collection Agency Credit Card Debt Debt Couns…" at bounding box center [537, 155] width 124 height 20
select select "1"
click at [475, 145] on select "Select Cable / Satellite Services Collection Agency Credit Card Debt Debt Couns…" at bounding box center [537, 155] width 124 height 20
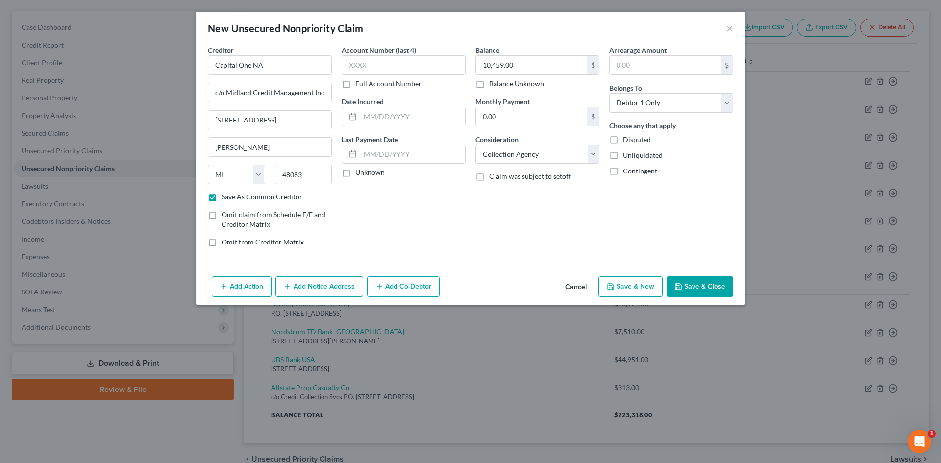
click at [698, 283] on button "Save & Close" at bounding box center [700, 286] width 67 height 21
checkbox input "false"
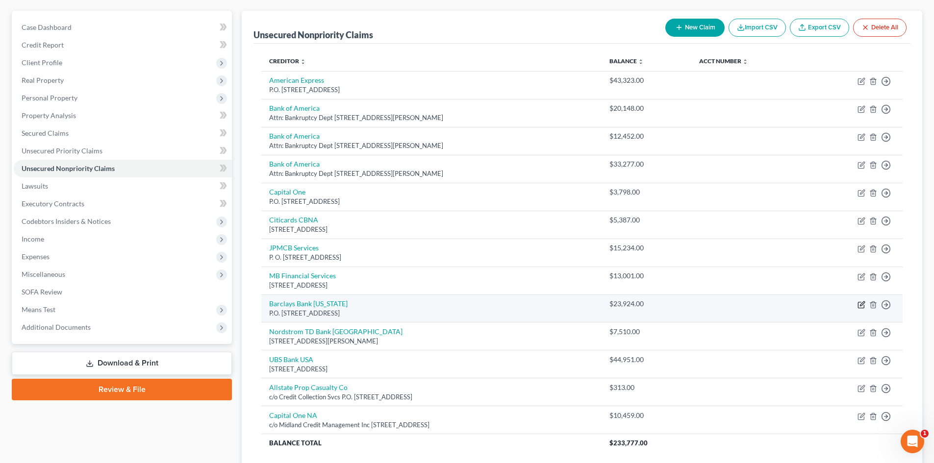
click at [860, 305] on icon "button" at bounding box center [861, 305] width 8 height 8
select select "7"
select select "14"
select select "0"
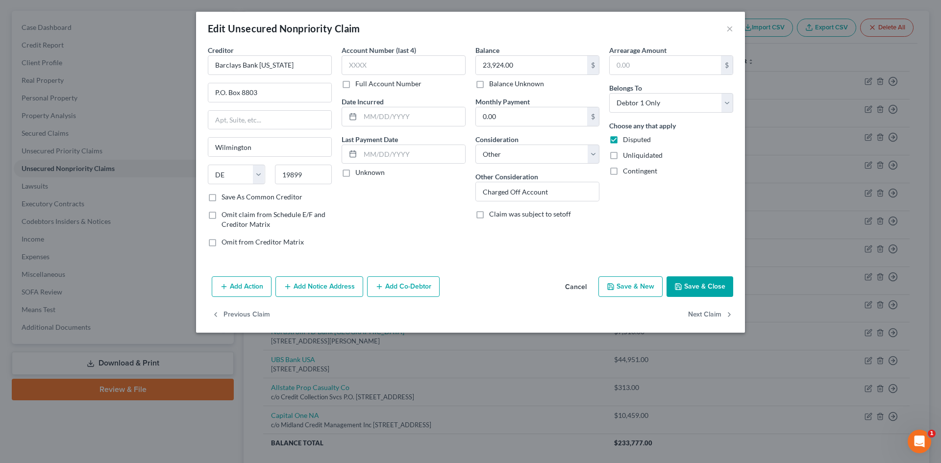
click at [307, 286] on button "Add Notice Address" at bounding box center [319, 286] width 88 height 21
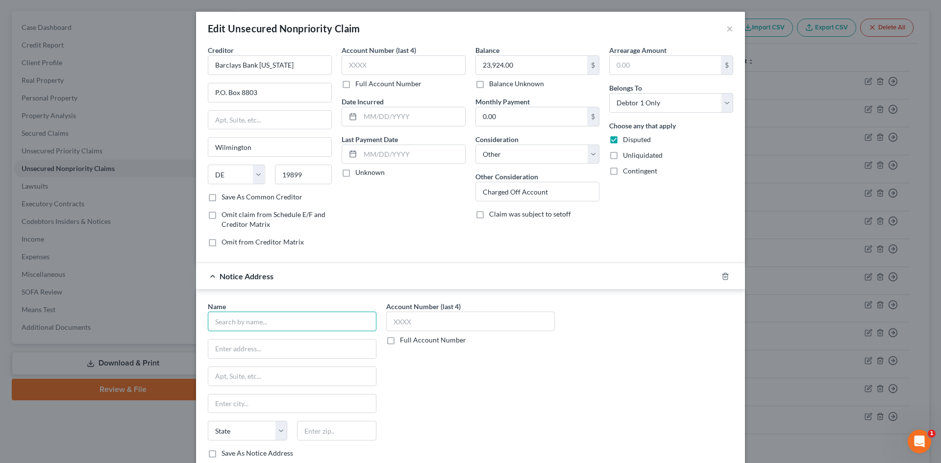
click at [233, 324] on input "text" at bounding box center [292, 322] width 169 height 20
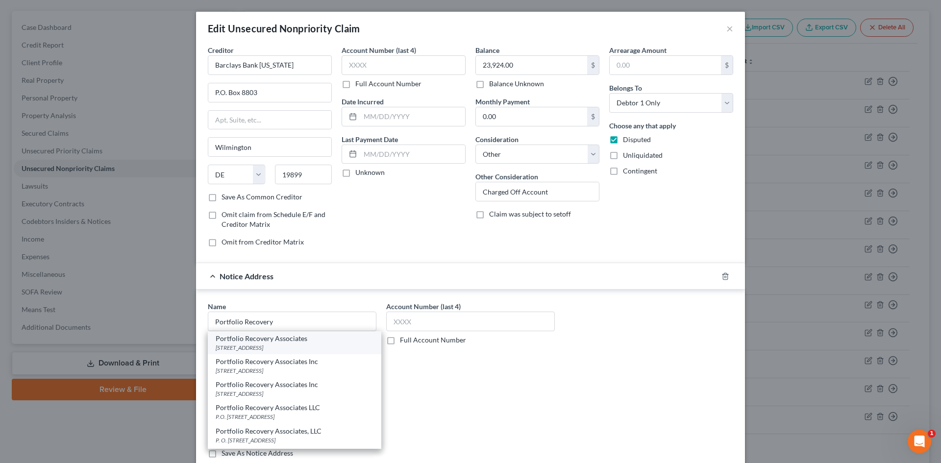
click at [236, 337] on div "Portfolio Recovery Associates" at bounding box center [295, 339] width 158 height 10
type input "Portfolio Recovery Associates"
type input "[STREET_ADDRESS]"
type input "Ste 100"
type input "[GEOGRAPHIC_DATA]"
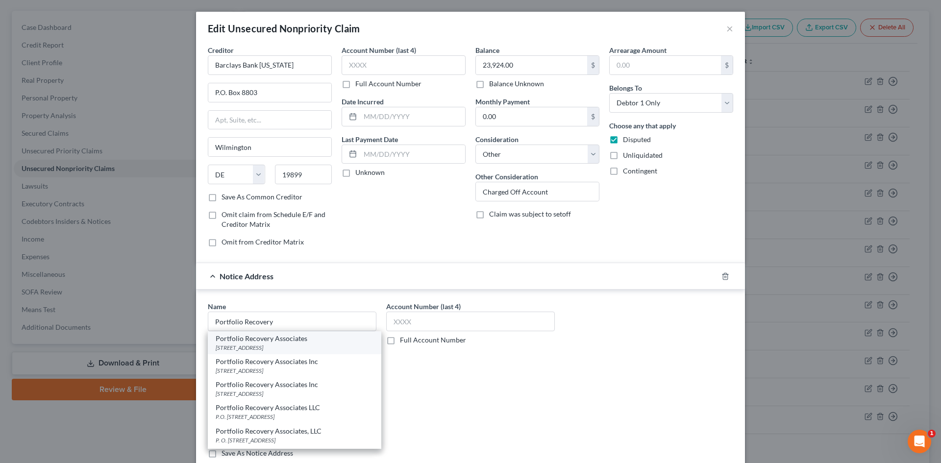
select select "48"
type input "23502"
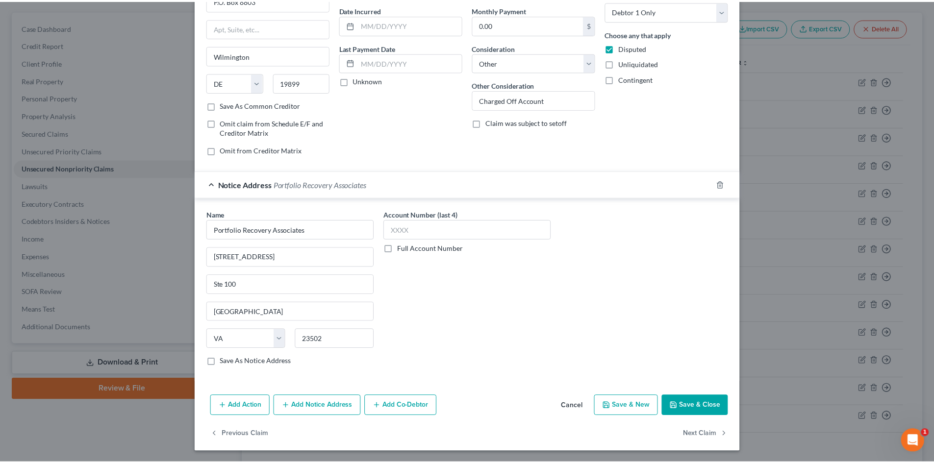
scroll to position [93, 0]
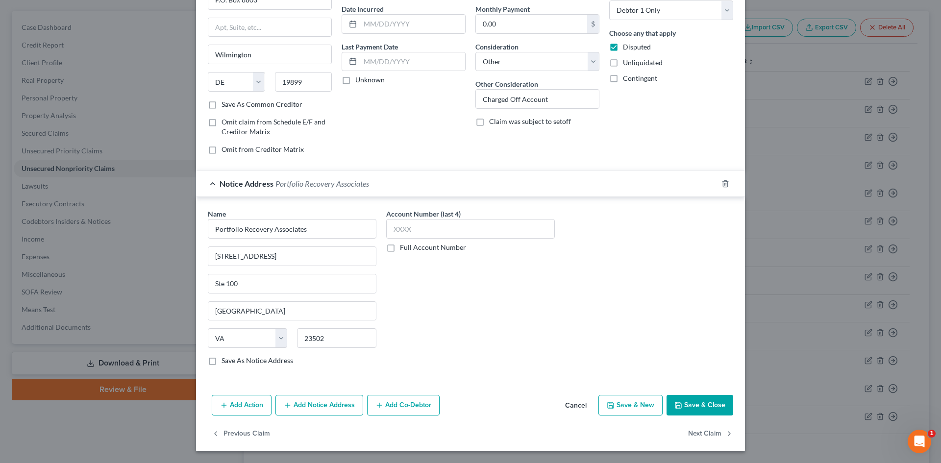
click at [687, 405] on button "Save & Close" at bounding box center [700, 405] width 67 height 21
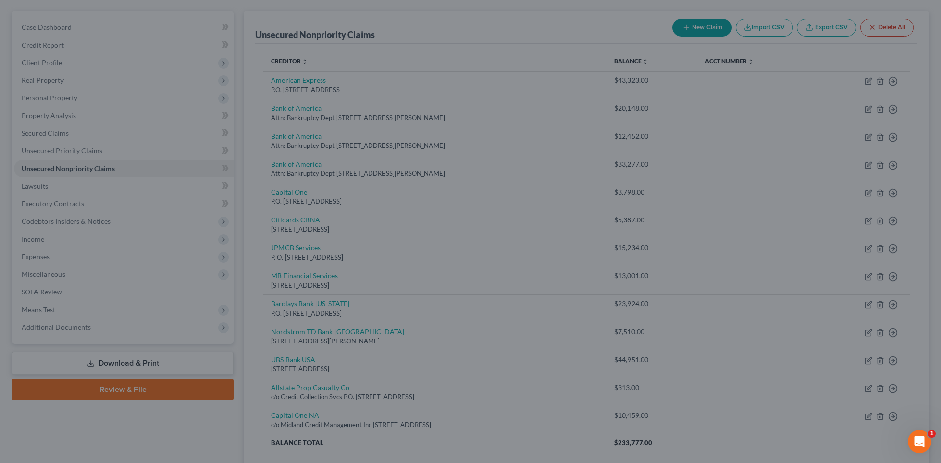
type input "0"
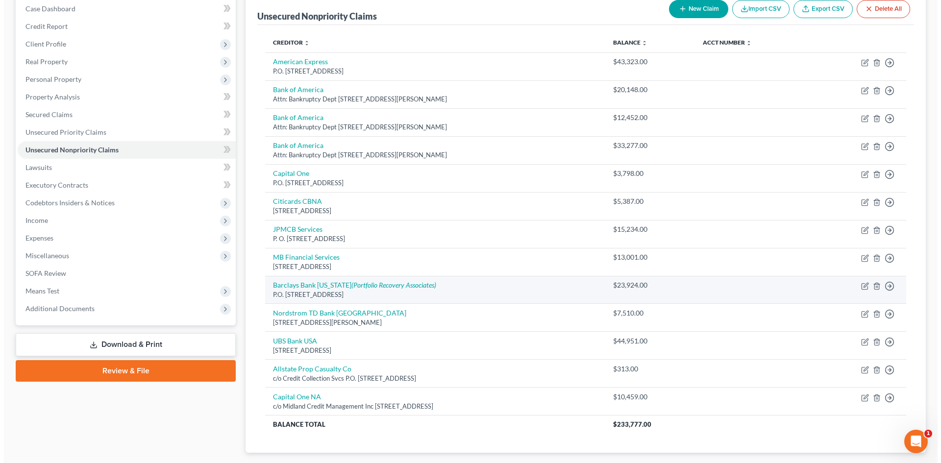
scroll to position [0, 0]
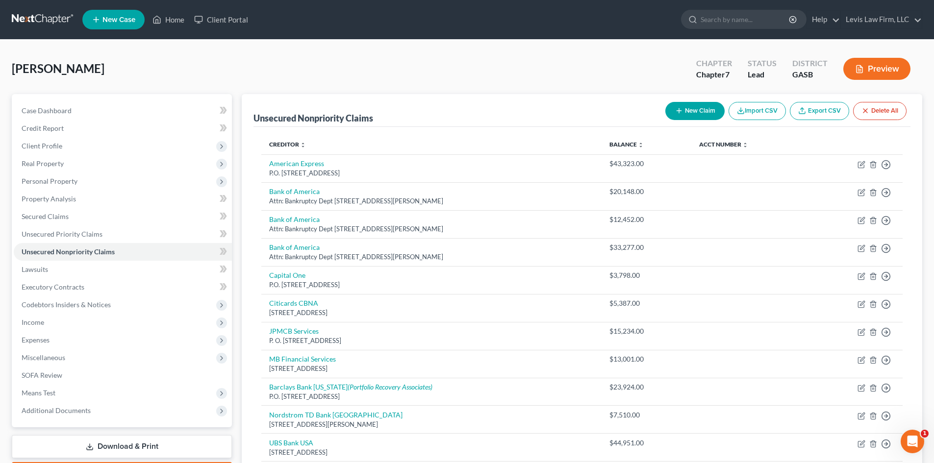
click at [700, 115] on button "New Claim" at bounding box center [694, 111] width 59 height 18
select select "0"
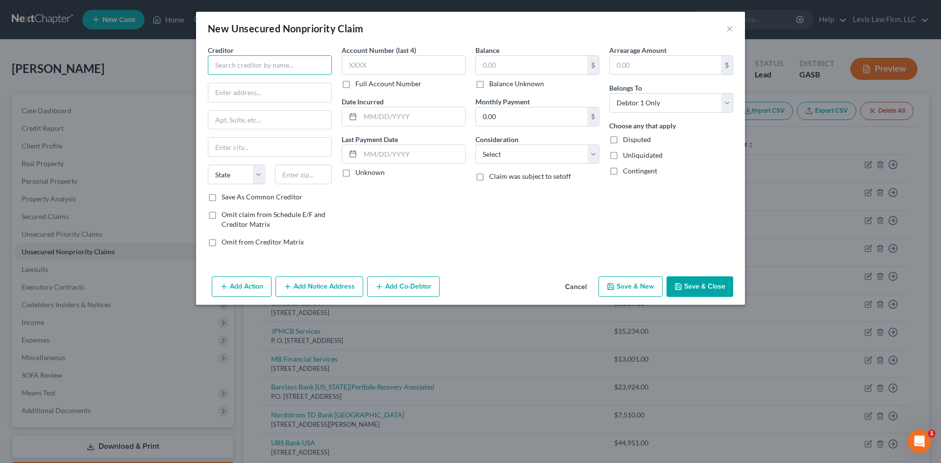
click at [266, 67] on input "text" at bounding box center [270, 65] width 124 height 20
type input "Department Stores National Bank"
type input "c/o Portfolio Recovery Associates LLC"
click at [239, 116] on input "text" at bounding box center [269, 120] width 123 height 19
type input "[STREET_ADDRESS]"
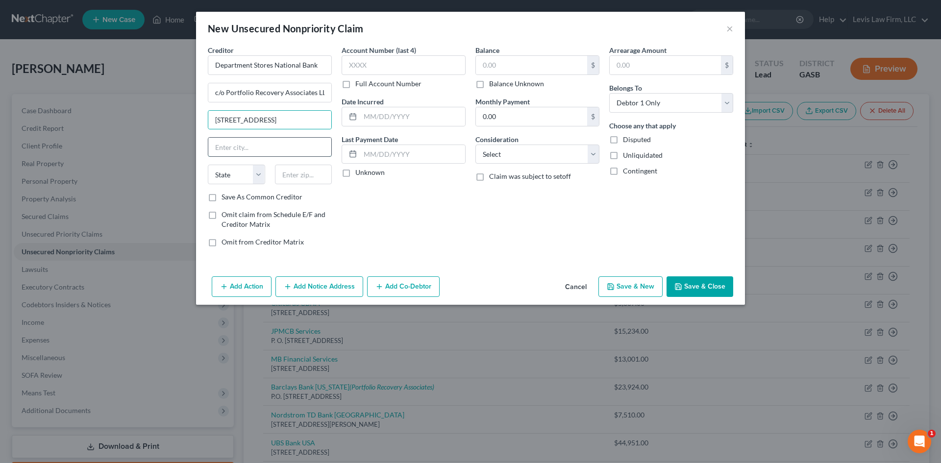
click at [242, 148] on input "text" at bounding box center [269, 147] width 123 height 19
type input "[GEOGRAPHIC_DATA]"
click at [221, 177] on select "State [US_STATE] AK AR AZ CA CO CT DE DC [GEOGRAPHIC_DATA] [GEOGRAPHIC_DATA] GU…" at bounding box center [236, 175] width 57 height 20
select select "48"
click at [208, 165] on select "State [US_STATE] AK AR AZ CA CO CT DE DC [GEOGRAPHIC_DATA] [GEOGRAPHIC_DATA] GU…" at bounding box center [236, 175] width 57 height 20
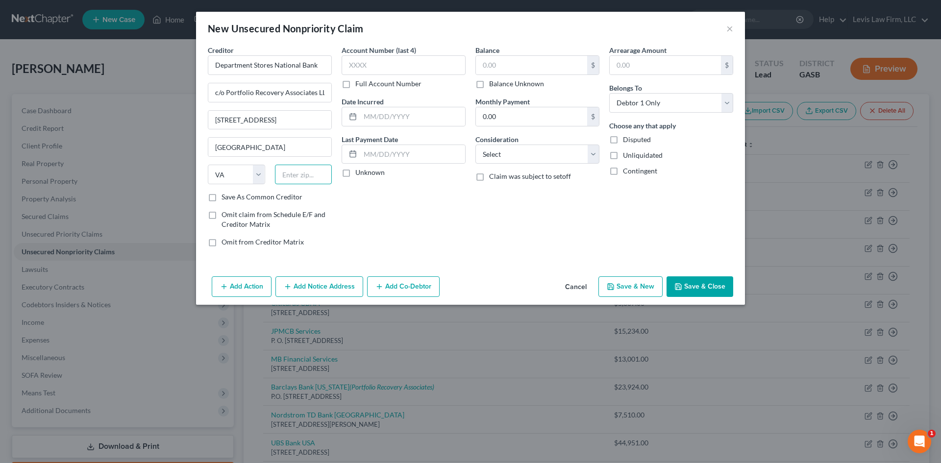
click at [294, 179] on input "text" at bounding box center [303, 175] width 57 height 20
type input "23502"
click at [222, 197] on label "Save As Common Creditor" at bounding box center [262, 197] width 81 height 10
click at [225, 197] on input "Save As Common Creditor" at bounding box center [228, 195] width 6 height 6
checkbox input "true"
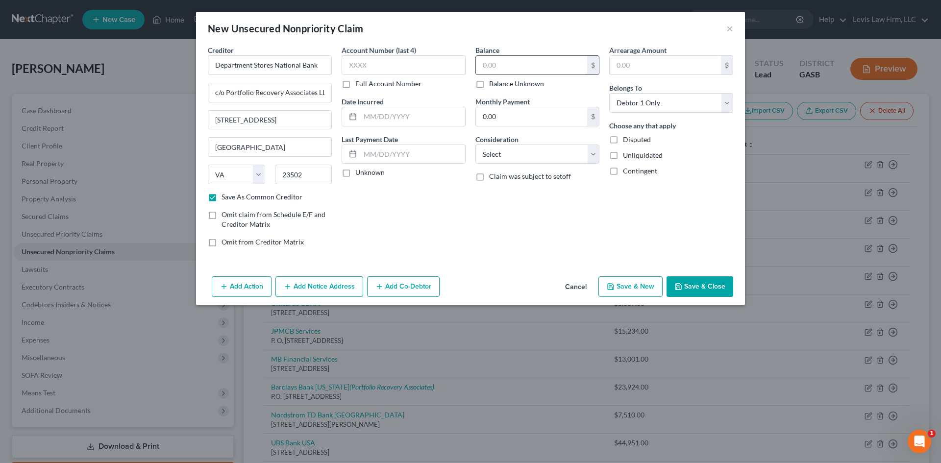
click at [522, 65] on input "text" at bounding box center [531, 65] width 111 height 19
type input "10,416.00"
click at [511, 150] on select "Select Cable / Satellite Services Collection Agency Credit Card Debt Debt Couns…" at bounding box center [537, 155] width 124 height 20
select select "1"
click at [475, 145] on select "Select Cable / Satellite Services Collection Agency Credit Card Debt Debt Couns…" at bounding box center [537, 155] width 124 height 20
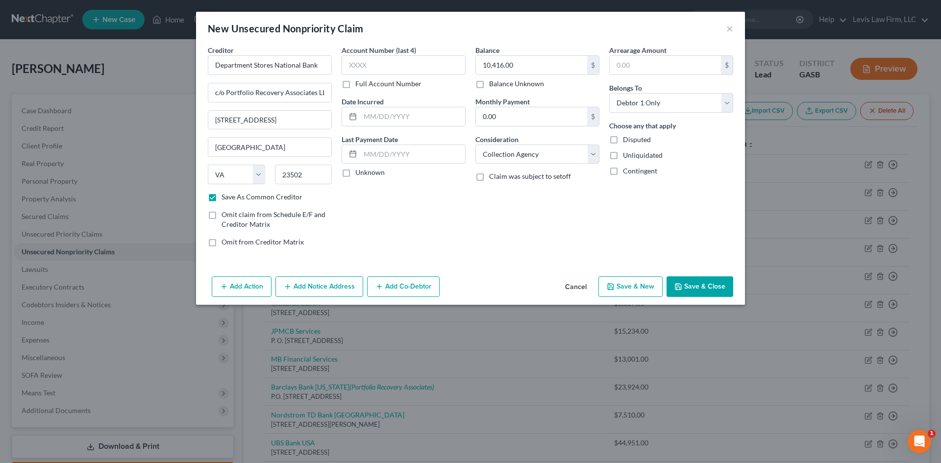
click at [699, 280] on button "Save & Close" at bounding box center [700, 286] width 67 height 21
checkbox input "false"
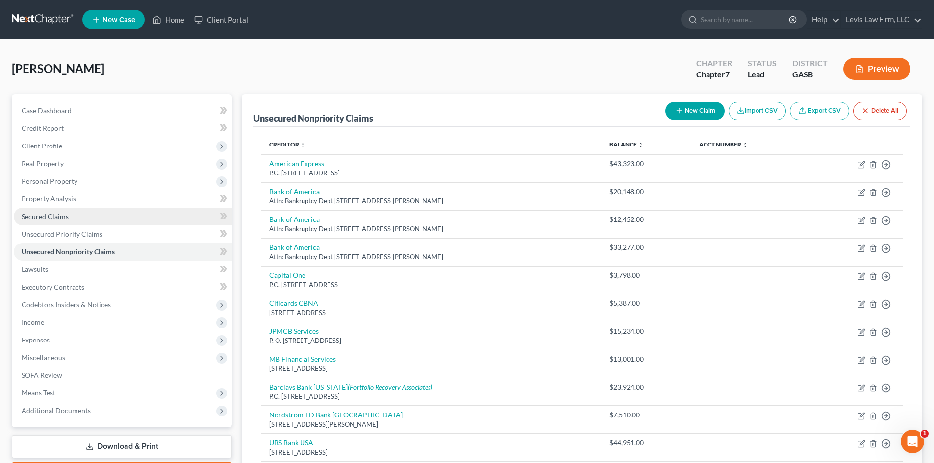
drag, startPoint x: 45, startPoint y: 215, endPoint x: 90, endPoint y: 209, distance: 45.9
click at [45, 215] on span "Secured Claims" at bounding box center [45, 216] width 47 height 8
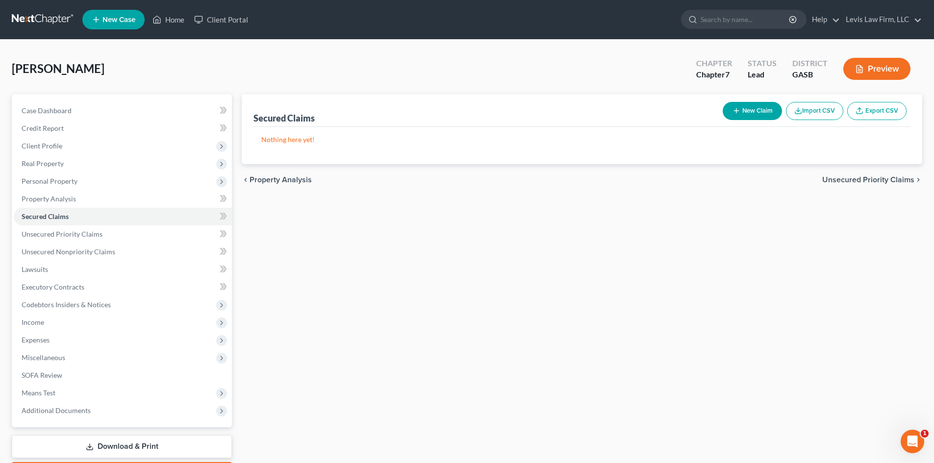
click at [754, 109] on button "New Claim" at bounding box center [752, 111] width 59 height 18
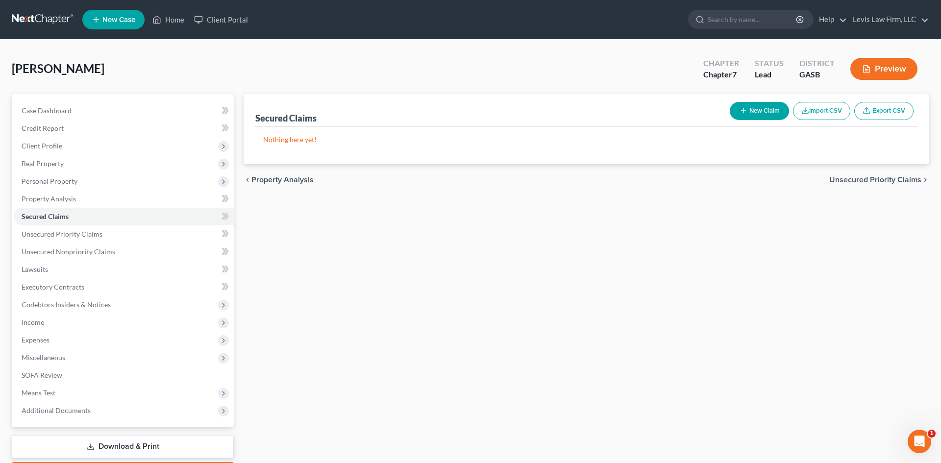
select select "0"
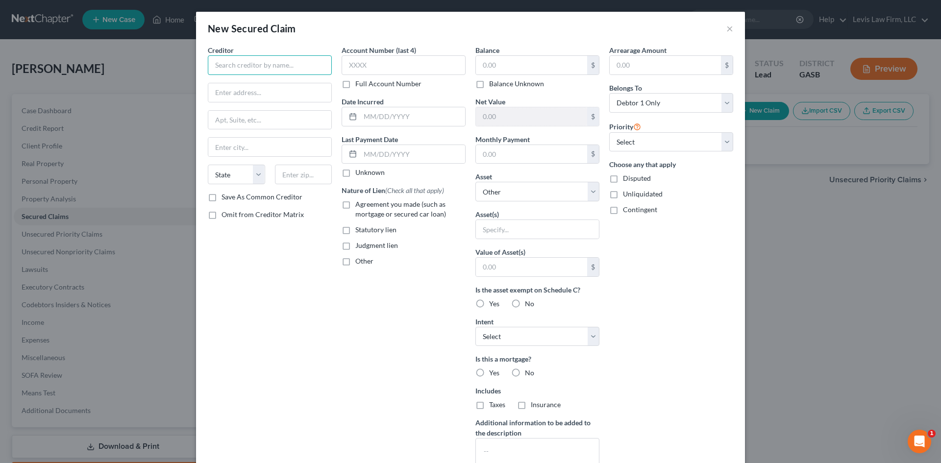
click at [245, 66] on input "text" at bounding box center [270, 65] width 124 height 20
type input "3681 Investments Ltd Co"
type input "[STREET_ADDRESS]"
type input "S"
type input "[GEOGRAPHIC_DATA]"
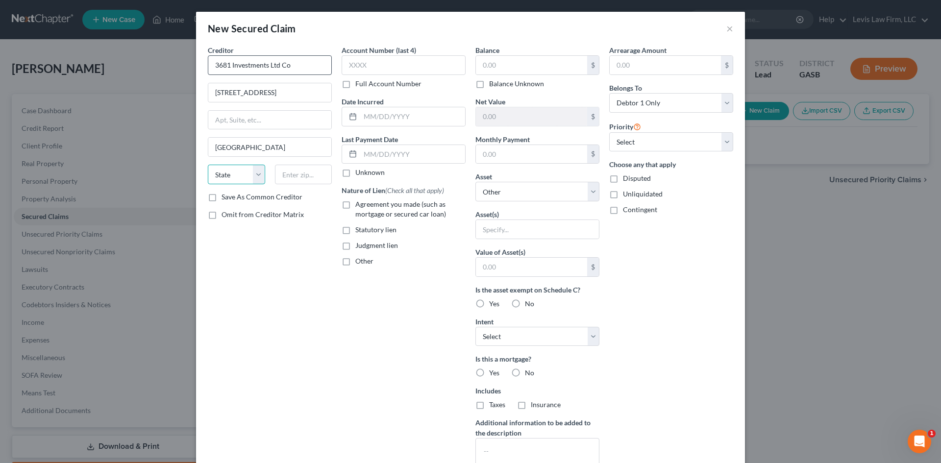
select select "10"
type input "30319"
click at [222, 199] on label "Save As Common Creditor" at bounding box center [262, 197] width 81 height 10
click at [225, 199] on input "Save As Common Creditor" at bounding box center [228, 195] width 6 height 6
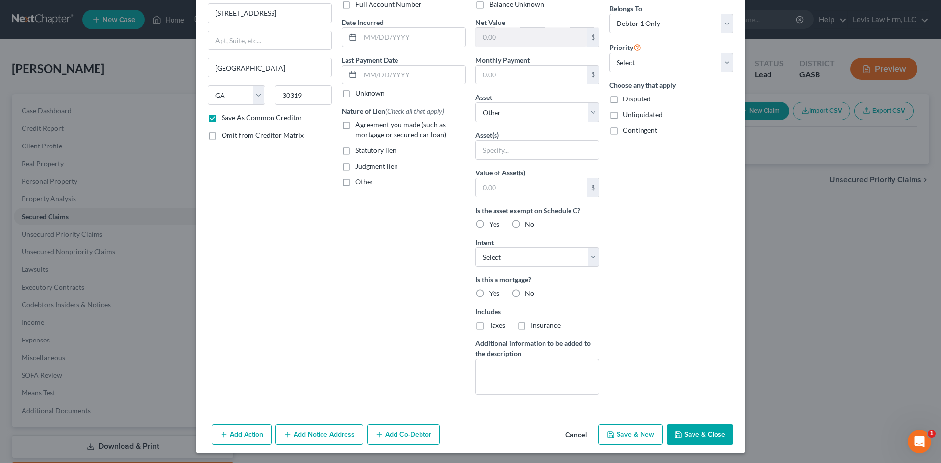
scroll to position [81, 0]
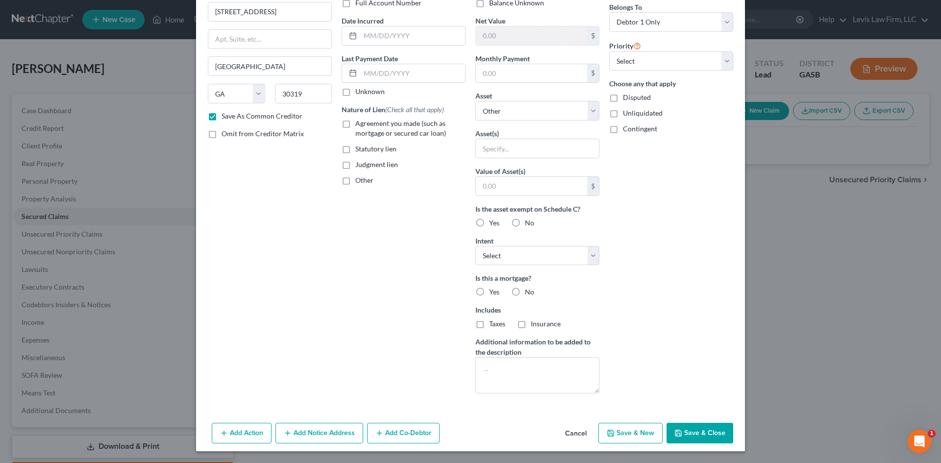
click at [687, 432] on button "Save & Close" at bounding box center [700, 433] width 67 height 21
checkbox input "false"
select select
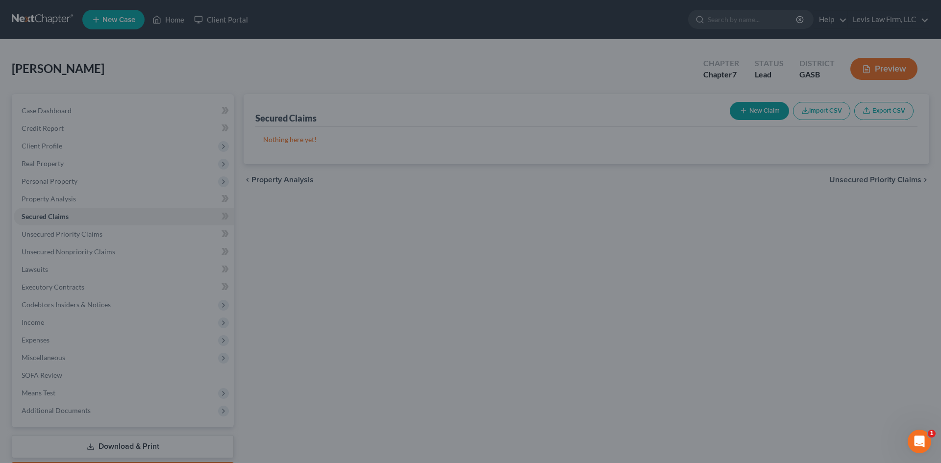
type input "0.00"
type input "0"
type input "0.00"
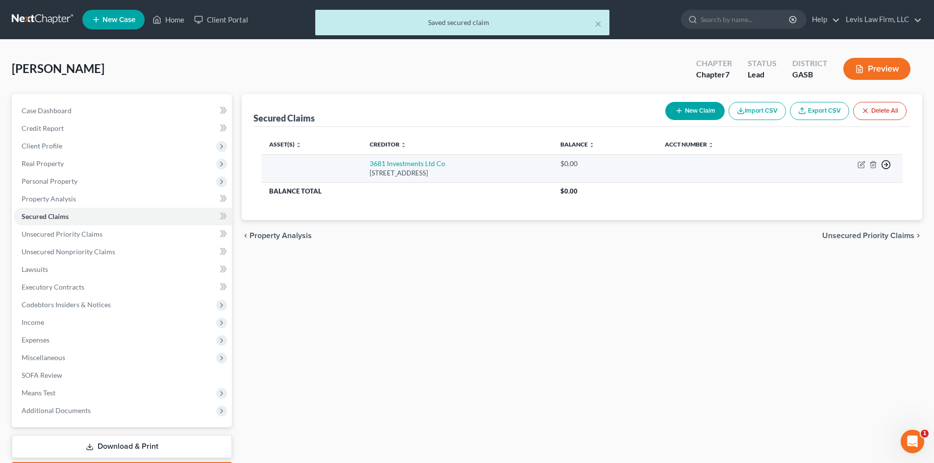
click at [885, 165] on line "button" at bounding box center [885, 165] width 3 height 0
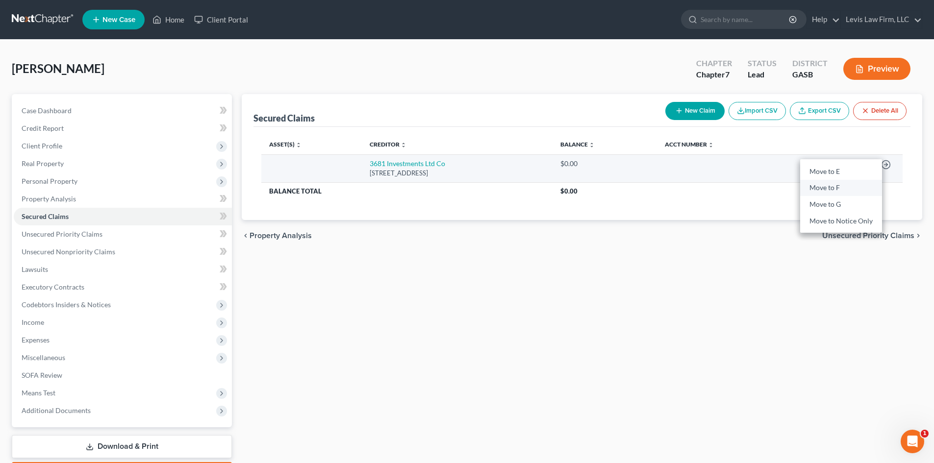
click at [821, 187] on link "Move to F" at bounding box center [841, 188] width 82 height 17
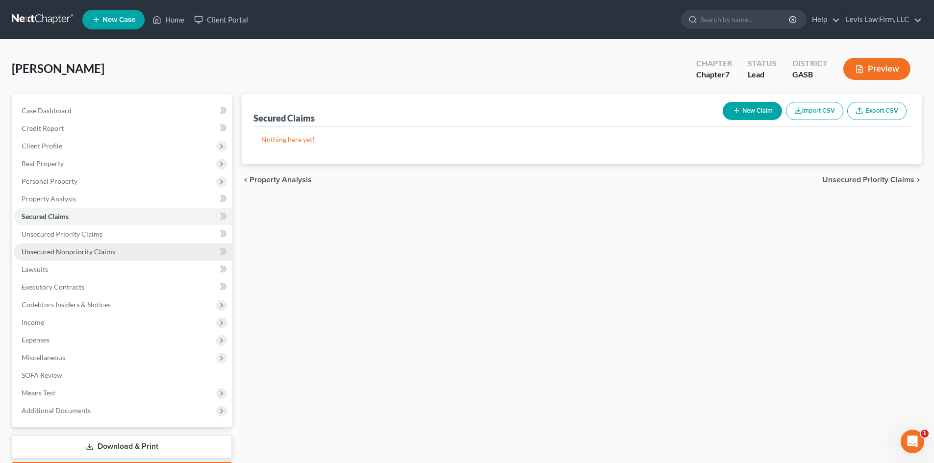
click at [80, 251] on span "Unsecured Nonpriority Claims" at bounding box center [69, 252] width 94 height 8
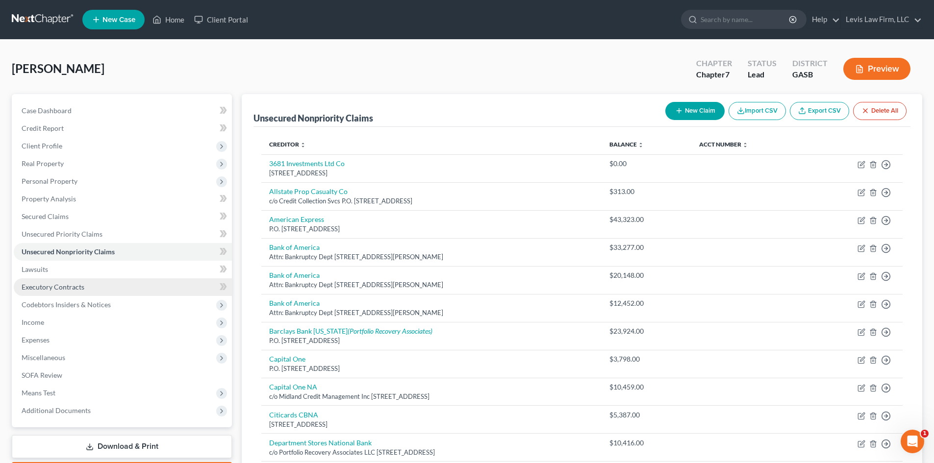
click at [51, 285] on span "Executory Contracts" at bounding box center [53, 287] width 63 height 8
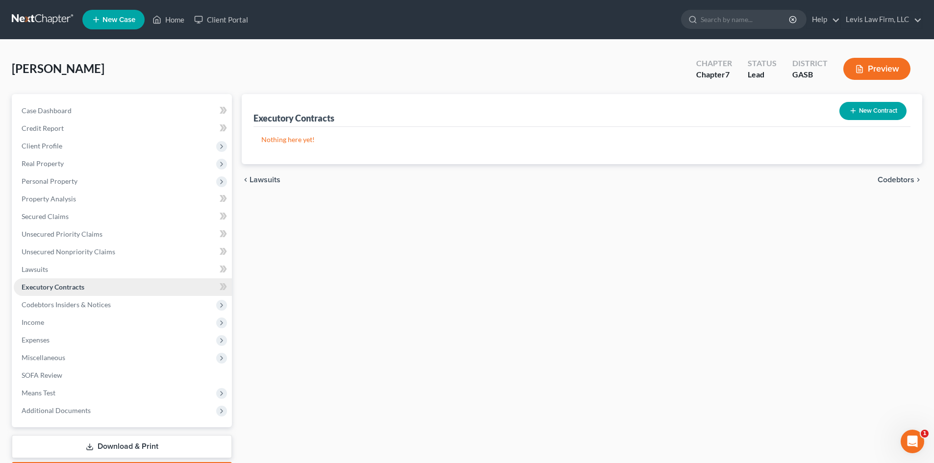
click at [51, 285] on span "Executory Contracts" at bounding box center [53, 287] width 63 height 8
click at [48, 252] on span "Unsecured Nonpriority Claims" at bounding box center [69, 252] width 94 height 8
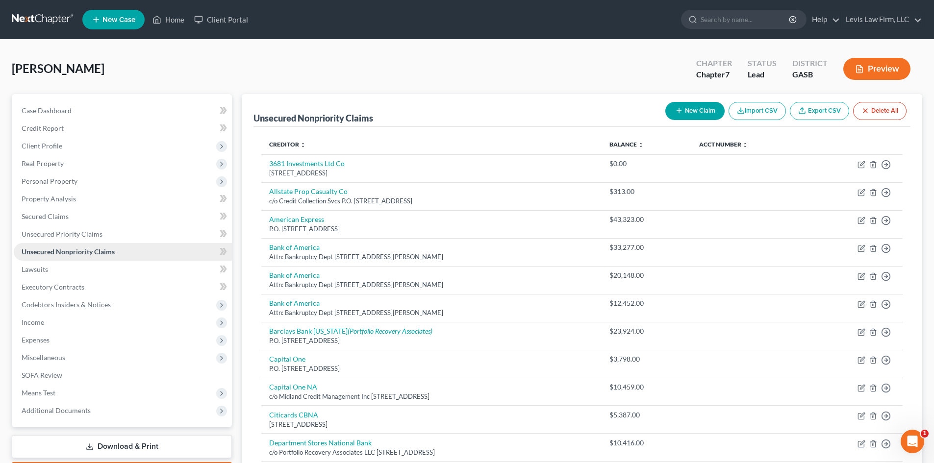
click at [48, 252] on span "Unsecured Nonpriority Claims" at bounding box center [68, 252] width 93 height 8
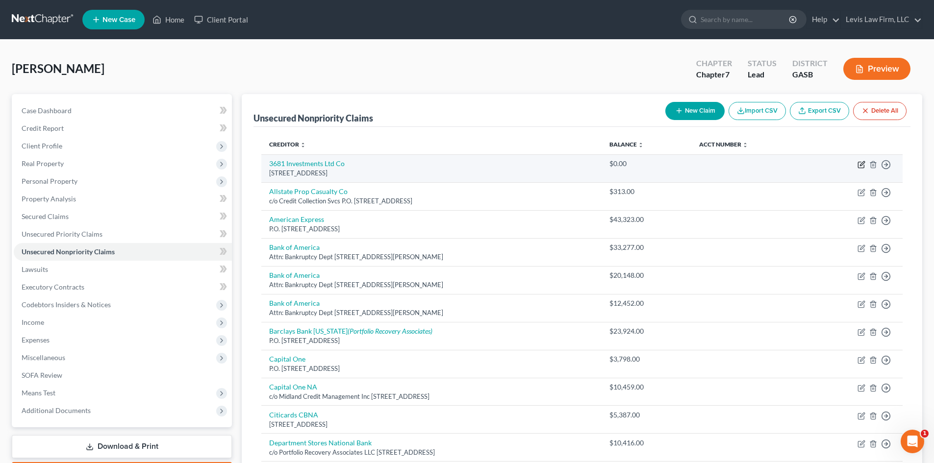
click at [860, 164] on icon "button" at bounding box center [861, 165] width 8 height 8
select select "10"
select select "0"
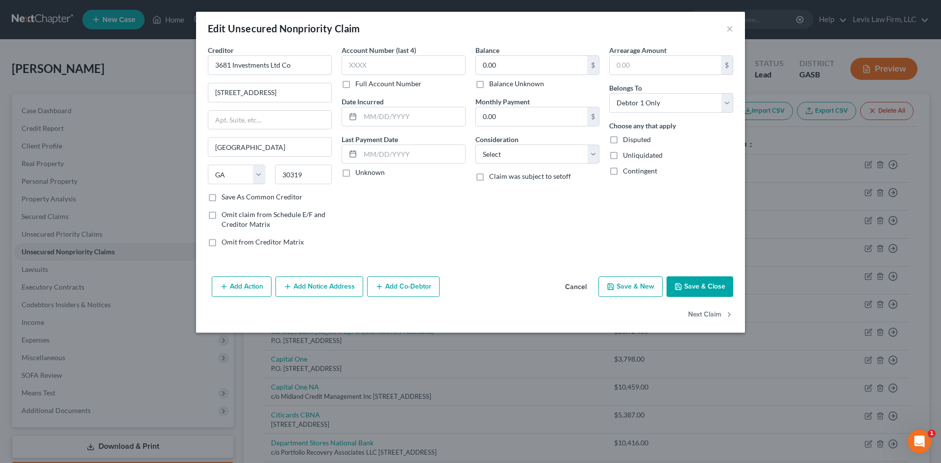
click at [235, 289] on button "Add Action" at bounding box center [242, 286] width 60 height 21
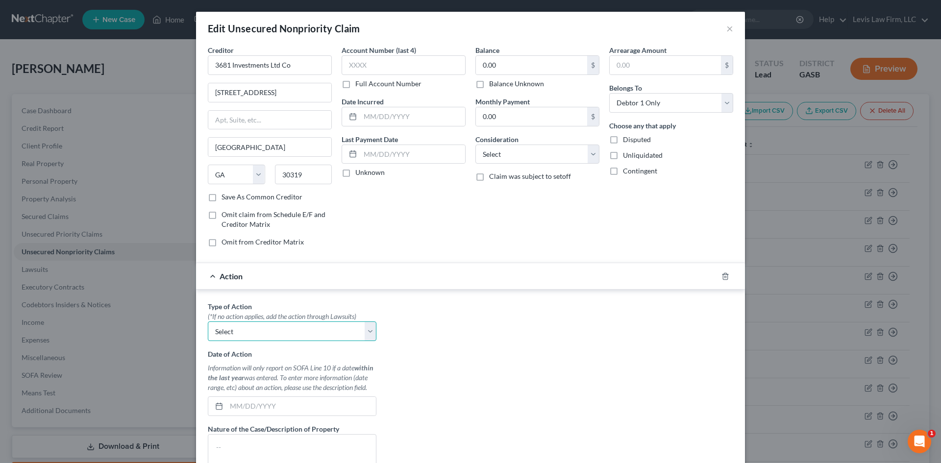
click at [296, 328] on select "Select Repossession Garnishment Foreclosure Personal Injury Attached, Seized, O…" at bounding box center [292, 332] width 169 height 20
click at [415, 315] on div "Type of Action * (*If no action applies, add the action through Lawsuits) Selec…" at bounding box center [470, 424] width 535 height 246
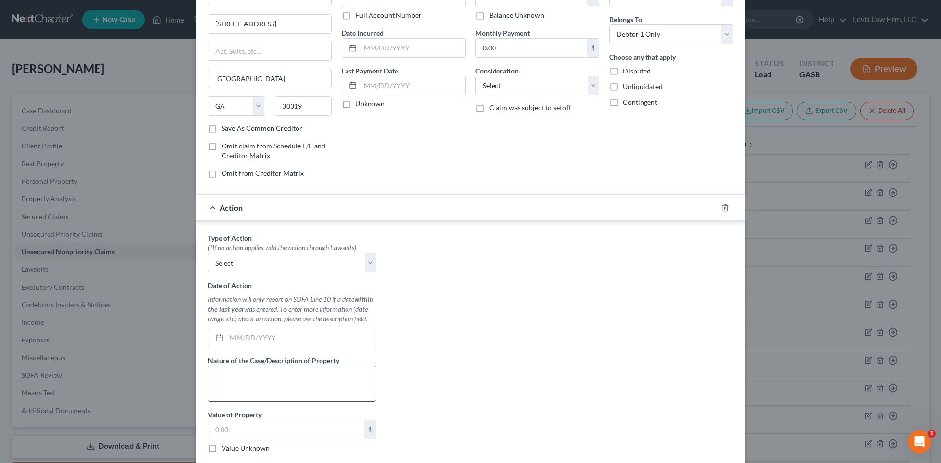
scroll to position [98, 0]
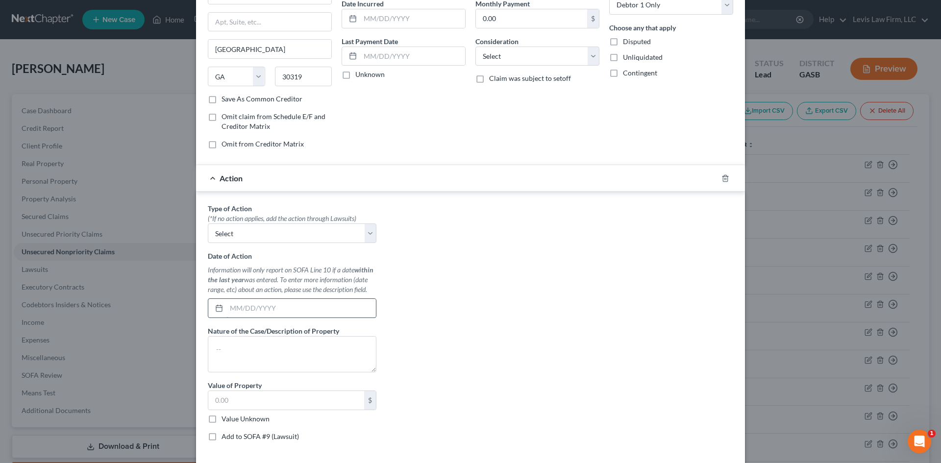
click at [258, 310] on input "text" at bounding box center [301, 308] width 150 height 19
type input "[DATE]"
click at [249, 358] on textarea at bounding box center [292, 354] width 169 height 36
type textarea "Complaint on Lease Agreement"
click at [234, 391] on input "text" at bounding box center [286, 400] width 156 height 19
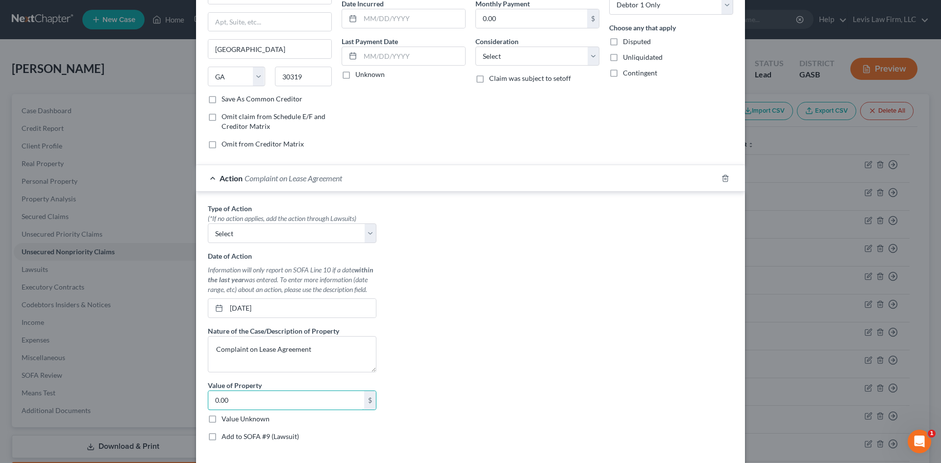
type input "0.00"
click at [222, 436] on label "Add to SOFA #9 (Lawsuit)" at bounding box center [260, 437] width 77 height 10
click at [225, 436] on input "Add to SOFA #9 (Lawsuit)" at bounding box center [228, 435] width 6 height 6
checkbox input "true"
select select "0"
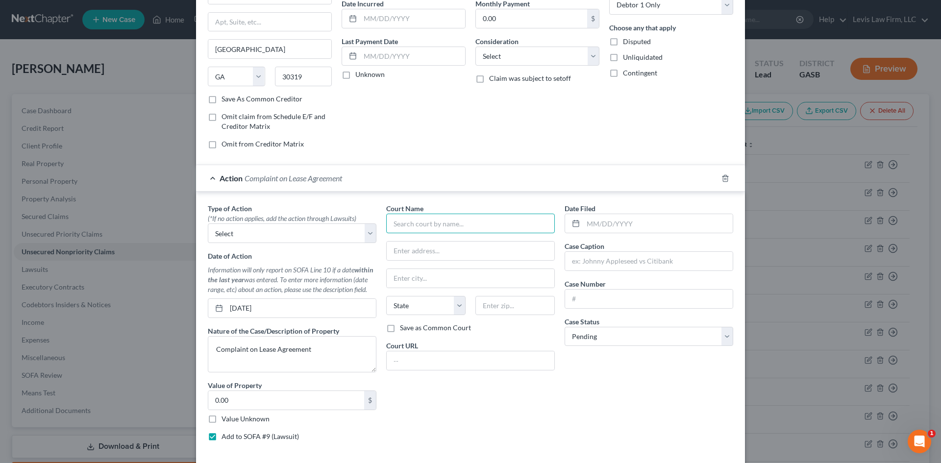
click at [430, 223] on input "text" at bounding box center [470, 224] width 169 height 20
type input "State Court of [GEOGRAPHIC_DATA]"
click at [423, 311] on select "State [US_STATE] AK AR AZ CA CO CT DE DC [GEOGRAPHIC_DATA] [GEOGRAPHIC_DATA] GU…" at bounding box center [425, 306] width 79 height 20
select select "10"
click at [386, 296] on select "State [US_STATE] AK AR AZ CA CO CT DE DC [GEOGRAPHIC_DATA] [GEOGRAPHIC_DATA] GU…" at bounding box center [425, 306] width 79 height 20
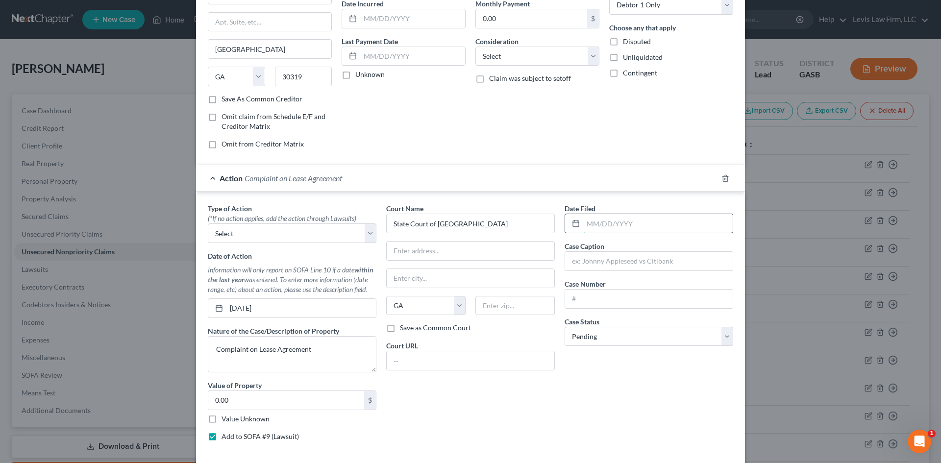
click at [595, 224] on input "text" at bounding box center [658, 223] width 150 height 19
type input "[DATE]"
click at [593, 259] on input "text" at bounding box center [649, 261] width 168 height 19
type input "3681 Investments Ltd Co. vs. [PERSON_NAME]"
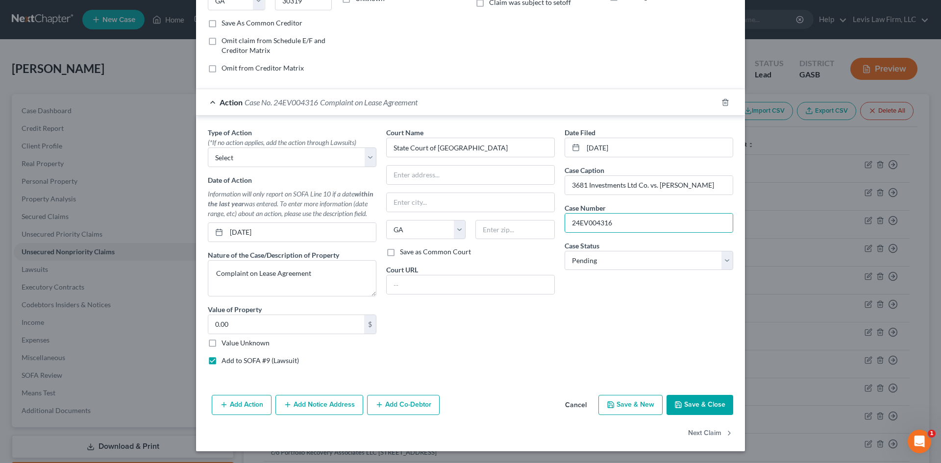
click at [707, 402] on button "Save & Close" at bounding box center [700, 405] width 67 height 21
click at [250, 152] on select "Select Repossession Garnishment Foreclosure Personal Injury Attached, Seized, O…" at bounding box center [292, 158] width 169 height 20
click at [274, 155] on select "Select Repossession Garnishment Foreclosure Personal Injury Attached, Seized, O…" at bounding box center [292, 158] width 169 height 20
click at [722, 101] on icon "button" at bounding box center [726, 103] width 8 height 8
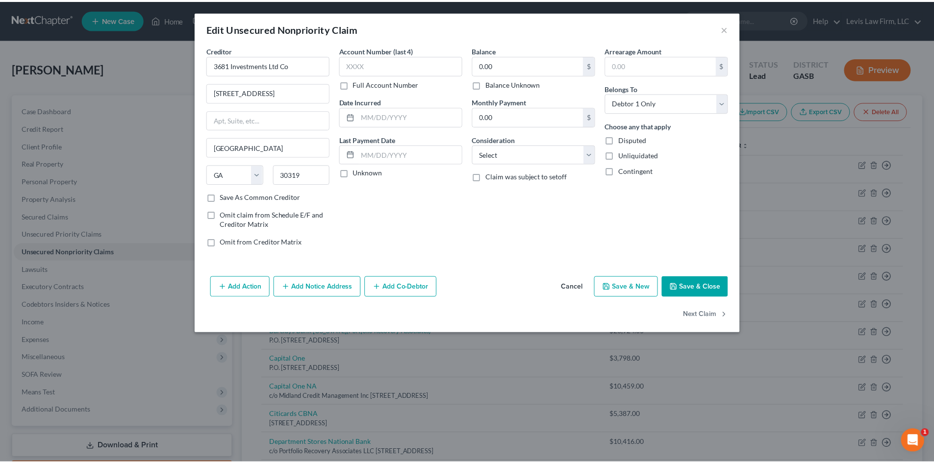
scroll to position [0, 0]
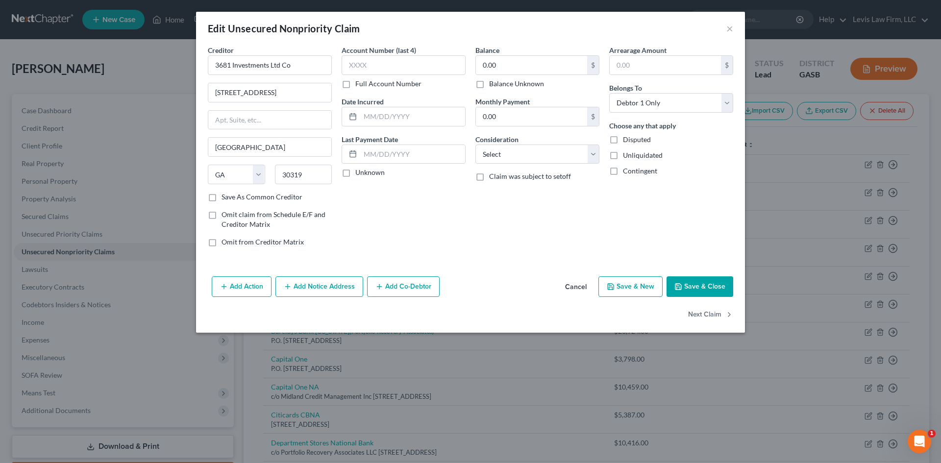
click at [623, 138] on label "Disputed" at bounding box center [637, 140] width 28 height 10
click at [627, 138] on input "Disputed" at bounding box center [630, 138] width 6 height 6
click at [507, 156] on select "Select Cable / Satellite Services Collection Agency Credit Card Debt Debt Couns…" at bounding box center [537, 155] width 124 height 20
click at [475, 145] on select "Select Cable / Satellite Services Collection Agency Credit Card Debt Debt Couns…" at bounding box center [537, 155] width 124 height 20
click at [505, 192] on input "text" at bounding box center [537, 191] width 123 height 19
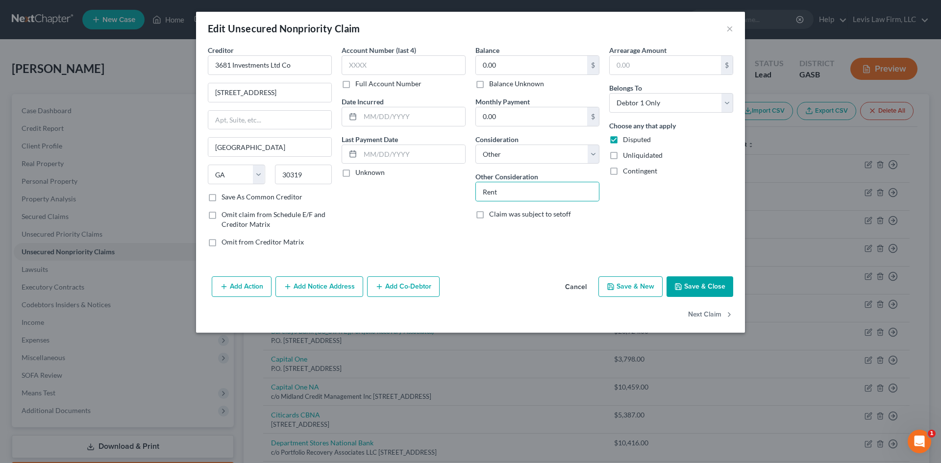
click at [701, 287] on button "Save & Close" at bounding box center [700, 286] width 67 height 21
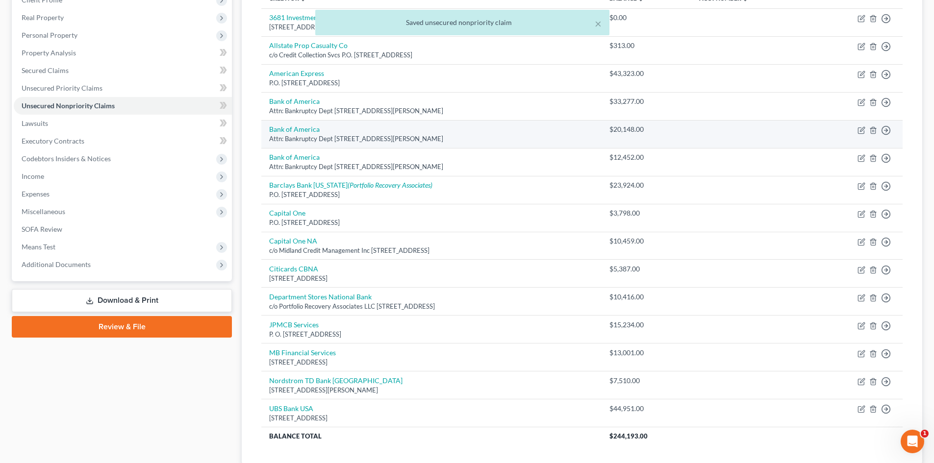
scroll to position [216, 0]
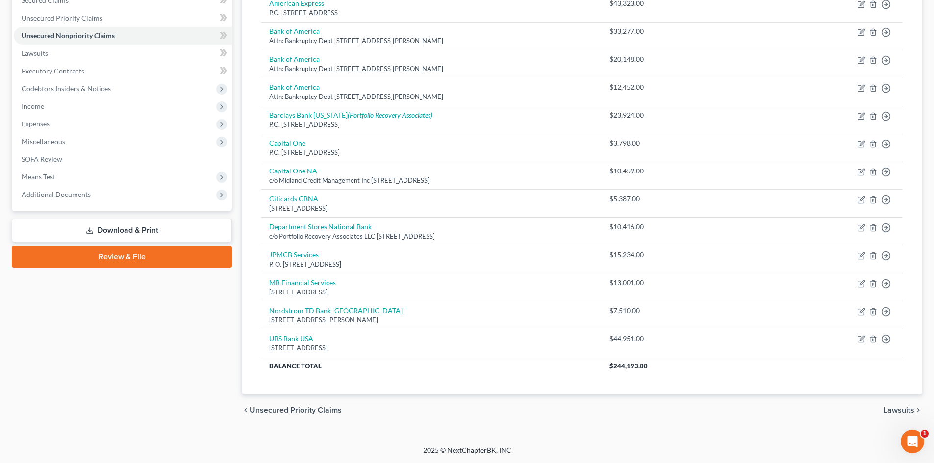
click at [893, 409] on span "Lawsuits" at bounding box center [898, 410] width 31 height 8
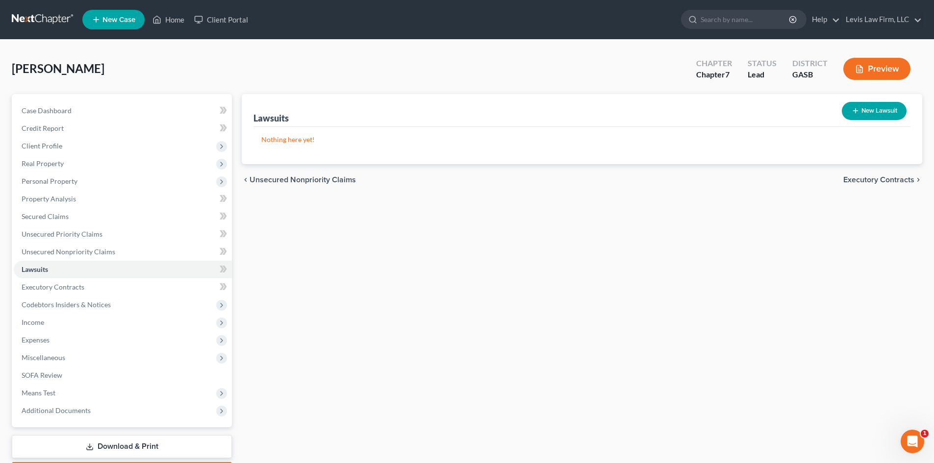
click at [877, 111] on button "New Lawsuit" at bounding box center [874, 111] width 65 height 18
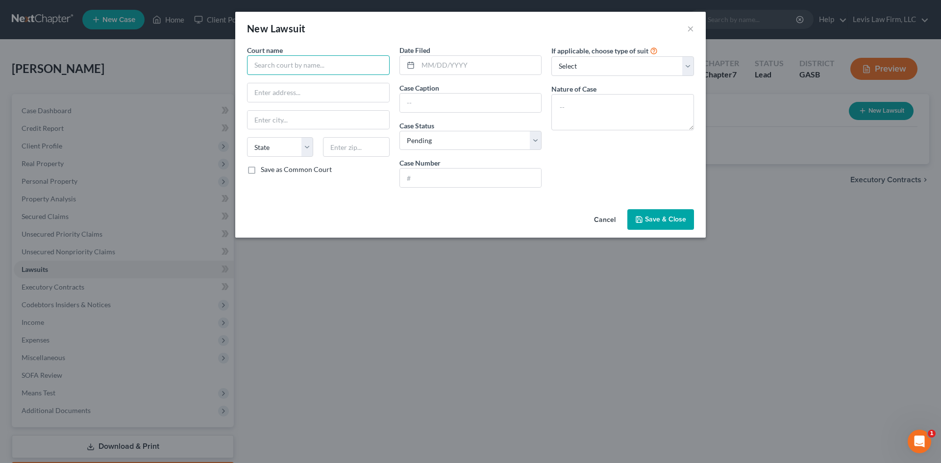
click at [275, 62] on input "text" at bounding box center [318, 65] width 143 height 20
drag, startPoint x: 331, startPoint y: 67, endPoint x: 251, endPoint y: 62, distance: 80.0
click at [251, 62] on input "3681 Investments Ltd Co." at bounding box center [318, 65] width 143 height 20
drag, startPoint x: 413, startPoint y: 104, endPoint x: 420, endPoint y: 101, distance: 7.8
click at [413, 104] on input "text" at bounding box center [471, 103] width 142 height 19
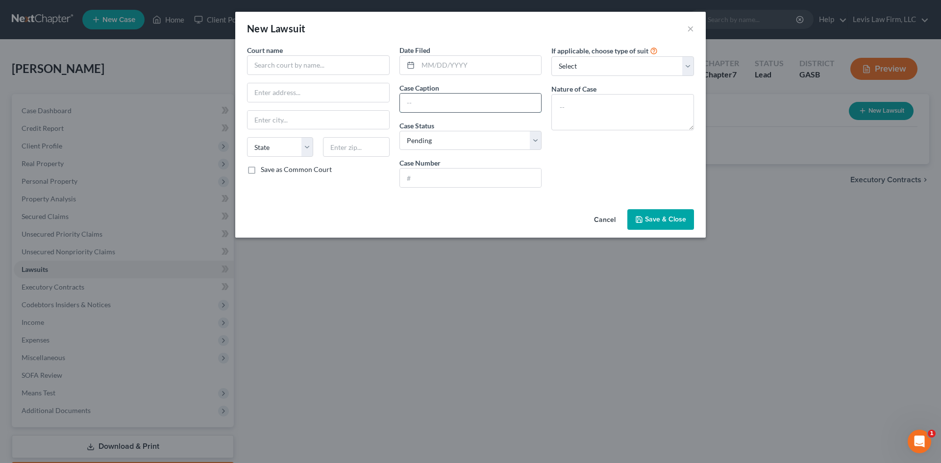
paste input "3681 Investments Ltd Co."
click at [438, 63] on input "text" at bounding box center [480, 65] width 124 height 19
click at [431, 174] on input "text" at bounding box center [471, 178] width 142 height 19
click at [263, 64] on input "text" at bounding box center [318, 65] width 143 height 20
click at [287, 146] on select "State [US_STATE] AK AR AZ CA CO CT DE DC [GEOGRAPHIC_DATA] [GEOGRAPHIC_DATA] GU…" at bounding box center [280, 147] width 66 height 20
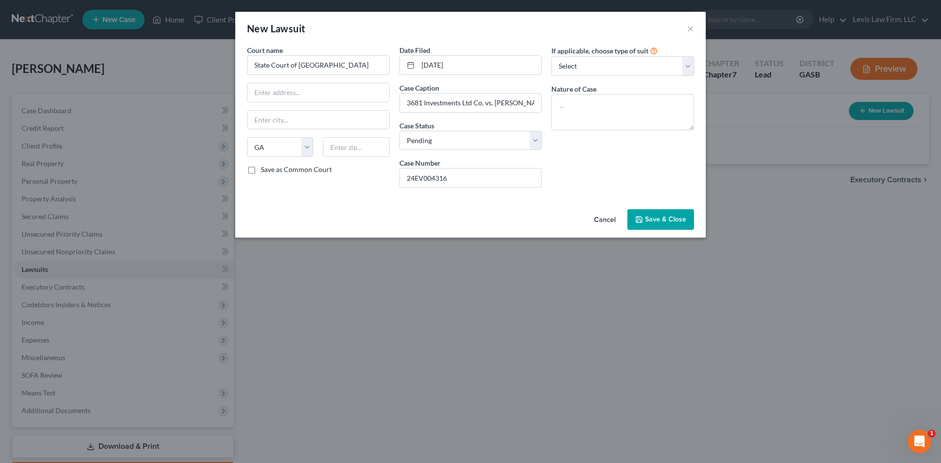
click at [386, 215] on div "Cancel Save & Close" at bounding box center [470, 221] width 471 height 32
click at [586, 103] on textarea at bounding box center [622, 112] width 143 height 36
click at [586, 69] on select "Select Repossession Garnishment Foreclosure Attached, Seized, Or Levied Other" at bounding box center [622, 66] width 143 height 20
click at [657, 220] on span "Save & Close" at bounding box center [665, 219] width 41 height 8
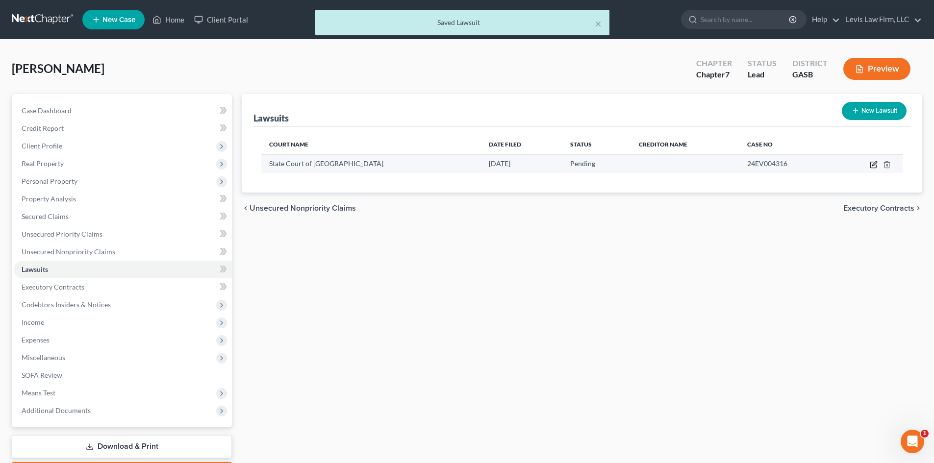
click at [872, 166] on icon "button" at bounding box center [874, 165] width 8 height 8
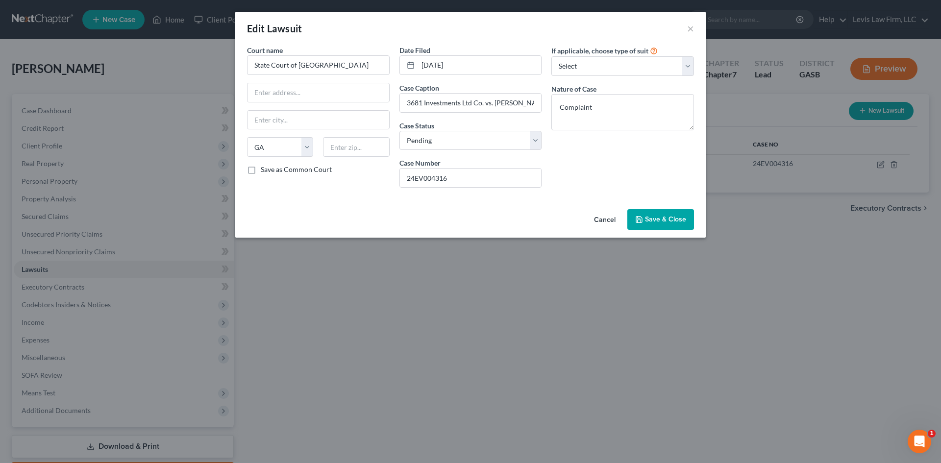
click at [650, 214] on button "Save & Close" at bounding box center [660, 219] width 67 height 21
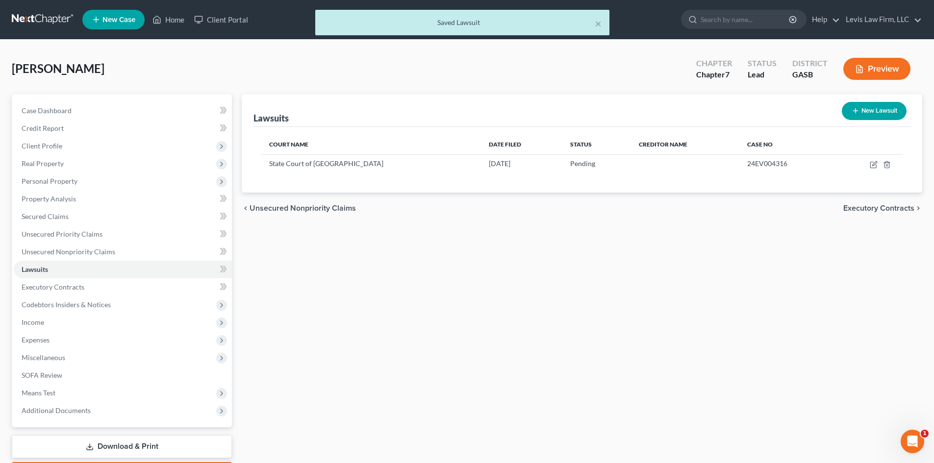
click at [871, 208] on span "Executory Contracts" at bounding box center [878, 208] width 71 height 8
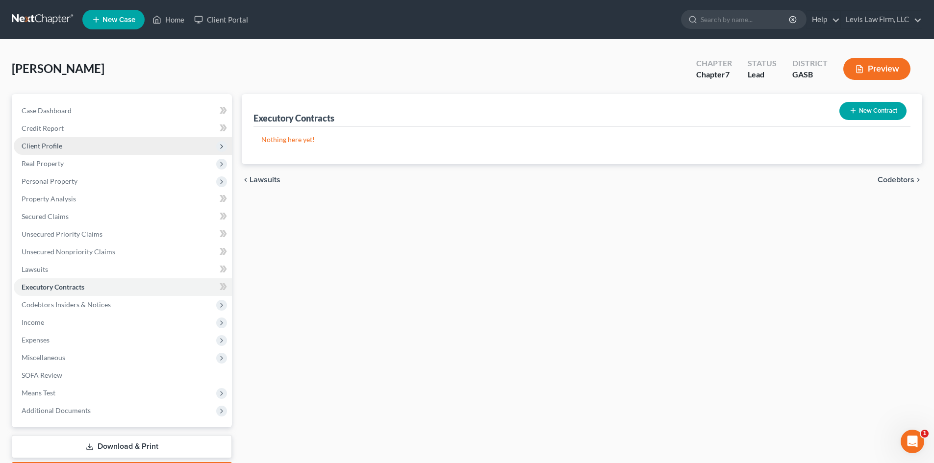
click at [39, 142] on span "Client Profile" at bounding box center [42, 146] width 41 height 8
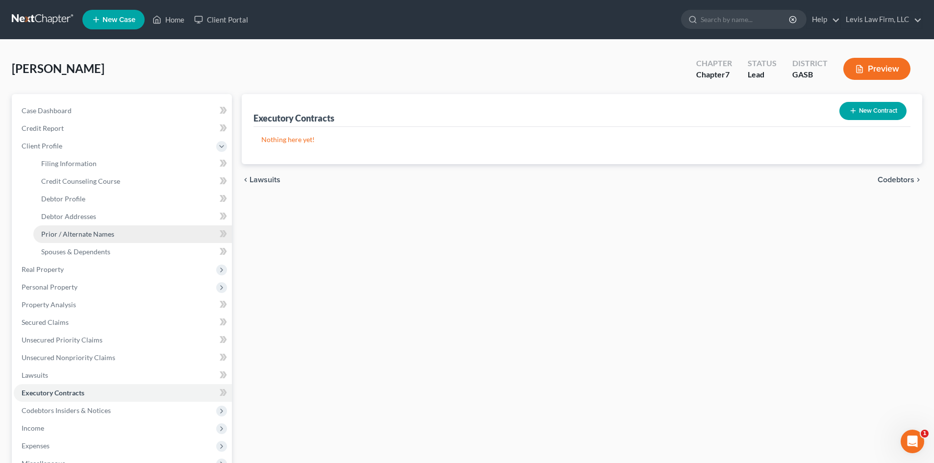
click at [74, 232] on span "Prior / Alternate Names" at bounding box center [77, 234] width 73 height 8
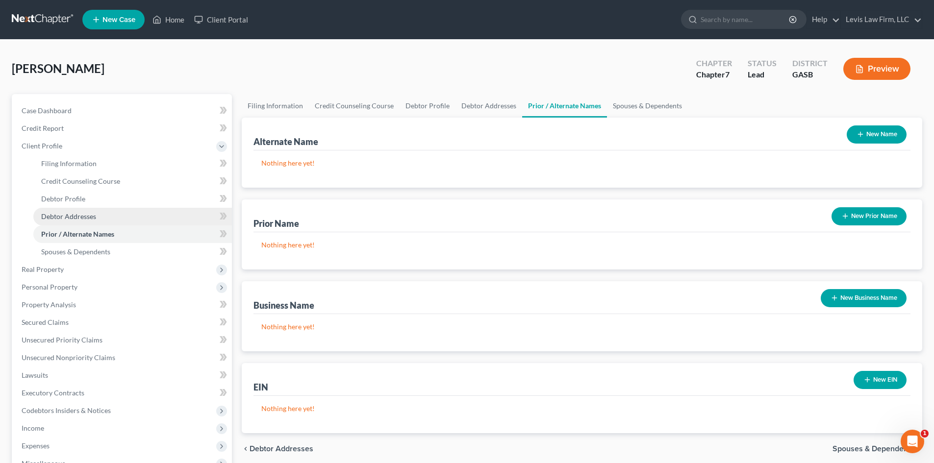
click at [78, 217] on span "Debtor Addresses" at bounding box center [68, 216] width 55 height 8
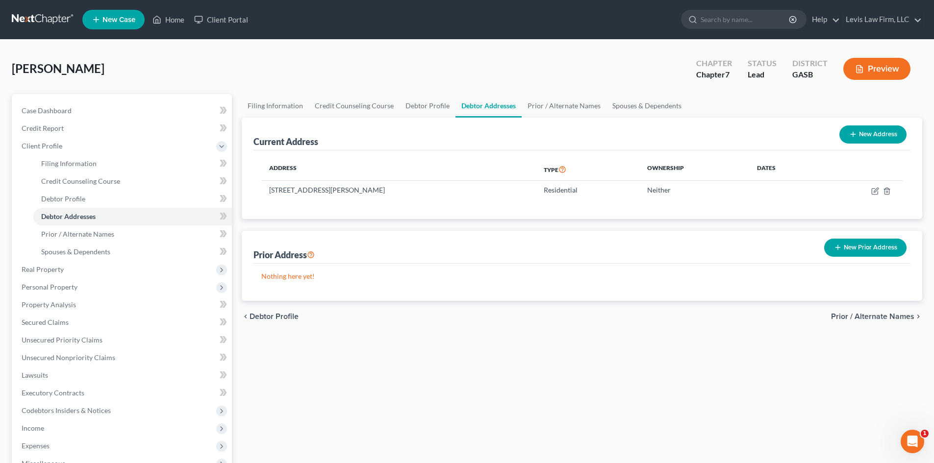
click at [849, 251] on button "New Prior Address" at bounding box center [865, 248] width 82 height 18
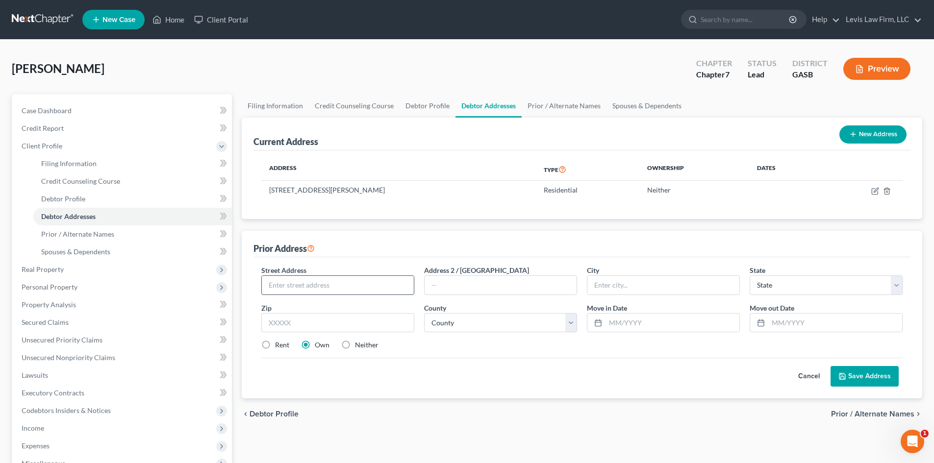
click at [301, 283] on input "text" at bounding box center [338, 285] width 152 height 19
click at [456, 321] on select "County [GEOGRAPHIC_DATA] [GEOGRAPHIC_DATA] [GEOGRAPHIC_DATA] [GEOGRAPHIC_DATA] …" at bounding box center [500, 323] width 153 height 20
click at [424, 313] on select "County [GEOGRAPHIC_DATA] [GEOGRAPHIC_DATA] [GEOGRAPHIC_DATA] [GEOGRAPHIC_DATA] …" at bounding box center [500, 323] width 153 height 20
click at [626, 323] on input "text" at bounding box center [672, 323] width 134 height 19
click at [860, 372] on button "Save Address" at bounding box center [864, 376] width 68 height 21
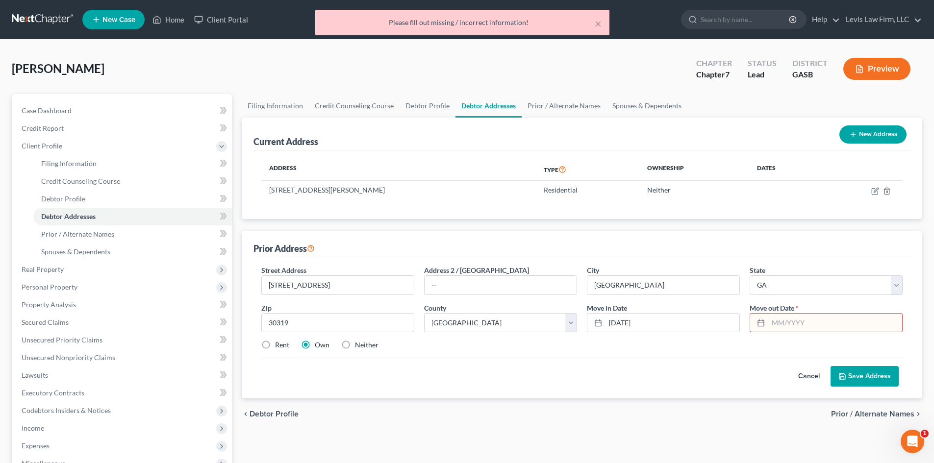
click at [820, 324] on input "text" at bounding box center [835, 323] width 134 height 19
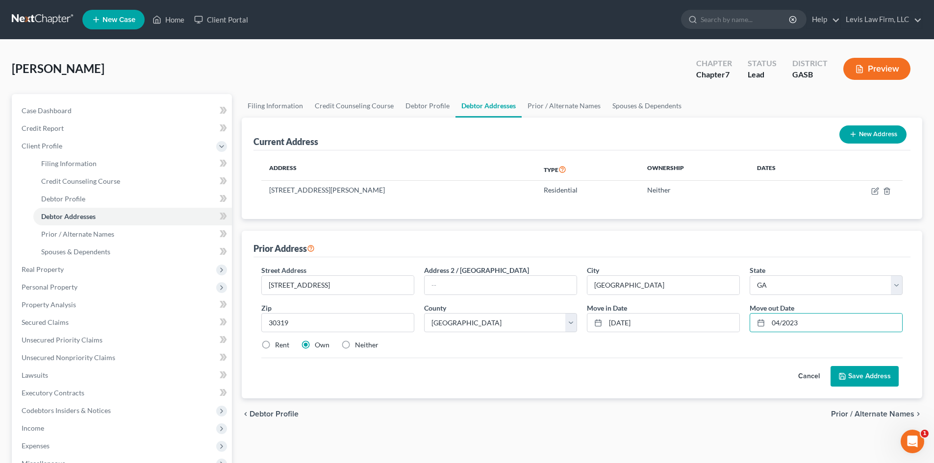
click at [865, 376] on button "Save Address" at bounding box center [864, 376] width 68 height 21
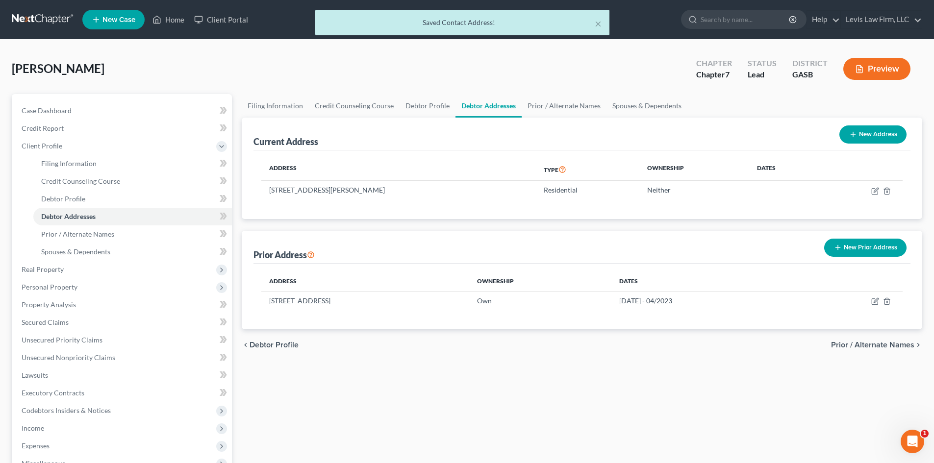
click at [765, 437] on div "Filing Information Credit Counseling Course Debtor Profile Debtor Addresses Pri…" at bounding box center [582, 342] width 690 height 496
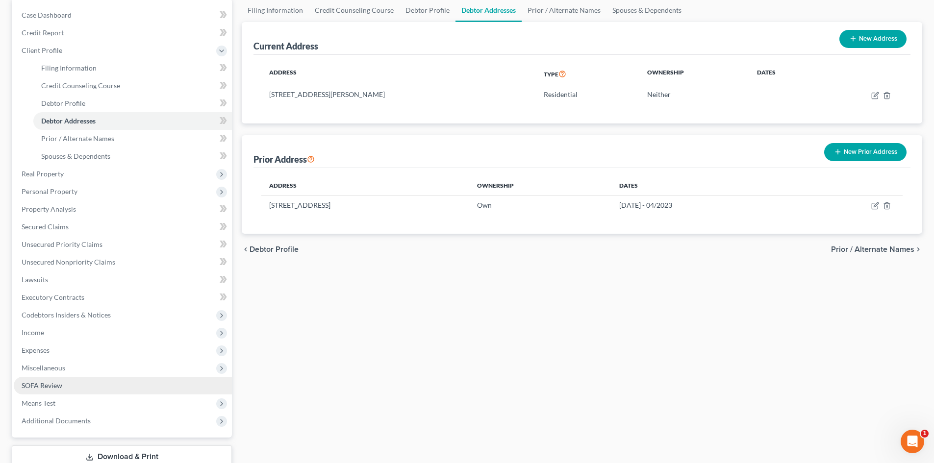
scroll to position [98, 0]
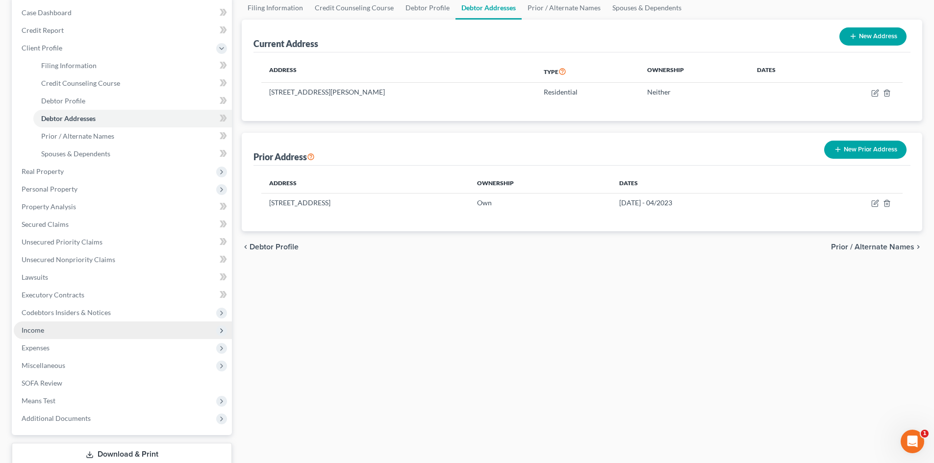
click at [38, 328] on span "Income" at bounding box center [33, 330] width 23 height 8
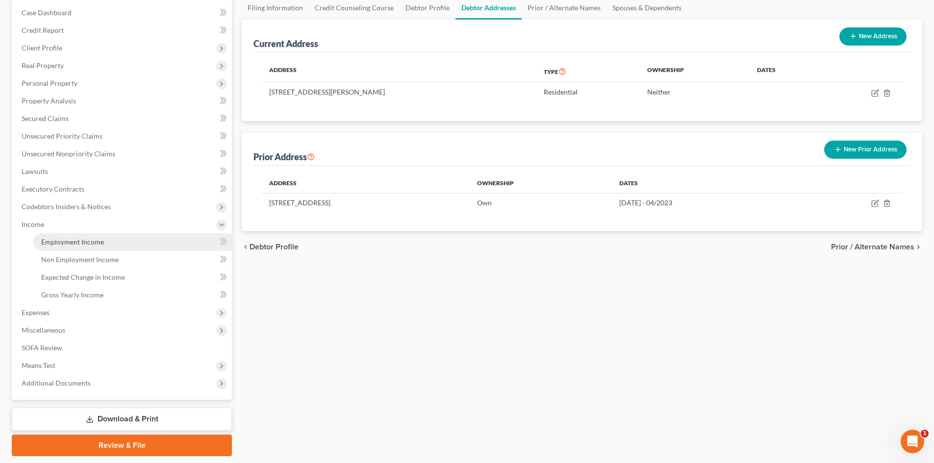
click at [68, 243] on span "Employment Income" at bounding box center [72, 242] width 63 height 8
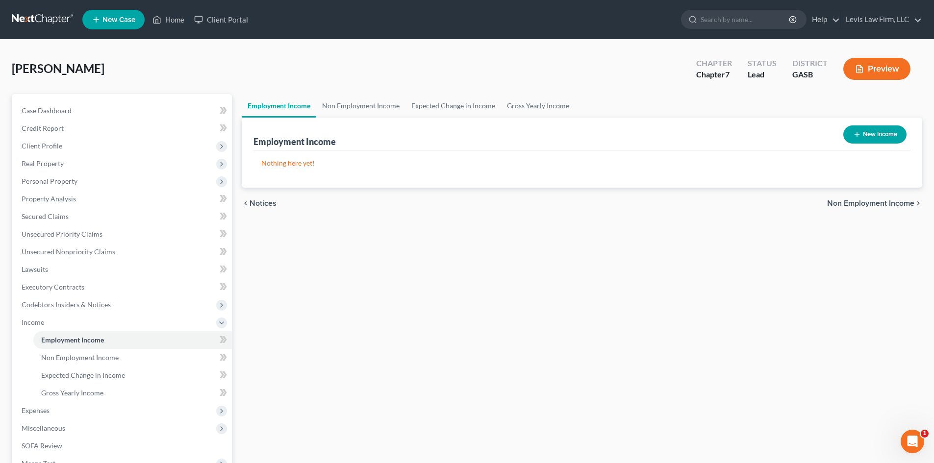
click at [888, 133] on button "New Income" at bounding box center [874, 134] width 63 height 18
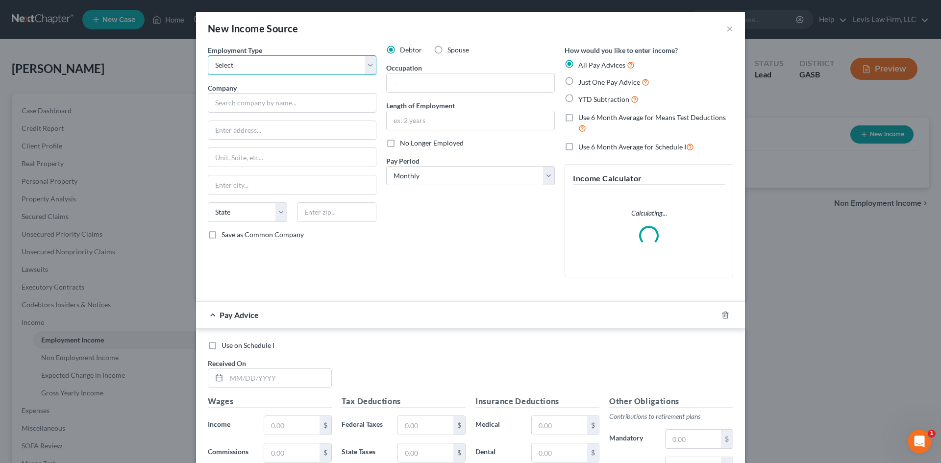
click at [281, 62] on select "Select Full or [DEMOGRAPHIC_DATA] Employment Self Employment" at bounding box center [292, 65] width 169 height 20
click at [208, 55] on select "Select Full or [DEMOGRAPHIC_DATA] Employment Self Employment" at bounding box center [292, 65] width 169 height 20
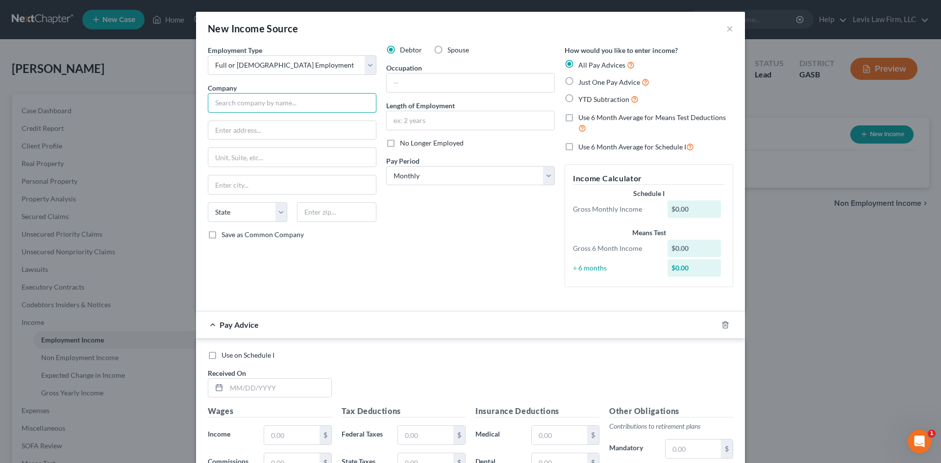
click at [225, 103] on input "text" at bounding box center [292, 103] width 169 height 20
click at [244, 186] on input "[GEOGRAPHIC_DATA]," at bounding box center [292, 184] width 168 height 19
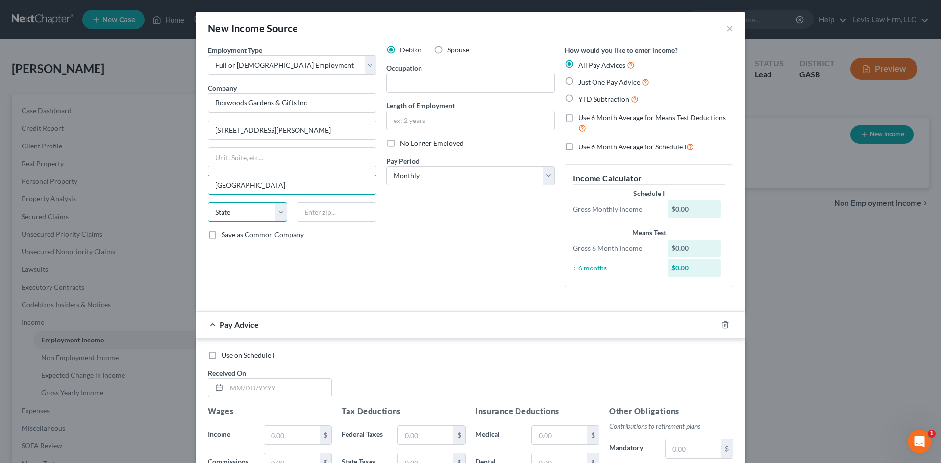
click at [257, 207] on select "State [US_STATE] AK AR AZ CA CO CT DE DC [GEOGRAPHIC_DATA] [GEOGRAPHIC_DATA] GU…" at bounding box center [247, 212] width 79 height 20
click at [208, 202] on select "State [US_STATE] AK AR AZ CA CO CT DE DC [GEOGRAPHIC_DATA] [GEOGRAPHIC_DATA] GU…" at bounding box center [247, 212] width 79 height 20
click at [323, 218] on input "text" at bounding box center [336, 212] width 79 height 20
click at [222, 234] on label "Save as Common Company" at bounding box center [263, 235] width 82 height 10
click at [225, 234] on input "Save as Common Company" at bounding box center [228, 233] width 6 height 6
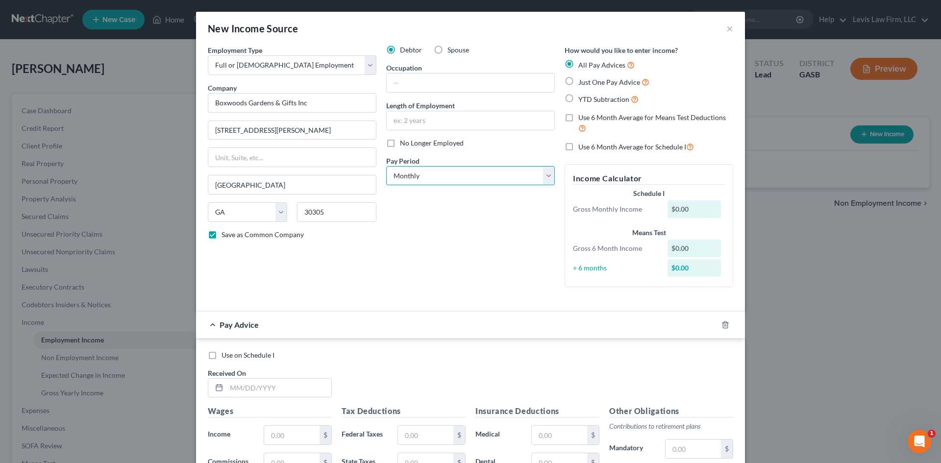
drag, startPoint x: 467, startPoint y: 172, endPoint x: 459, endPoint y: 177, distance: 9.9
click at [467, 172] on select "Select Monthly Twice Monthly Every Other Week Weekly" at bounding box center [470, 176] width 169 height 20
click at [386, 166] on select "Select Monthly Twice Monthly Every Other Week Weekly" at bounding box center [470, 176] width 169 height 20
click at [578, 116] on label "Use 6 Month Average for Means Test Deductions" at bounding box center [655, 123] width 155 height 21
click at [582, 116] on input "Use 6 Month Average for Means Test Deductions" at bounding box center [585, 116] width 6 height 6
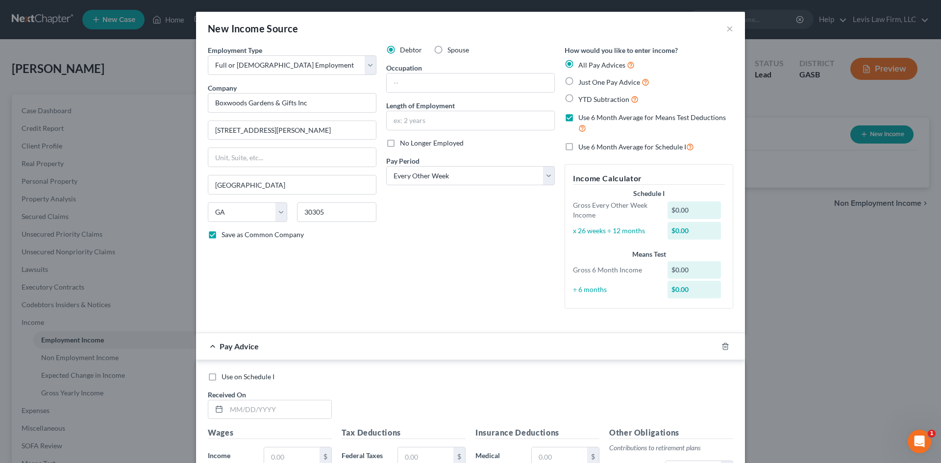
click at [578, 149] on label "Use 6 Month Average for Schedule I" at bounding box center [636, 146] width 116 height 11
click at [582, 148] on input "Use 6 Month Average for Schedule I" at bounding box center [585, 144] width 6 height 6
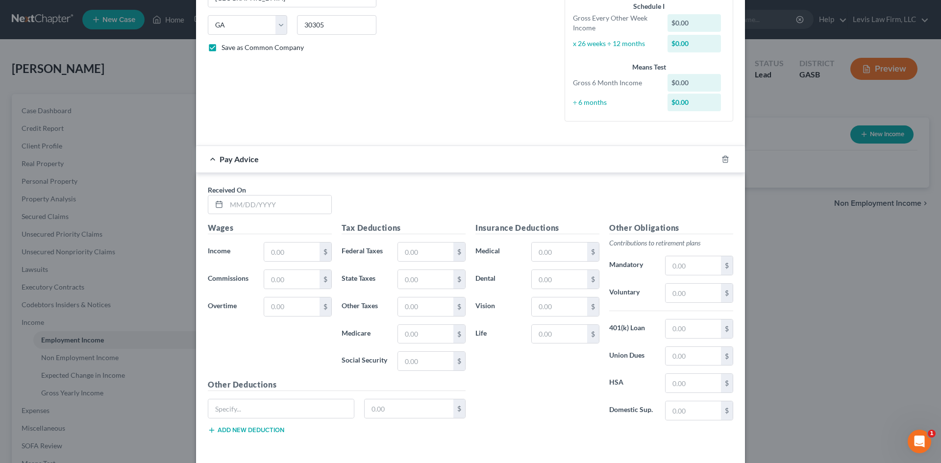
scroll to position [228, 0]
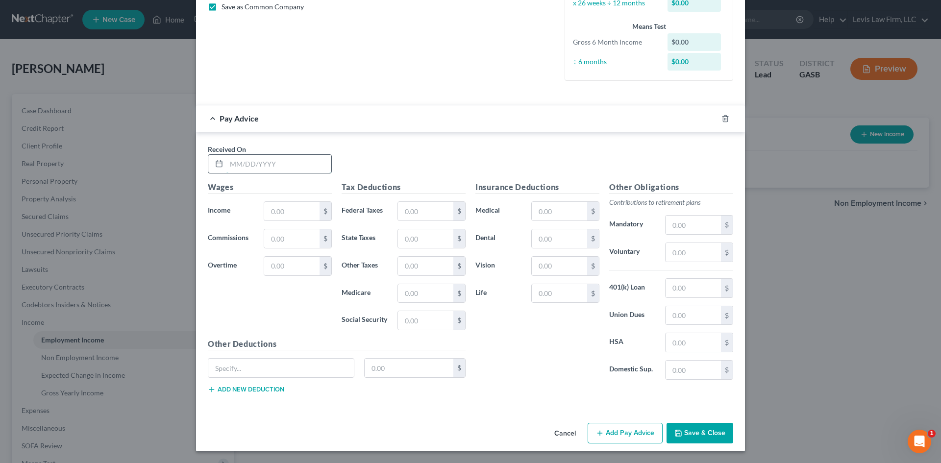
click at [283, 158] on input "text" at bounding box center [278, 164] width 105 height 19
